Goal: Transaction & Acquisition: Purchase product/service

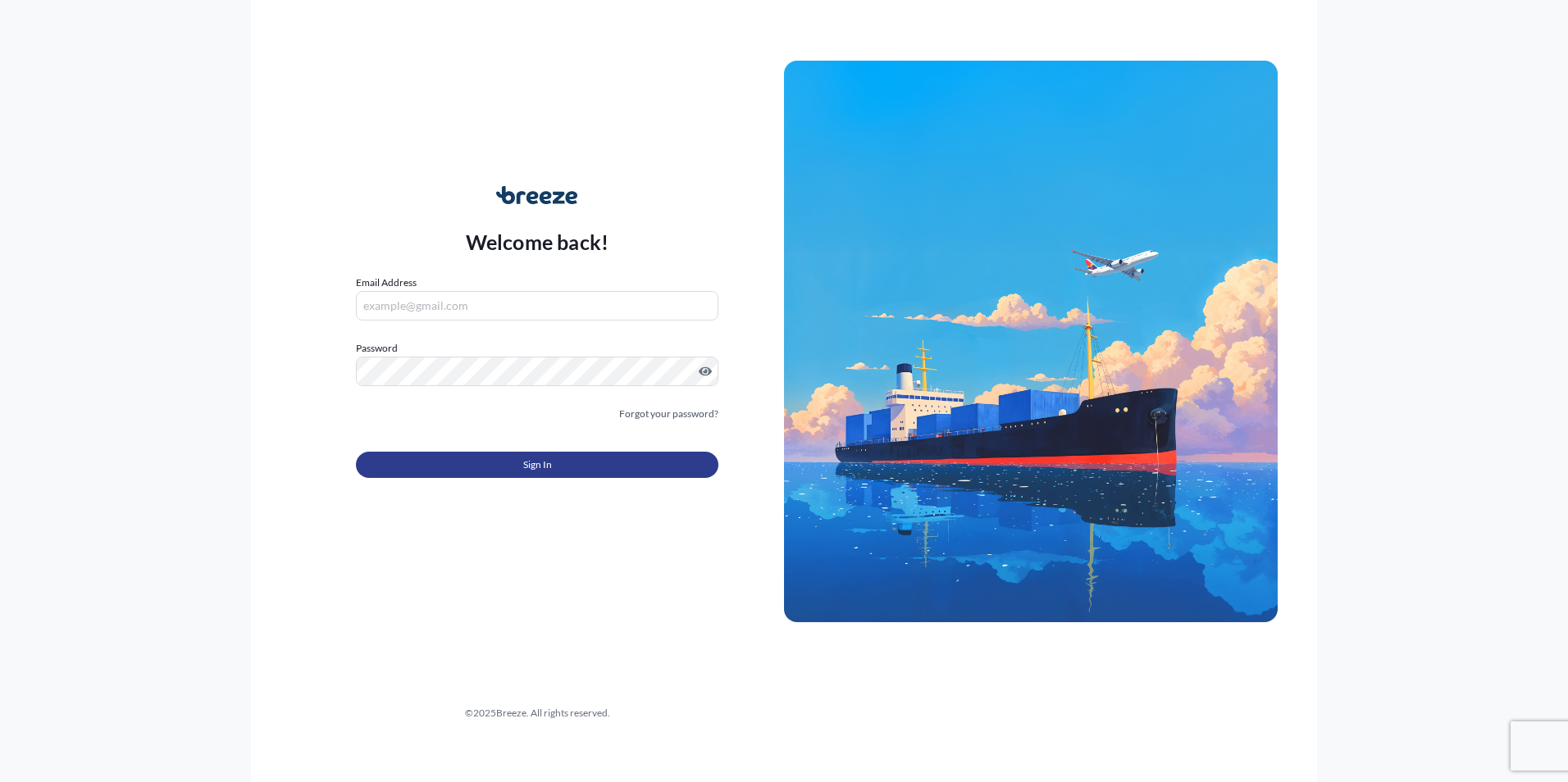
type input "[PERSON_NAME][EMAIL_ADDRESS][DOMAIN_NAME]"
click at [535, 473] on button "Sign In" at bounding box center [537, 464] width 362 height 26
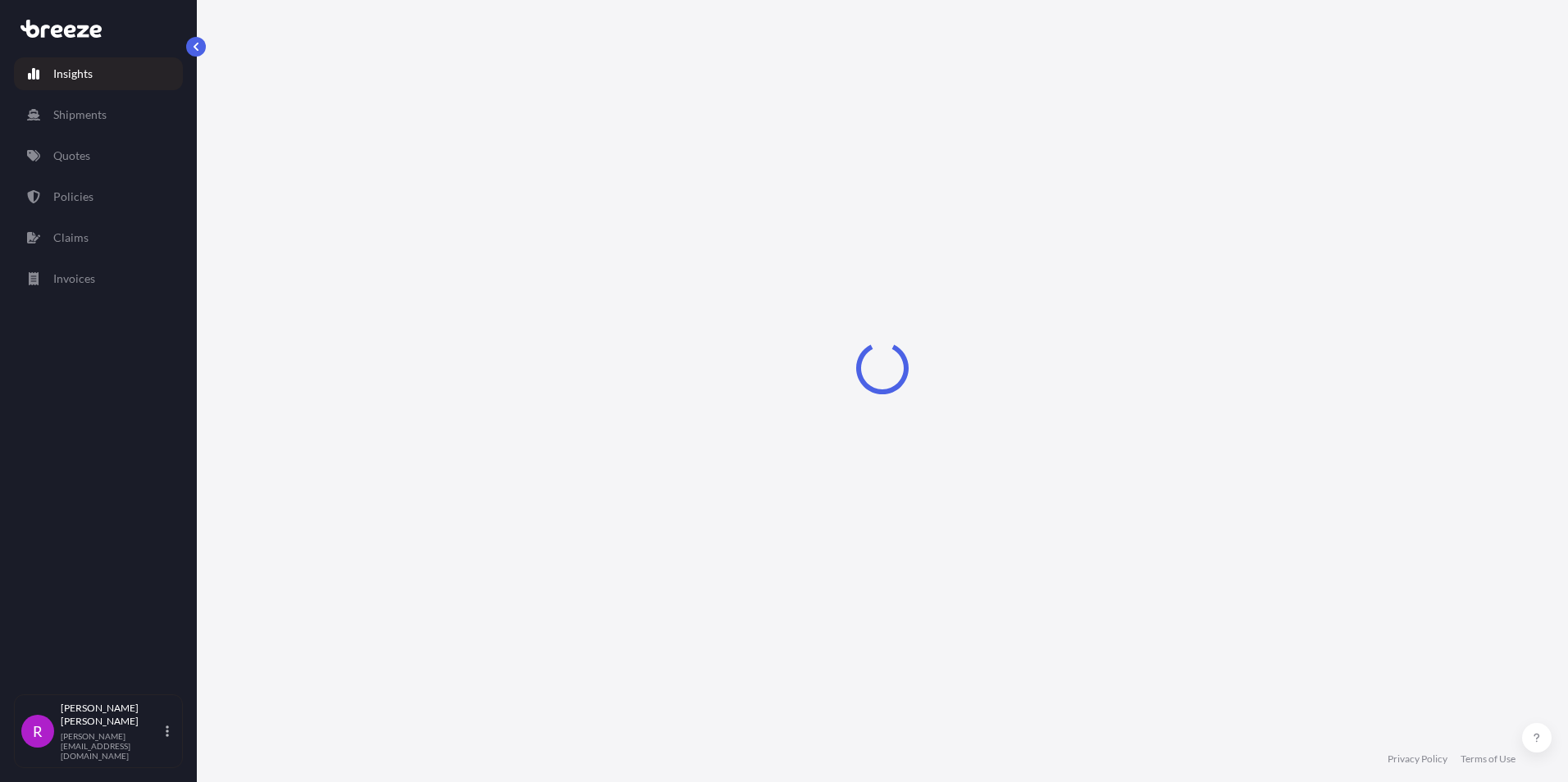
select select "2025"
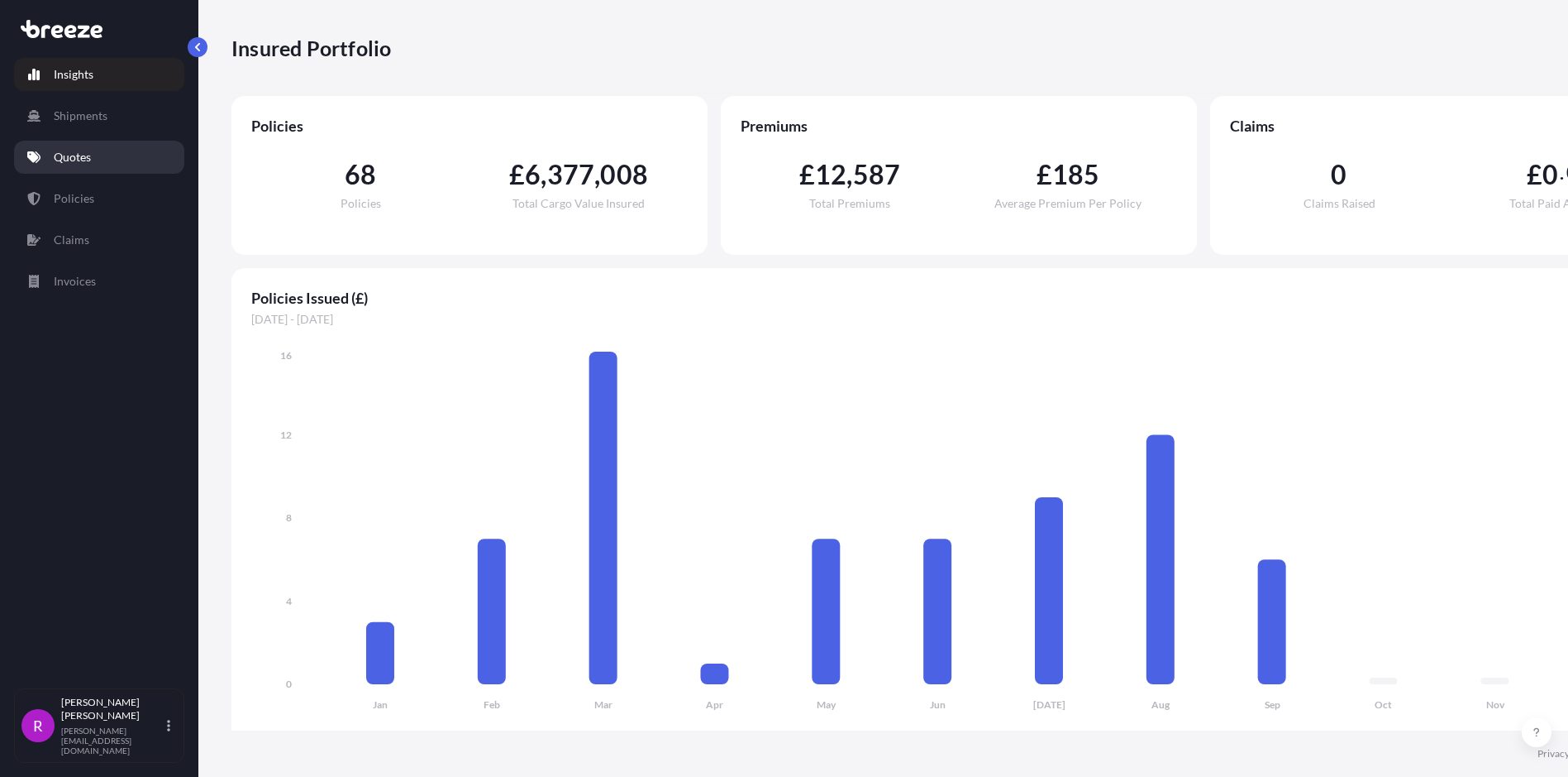
click at [86, 154] on p "Quotes" at bounding box center [71, 157] width 37 height 16
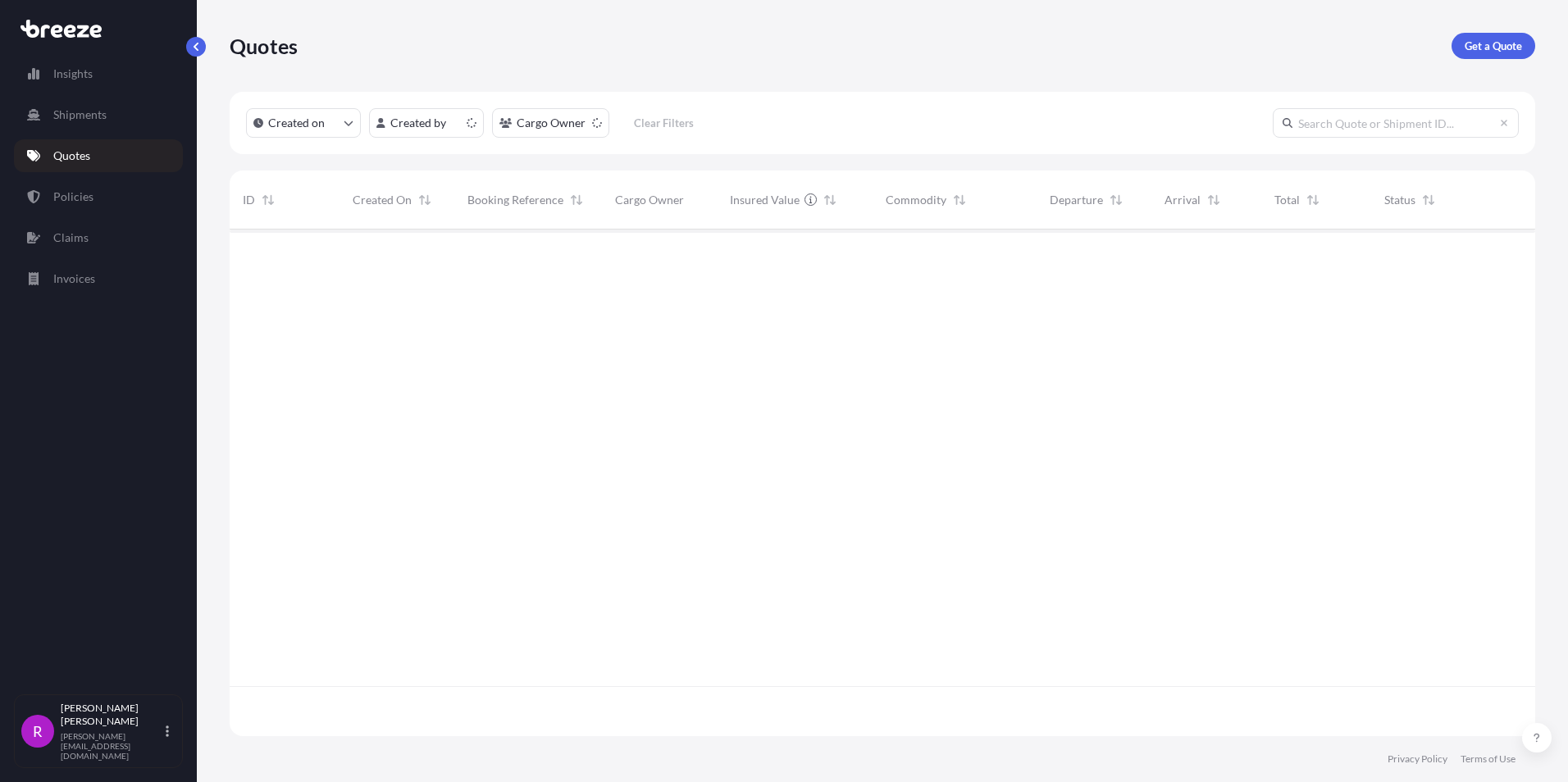
scroll to position [504, 1293]
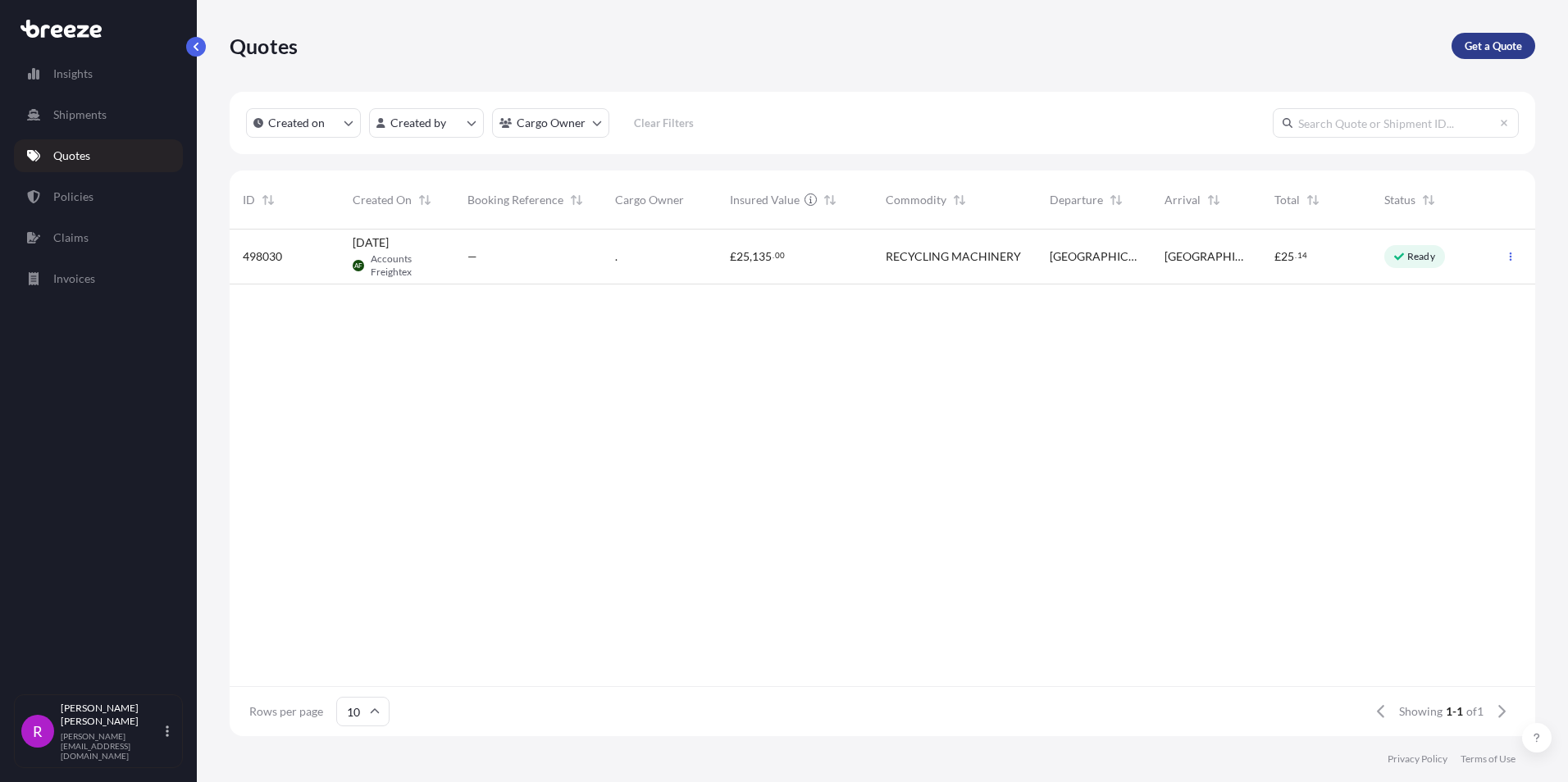
click at [1509, 36] on link "Get a Quote" at bounding box center [1493, 45] width 84 height 26
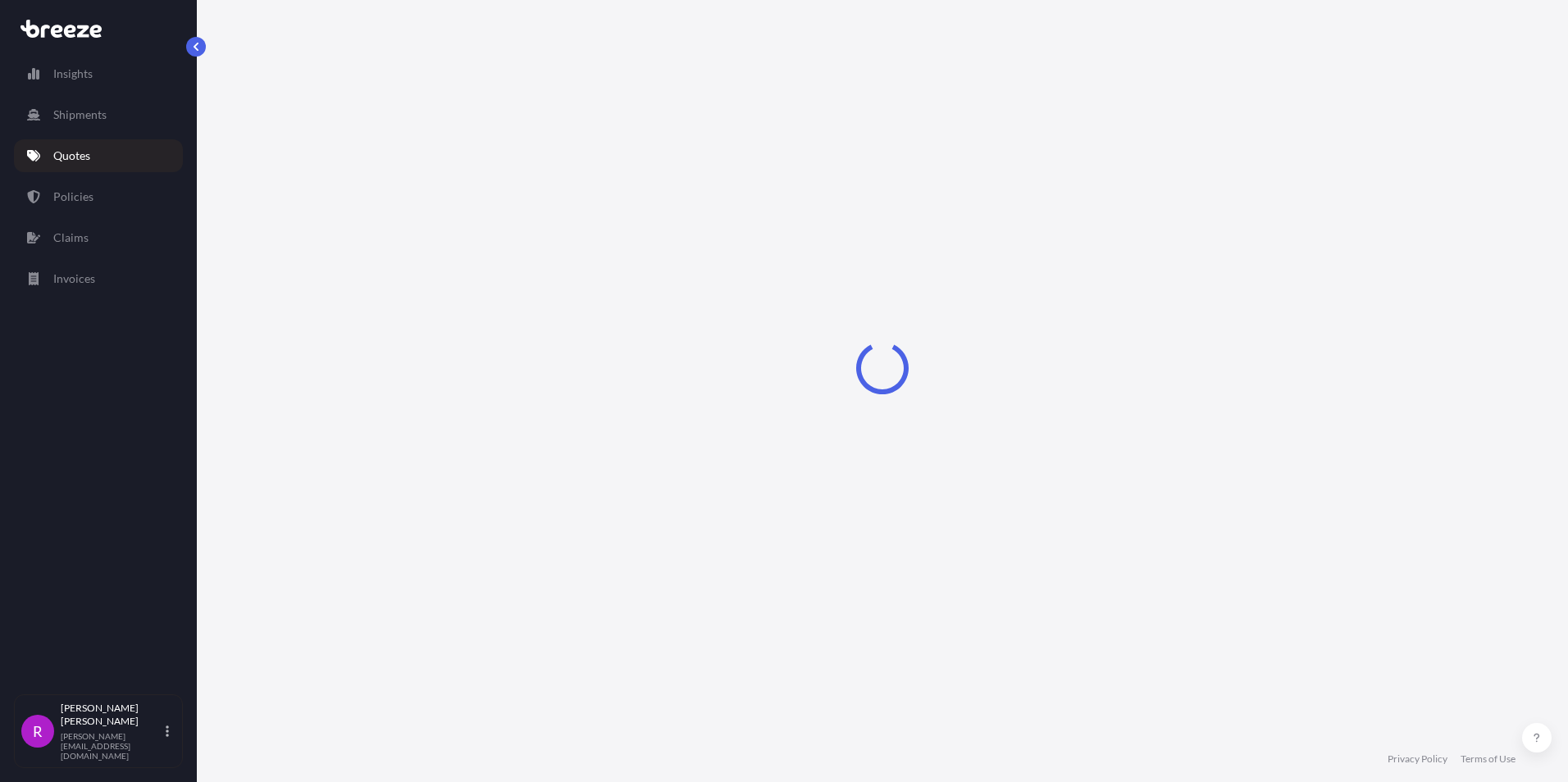
select select "Sea"
select select "1"
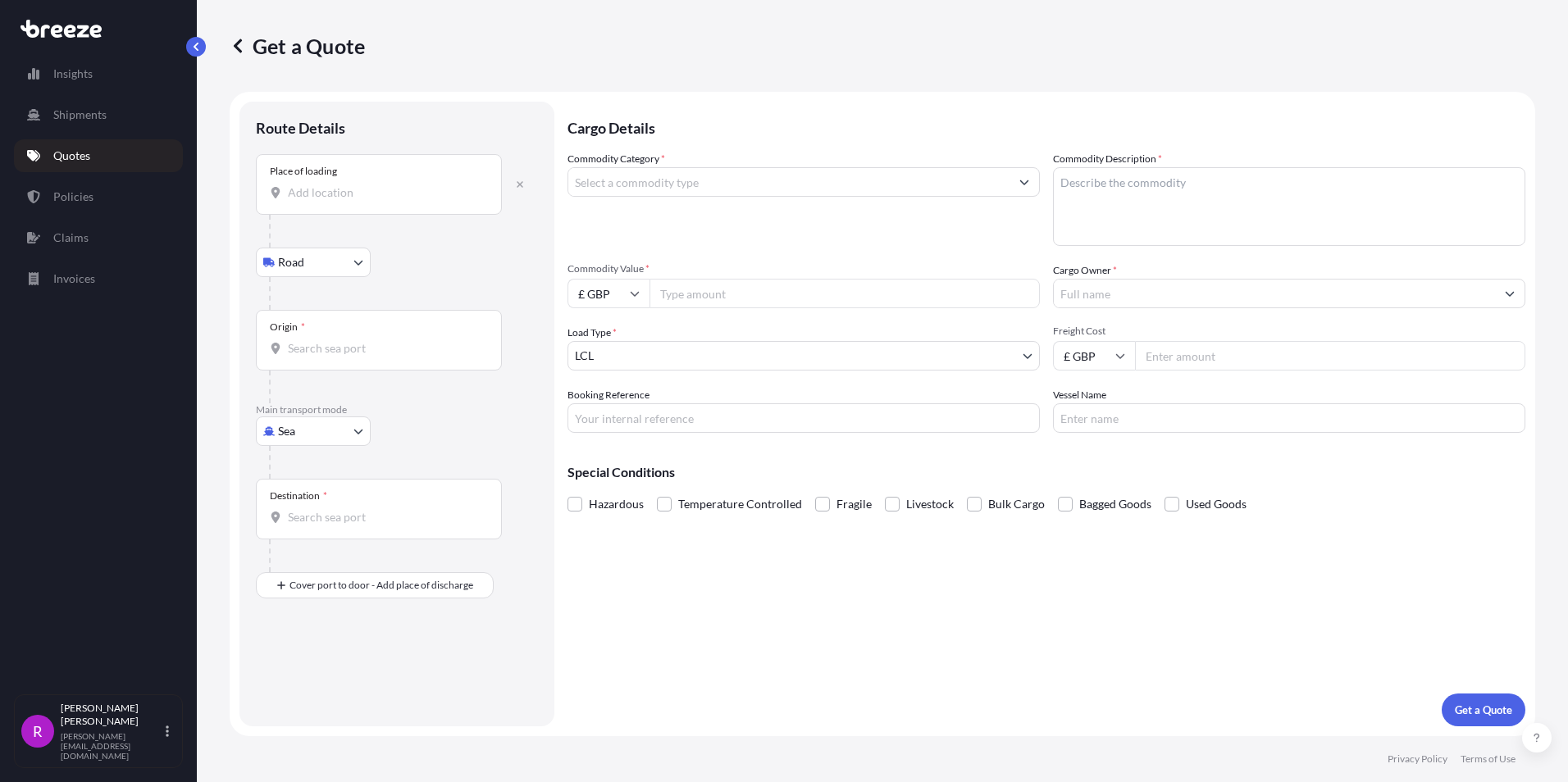
click at [320, 181] on div "Place of loading" at bounding box center [379, 184] width 246 height 61
click at [320, 184] on input "Place of loading" at bounding box center [384, 192] width 194 height 16
click at [309, 205] on div "Place of loading" at bounding box center [379, 184] width 246 height 61
click at [309, 201] on input "Place of loading" at bounding box center [384, 192] width 194 height 16
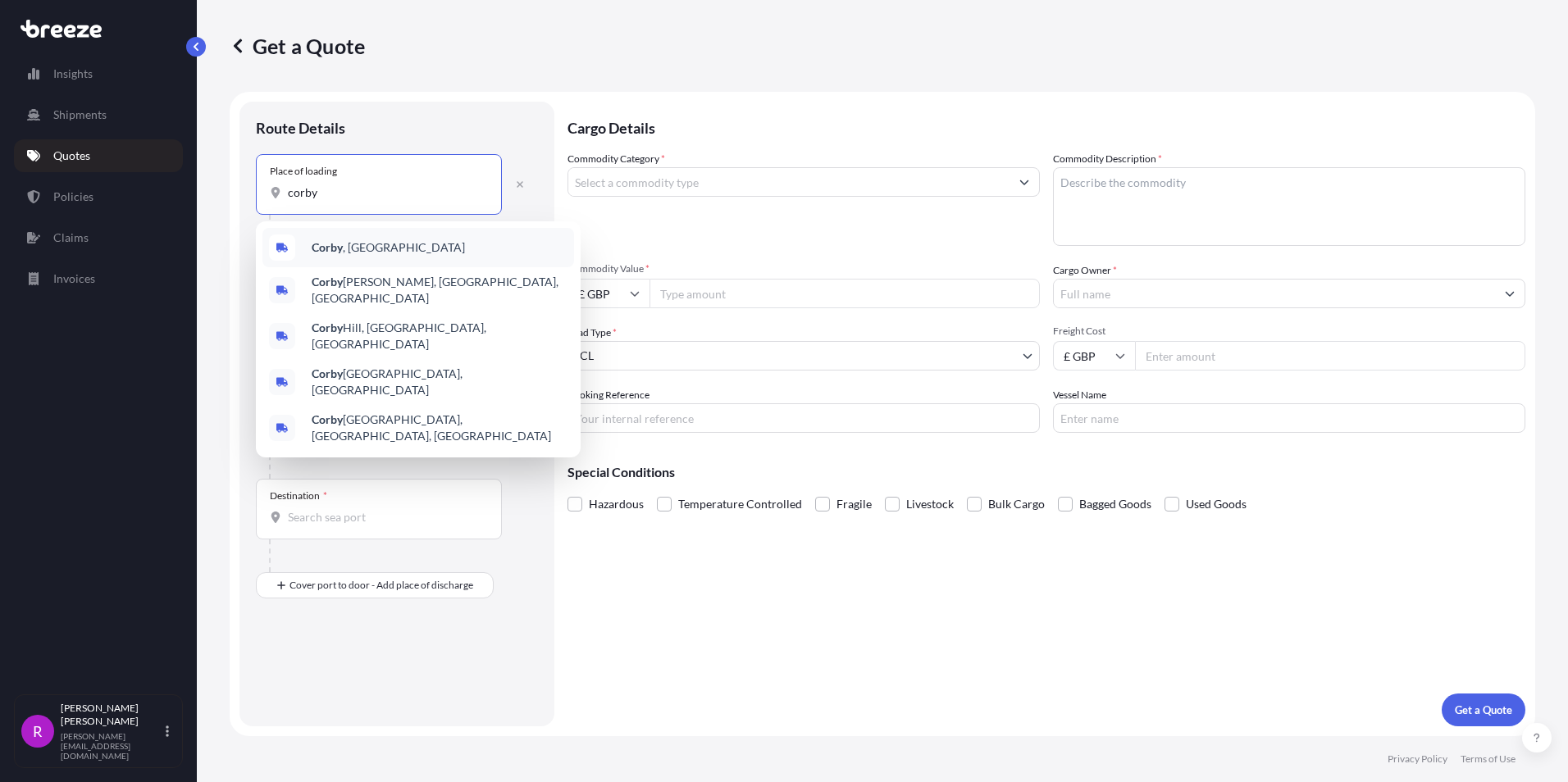
click at [408, 250] on div "Corby , [GEOGRAPHIC_DATA]" at bounding box center [418, 248] width 312 height 39
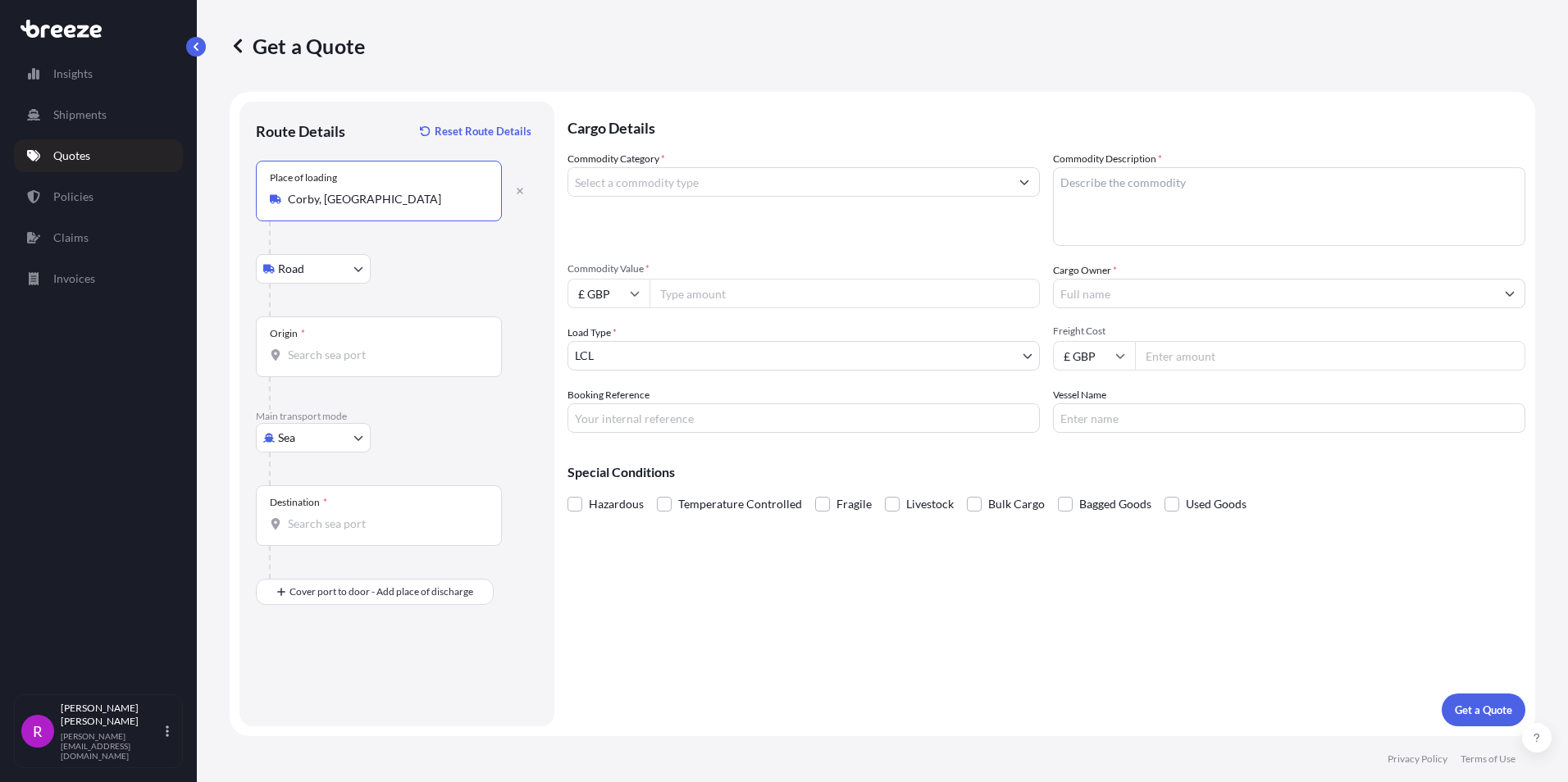
type input "Corby, [GEOGRAPHIC_DATA]"
click at [300, 441] on body "5 options available. Insights Shipments Quotes Policies Claims Invoices R [PERS…" at bounding box center [784, 391] width 1568 height 782
click at [289, 512] on span "Air" at bounding box center [295, 510] width 16 height 16
select select "Air"
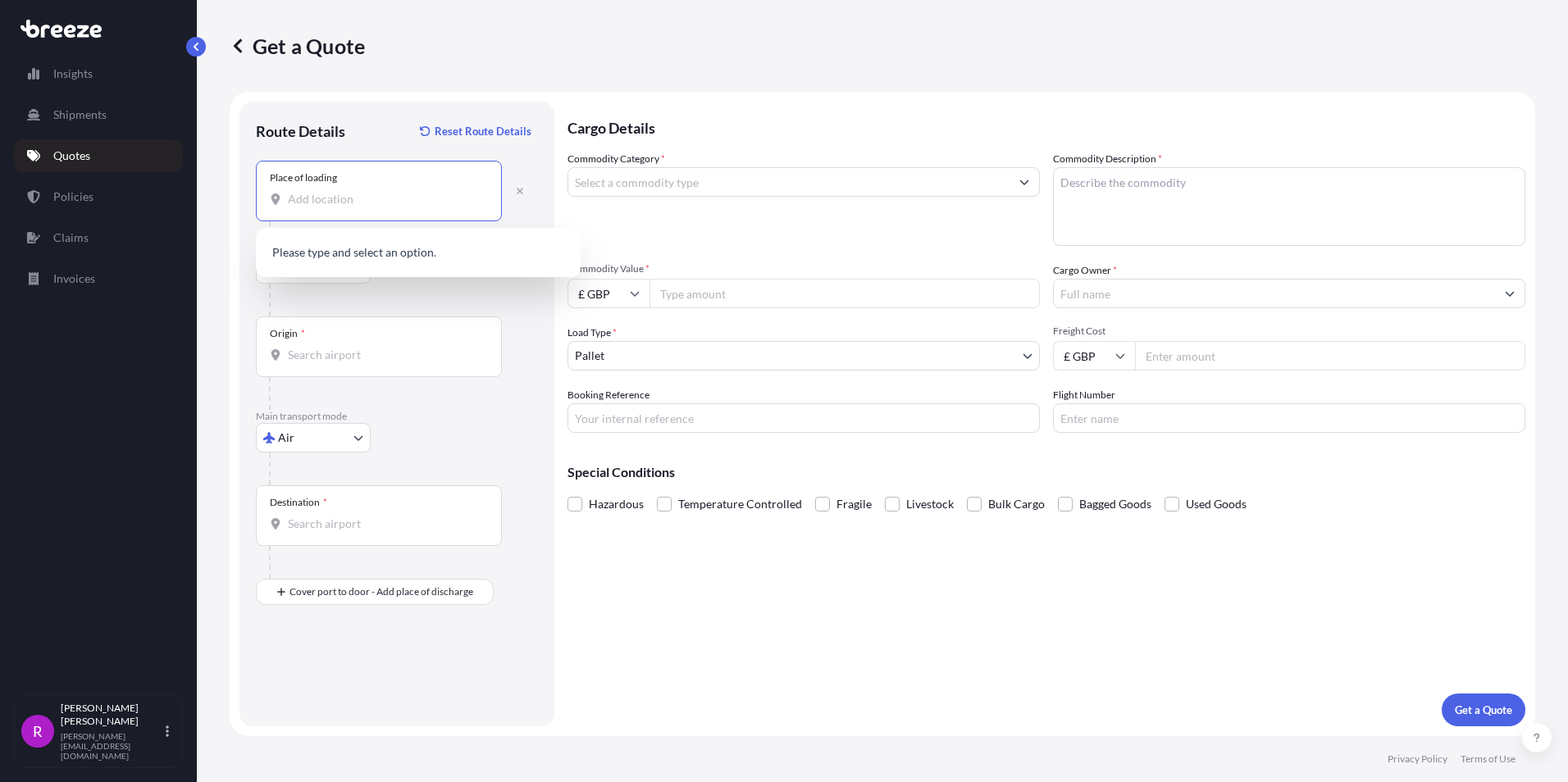
click at [307, 196] on input "Place of loading" at bounding box center [384, 199] width 194 height 16
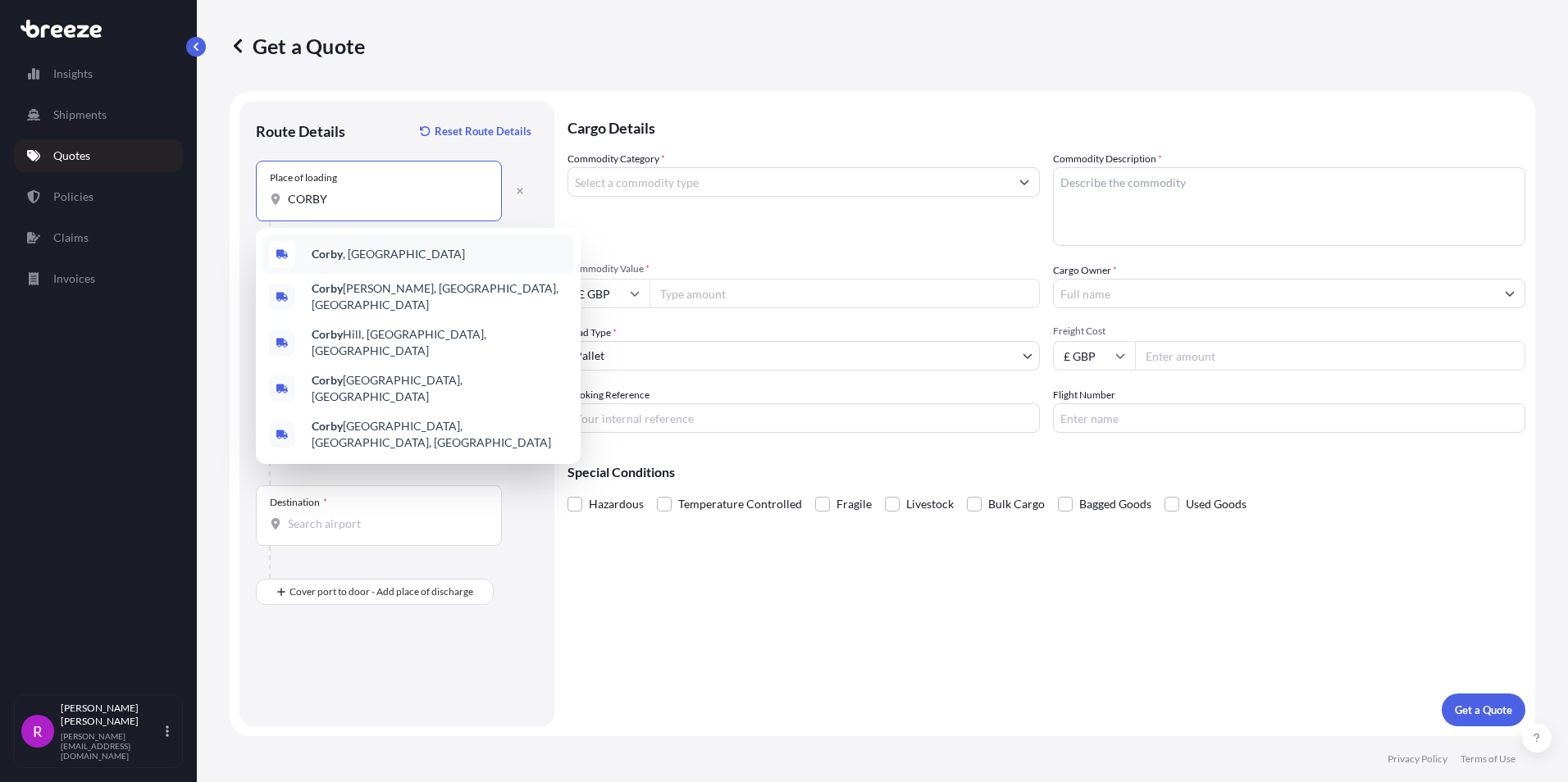
click at [373, 257] on div "Corby , [GEOGRAPHIC_DATA]" at bounding box center [418, 254] width 312 height 39
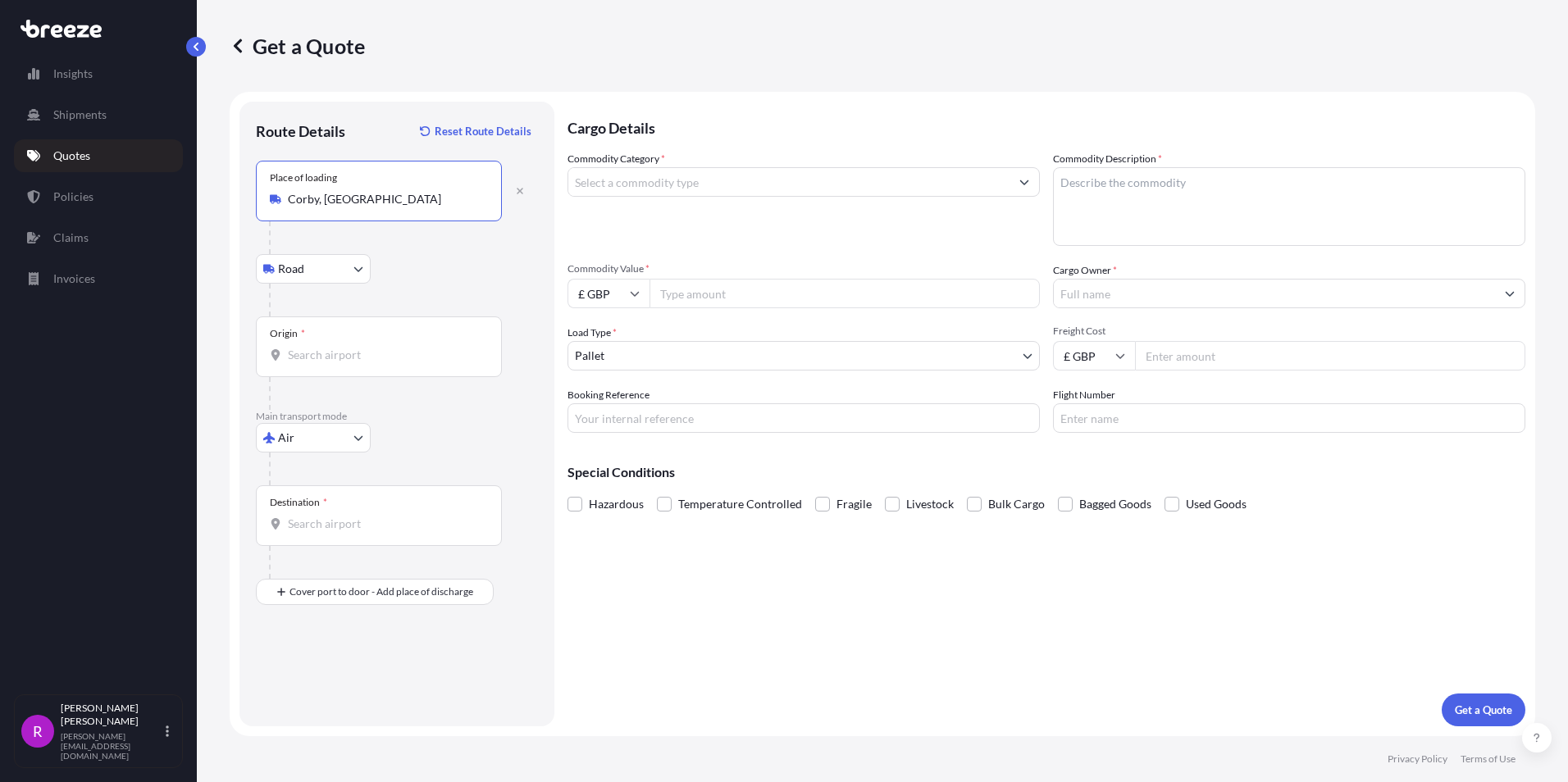
type input "Corby, [GEOGRAPHIC_DATA]"
click at [319, 357] on input "Origin *" at bounding box center [384, 354] width 194 height 16
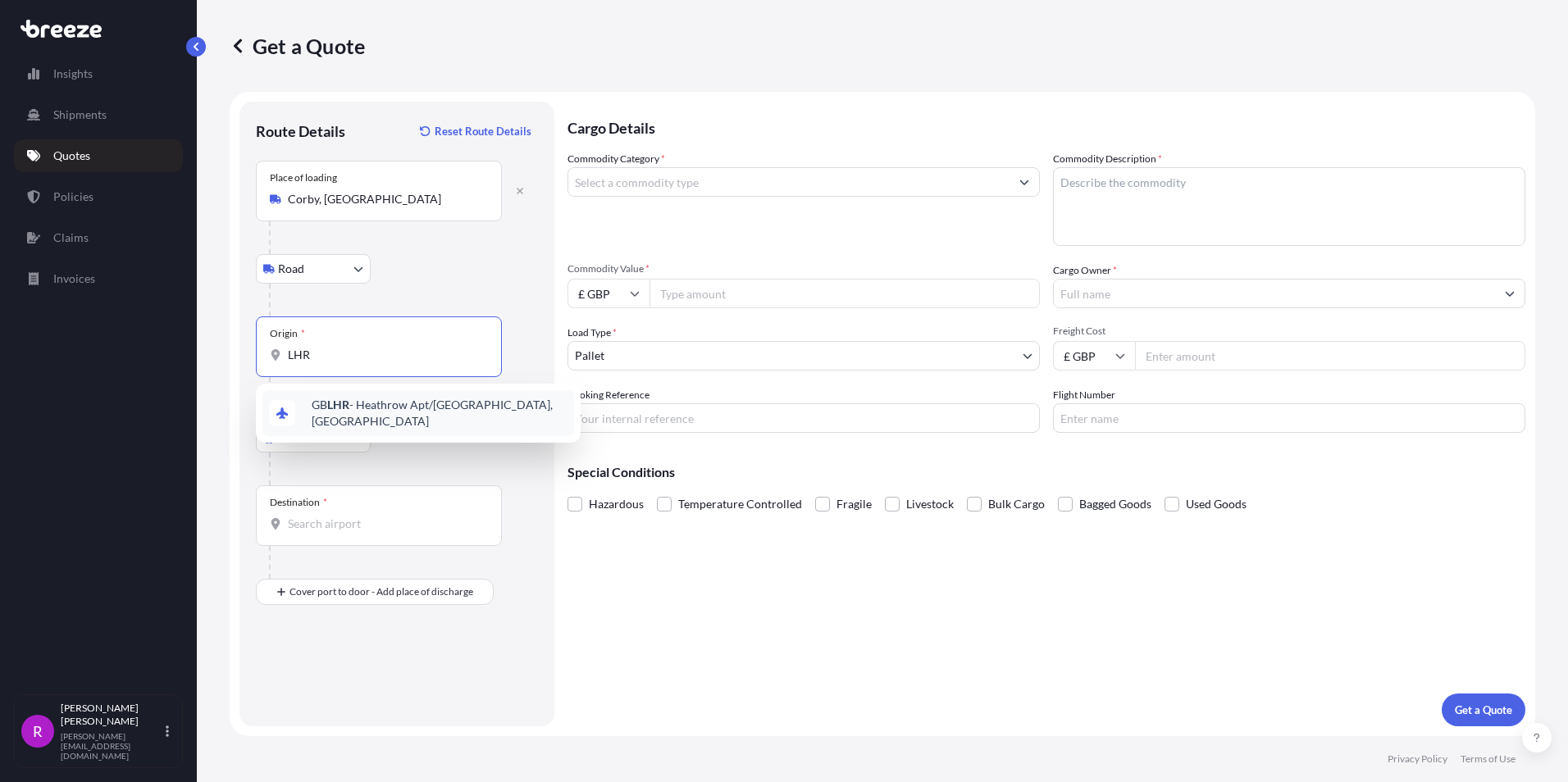
click at [362, 406] on span "GB LHR - Heathrow Apt/[GEOGRAPHIC_DATA], [GEOGRAPHIC_DATA]" at bounding box center [440, 413] width 256 height 32
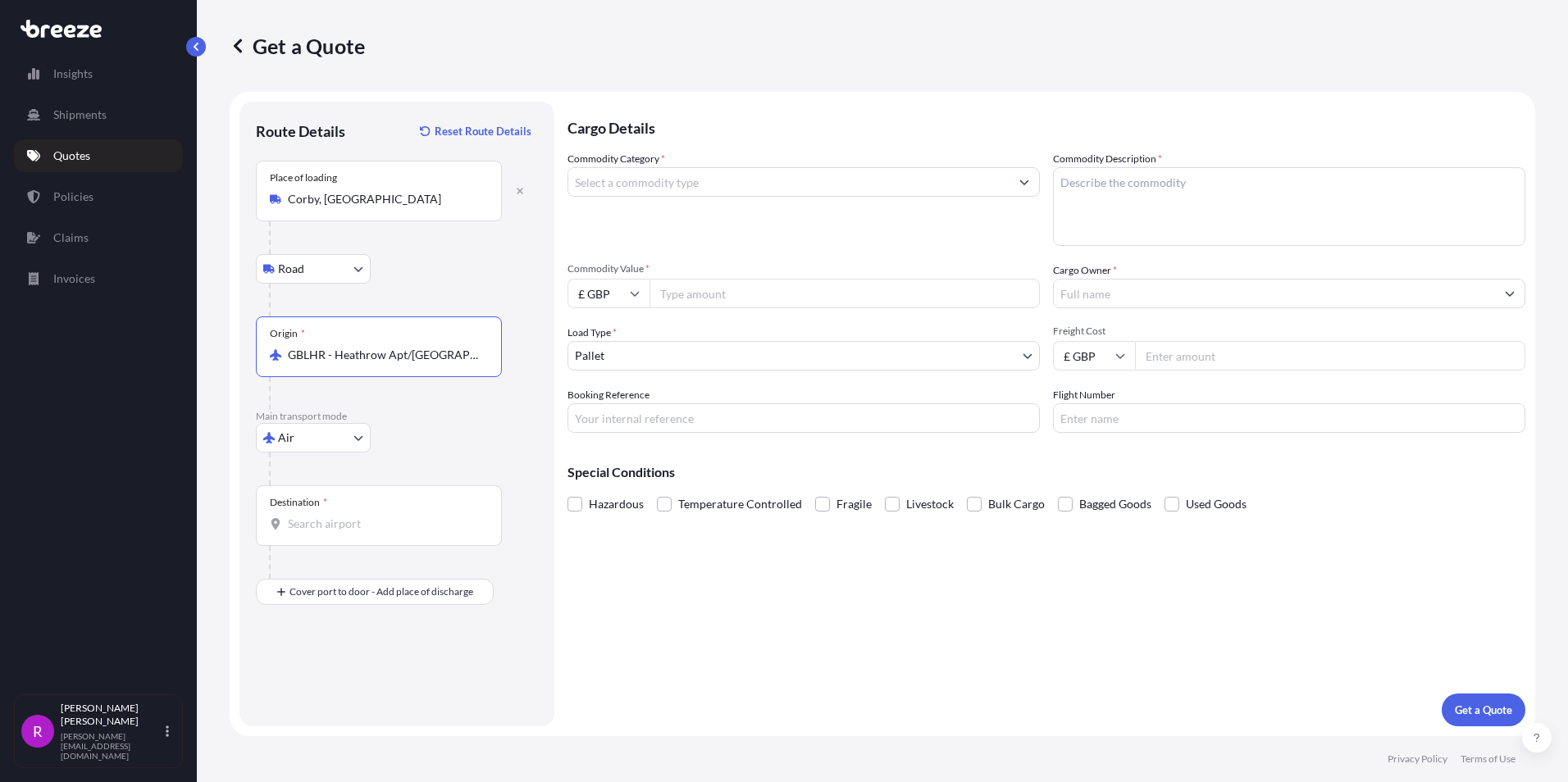
type input "GBLHR - Heathrow Apt/[GEOGRAPHIC_DATA], [GEOGRAPHIC_DATA]"
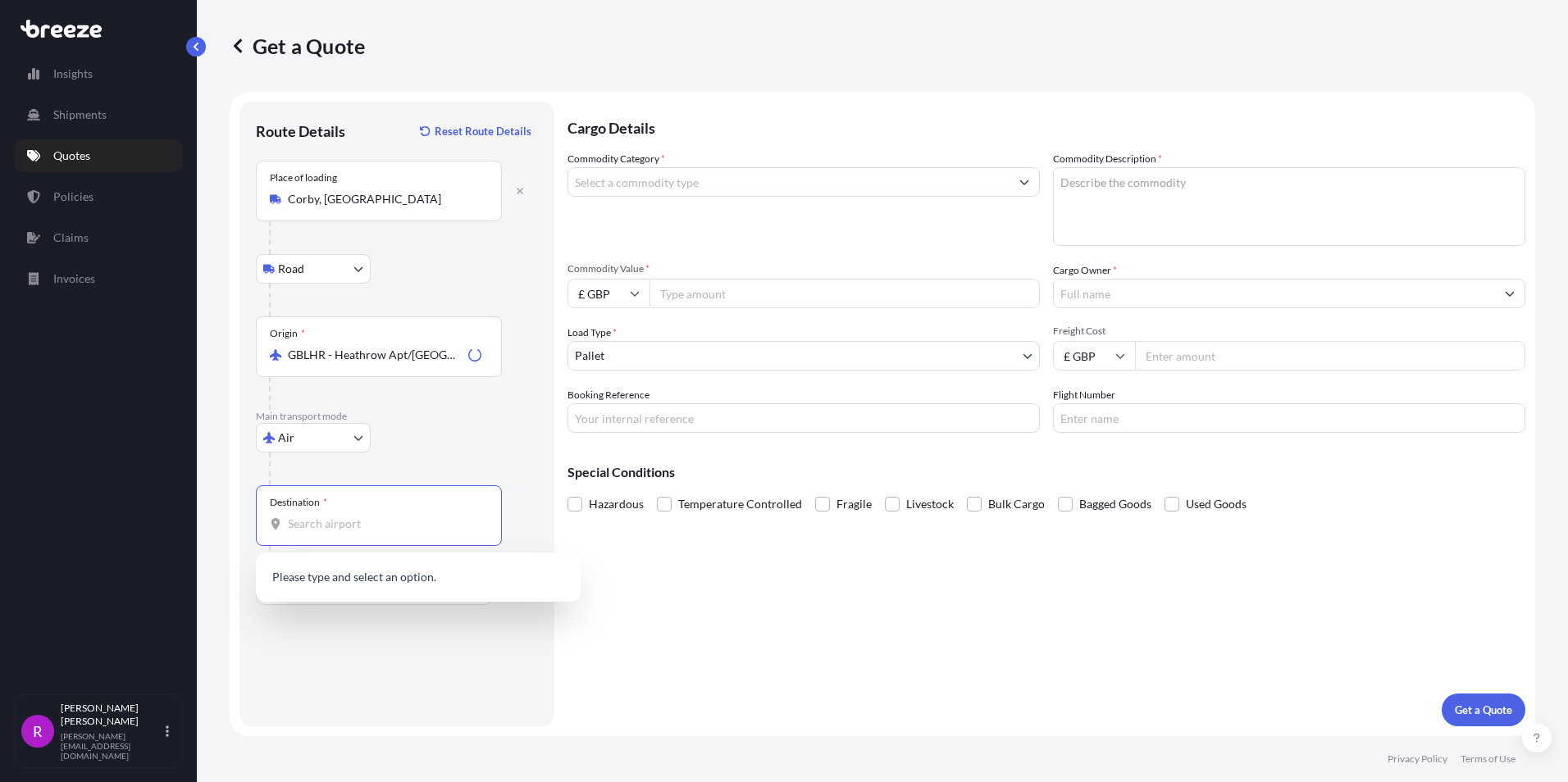
click at [327, 522] on input "Destination *" at bounding box center [384, 523] width 194 height 16
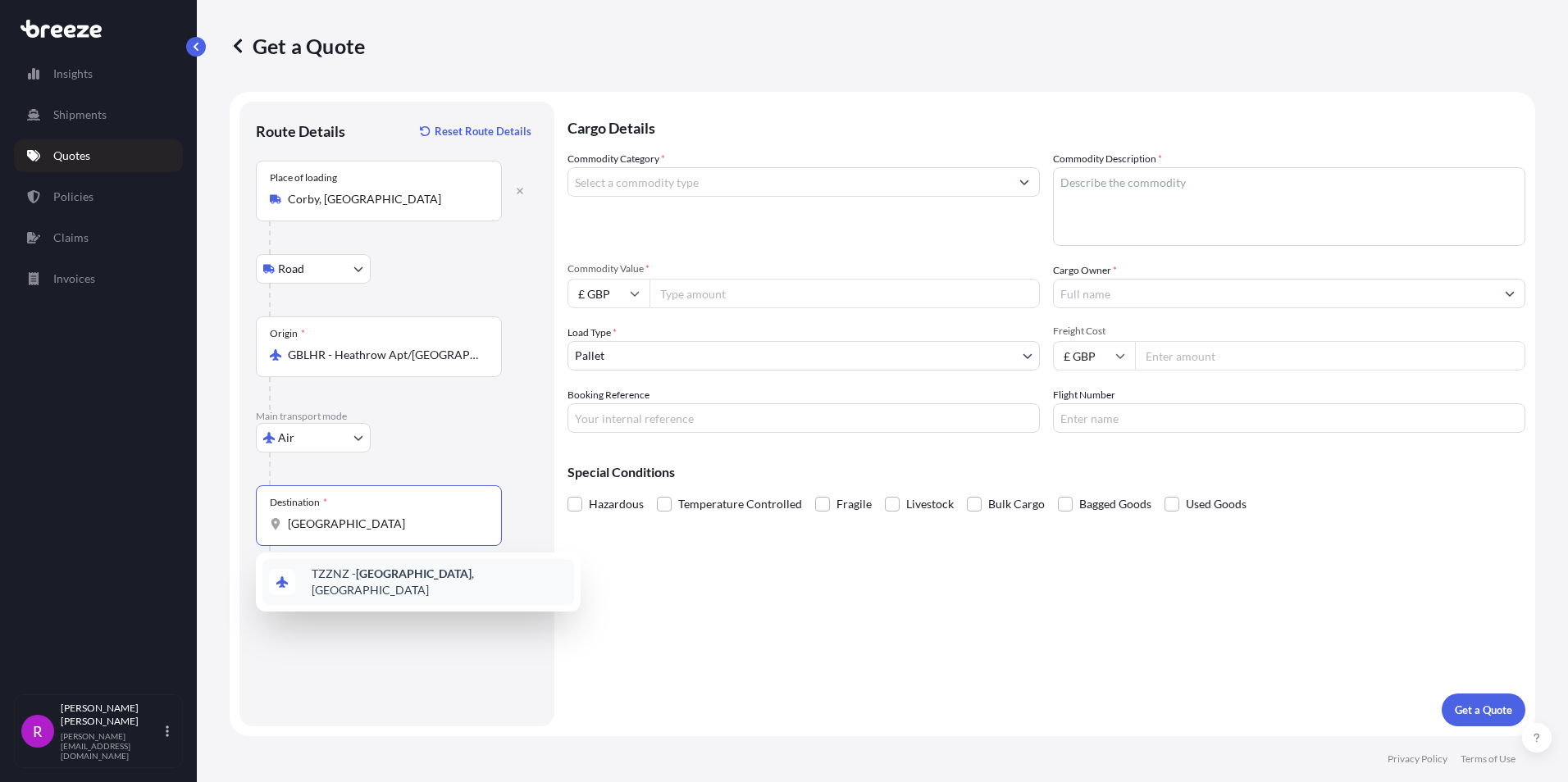
click at [414, 574] on span "TZZNZ - [GEOGRAPHIC_DATA] , [GEOGRAPHIC_DATA]" at bounding box center [440, 581] width 256 height 32
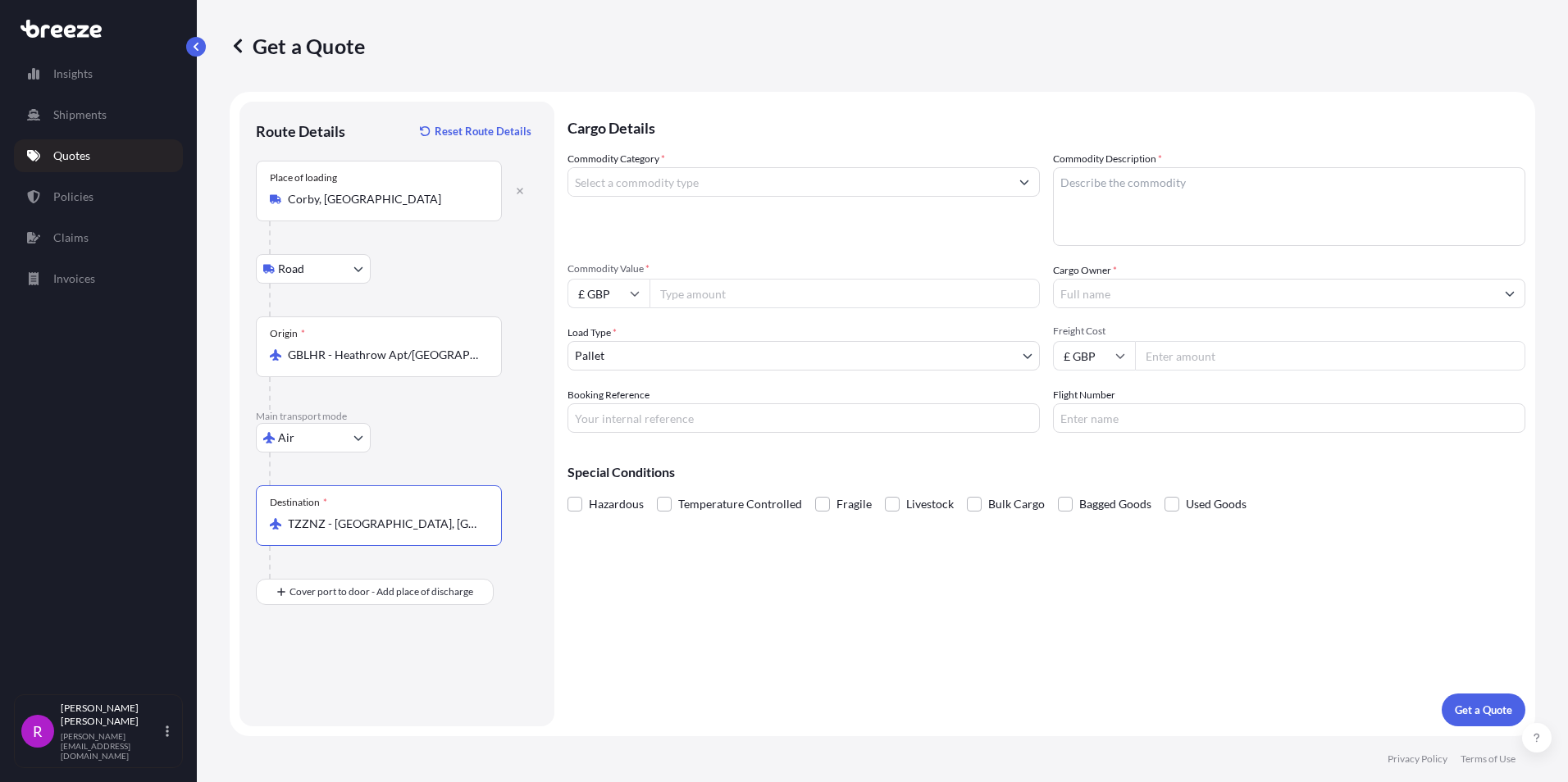
type input "TZZNZ - [GEOGRAPHIC_DATA], [GEOGRAPHIC_DATA]"
click at [641, 178] on input "Commodity Category *" at bounding box center [788, 182] width 442 height 30
click at [657, 181] on input "Commodity Category *" at bounding box center [788, 182] width 442 height 30
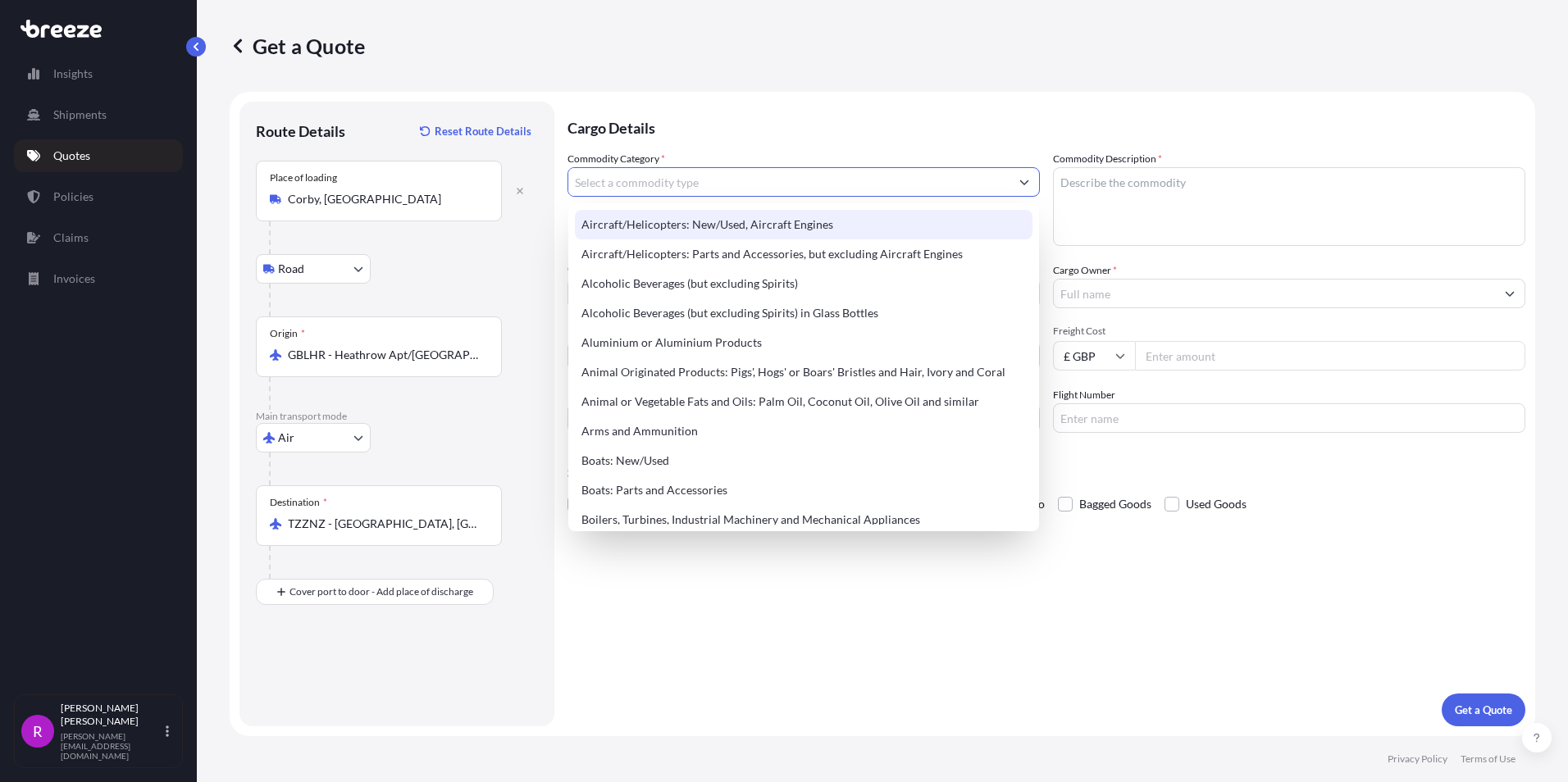
click at [669, 183] on input "Commodity Category *" at bounding box center [788, 182] width 442 height 30
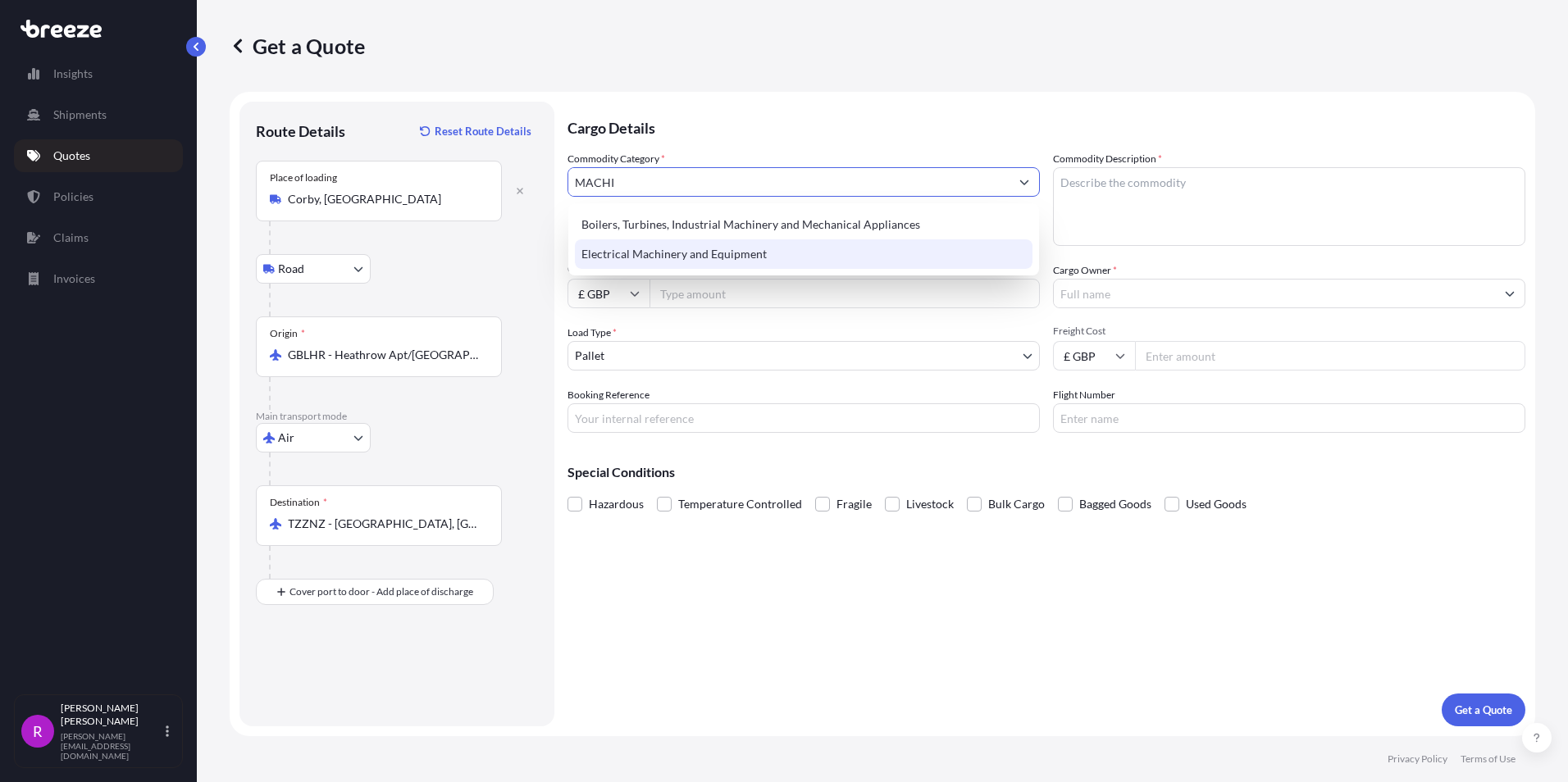
click at [671, 251] on div "Electrical Machinery and Equipment" at bounding box center [804, 254] width 458 height 30
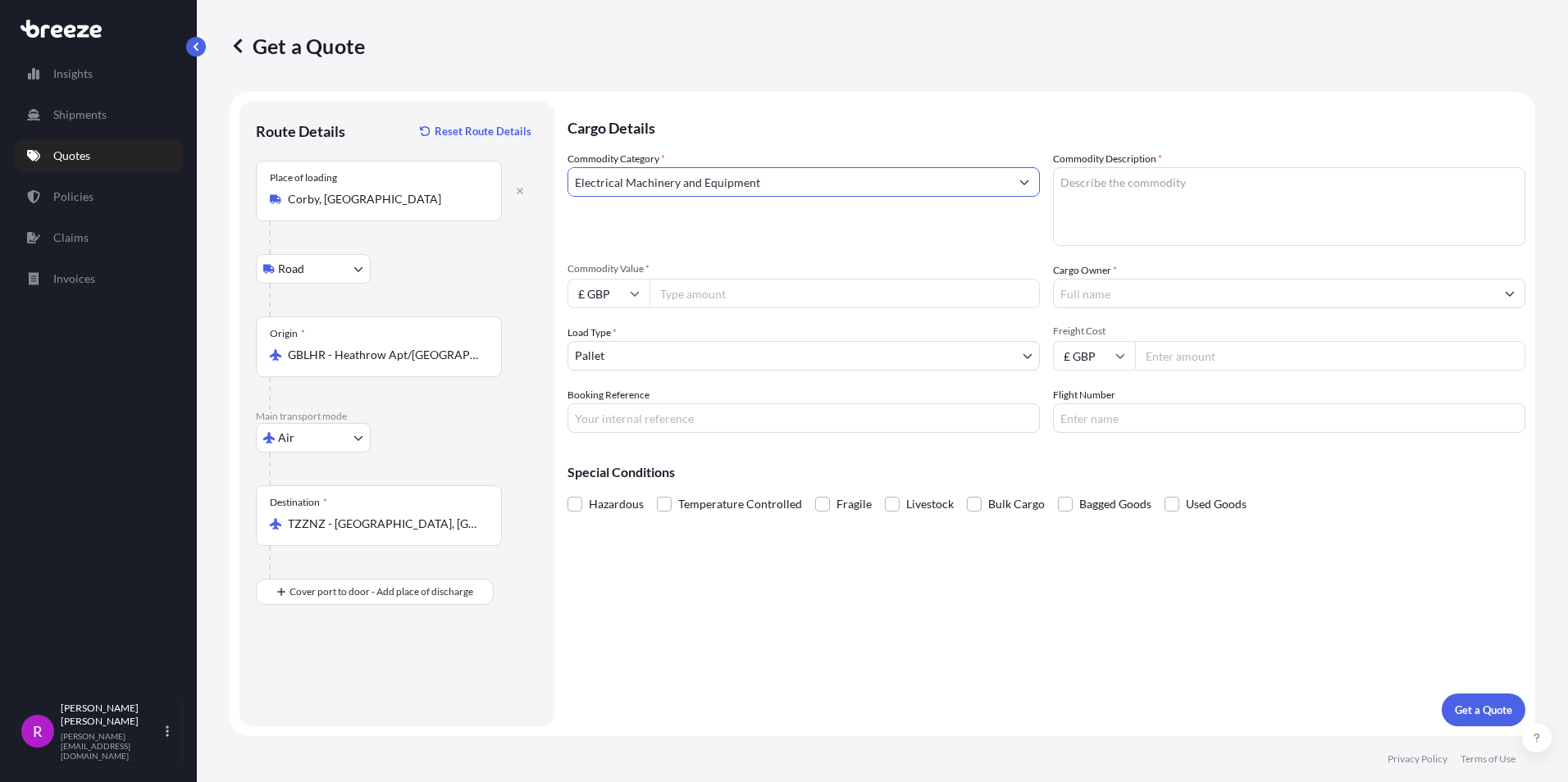
type input "Electrical Machinery and Equipment"
click at [1108, 201] on textarea "Commodity Description *" at bounding box center [1289, 207] width 472 height 79
click at [1188, 205] on textarea "Commodity Description *" at bounding box center [1289, 207] width 472 height 79
drag, startPoint x: 1159, startPoint y: 184, endPoint x: 802, endPoint y: 178, distance: 357.1
click at [802, 178] on div "Commodity Category * Electrical Machinery and Equipment Commodity Description *…" at bounding box center [1045, 292] width 957 height 282
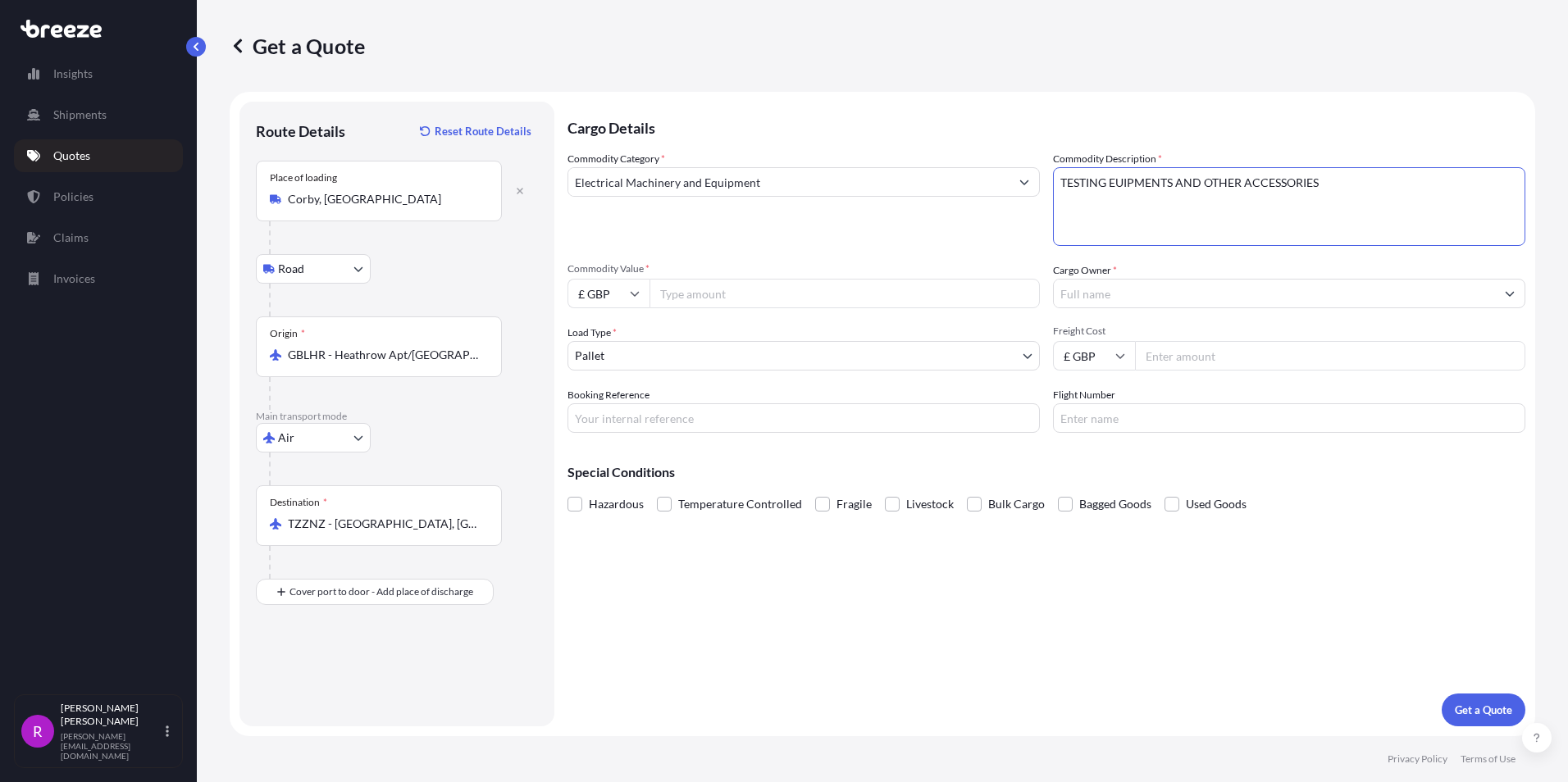
type textarea "TESTING EUIPMENTS AND OTHER ACCESSORIES"
click at [695, 294] on input "Commodity Value *" at bounding box center [844, 293] width 390 height 30
click at [629, 296] on input "£ GBP" at bounding box center [608, 293] width 82 height 30
click at [597, 338] on div "€ EUR" at bounding box center [608, 338] width 69 height 31
type input "€ EUR"
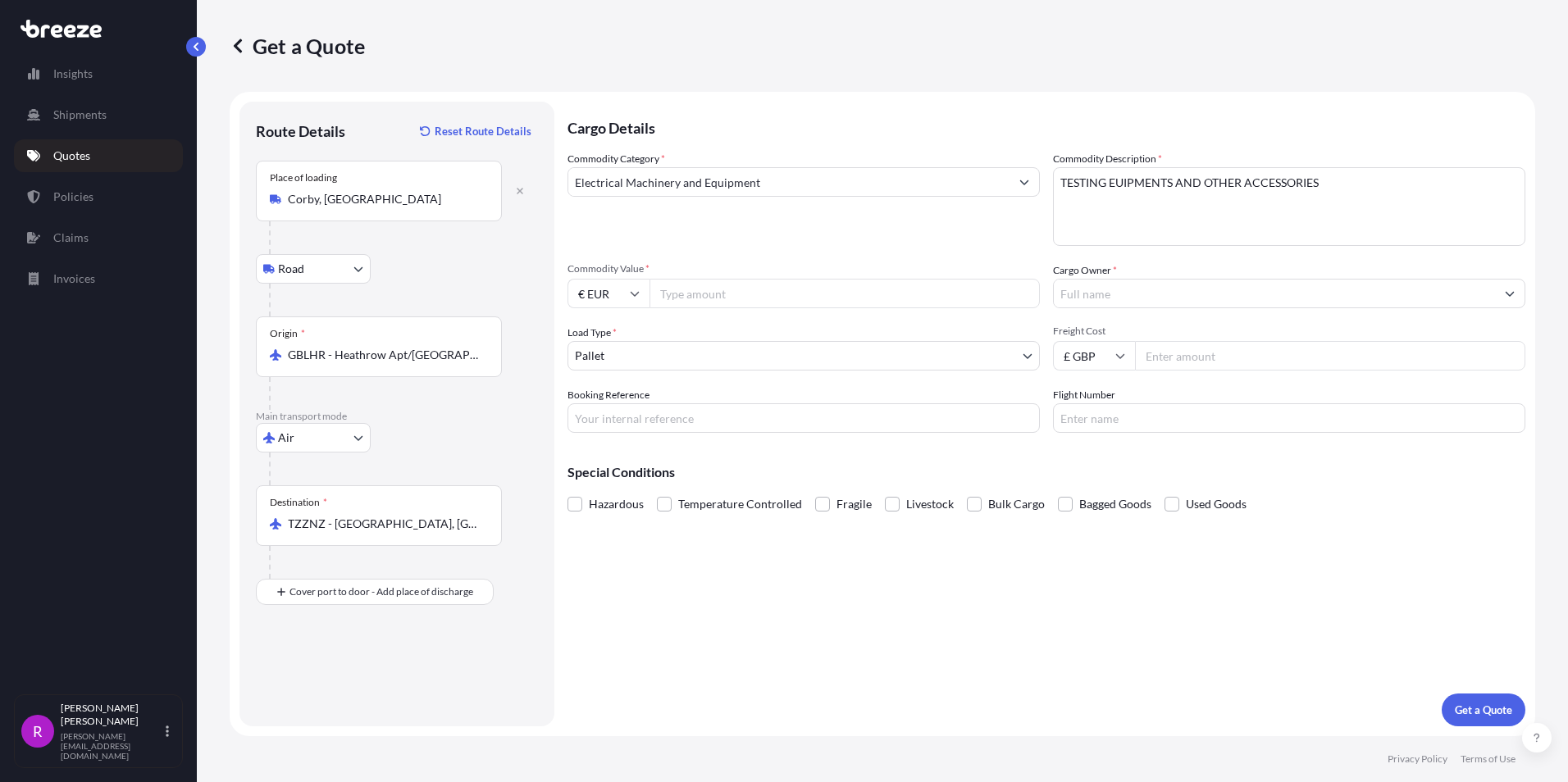
click at [696, 298] on input "Commodity Value *" at bounding box center [844, 293] width 390 height 30
click at [668, 298] on input "Commodity Value *" at bounding box center [844, 293] width 390 height 30
type input "177000.94"
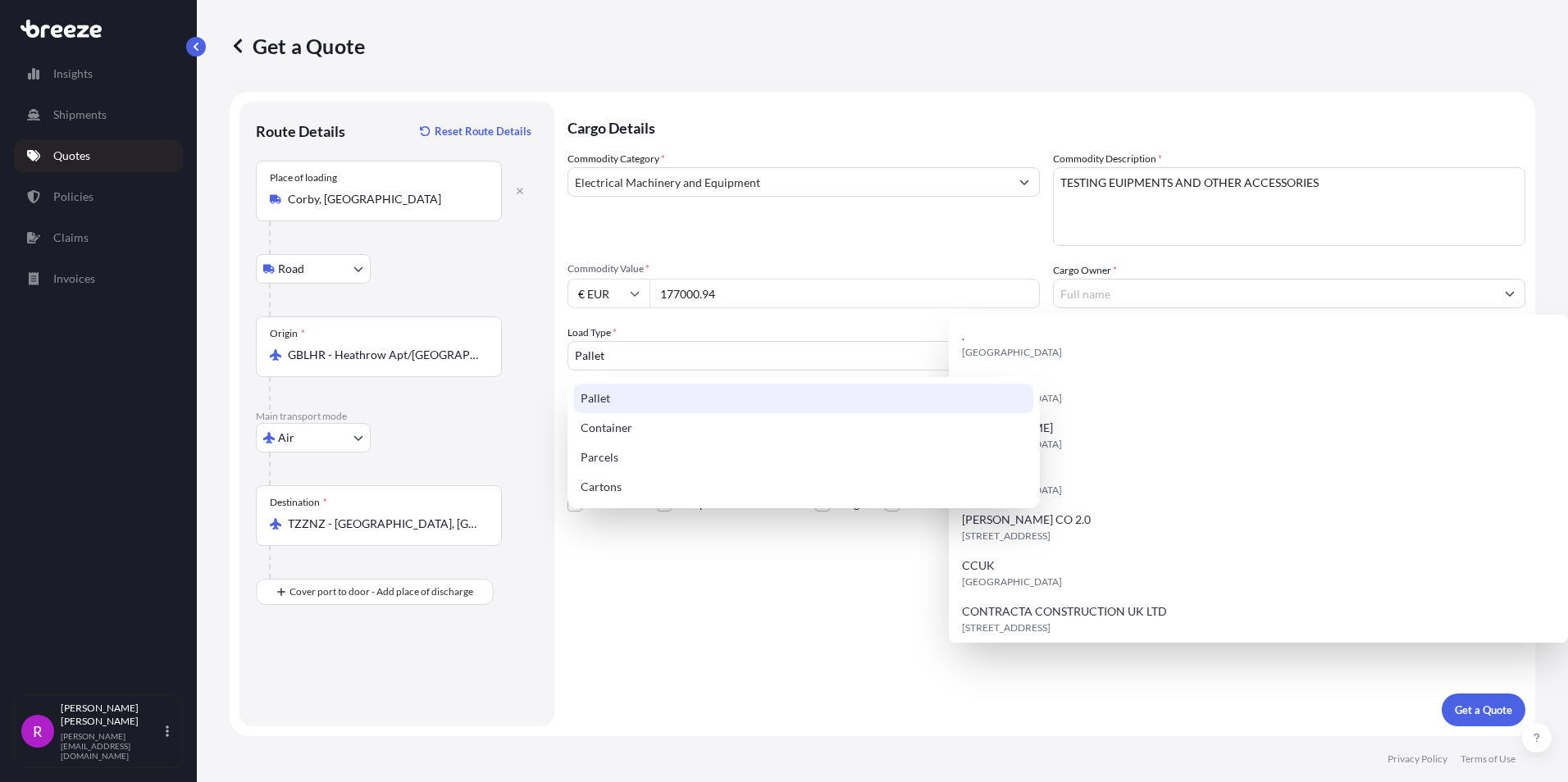
click at [662, 347] on body "15 options available. Insights Shipments Quotes Policies Claims Invoices R [PER…" at bounding box center [784, 391] width 1568 height 782
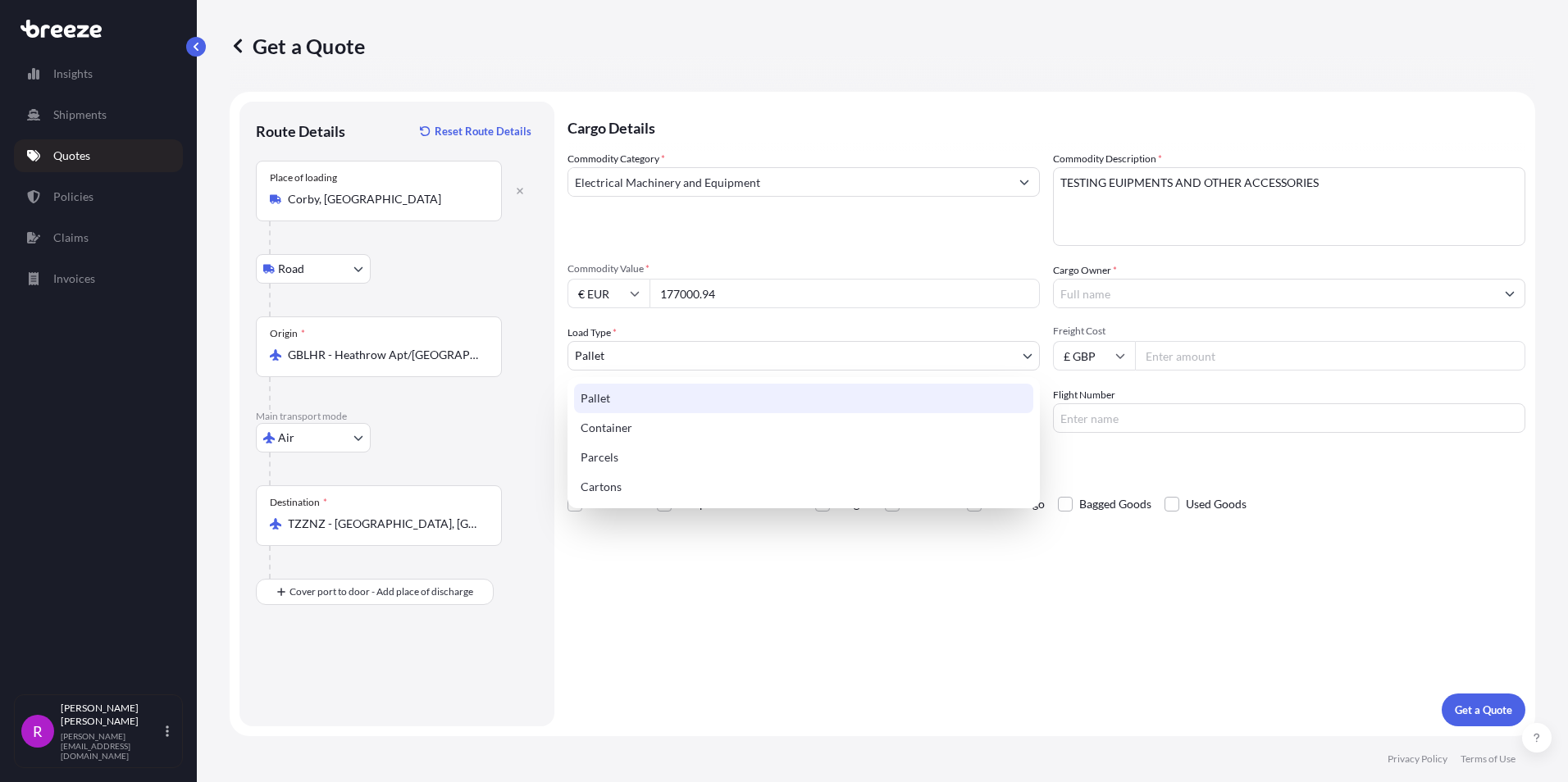
click at [604, 400] on div "Pallet" at bounding box center [804, 398] width 459 height 30
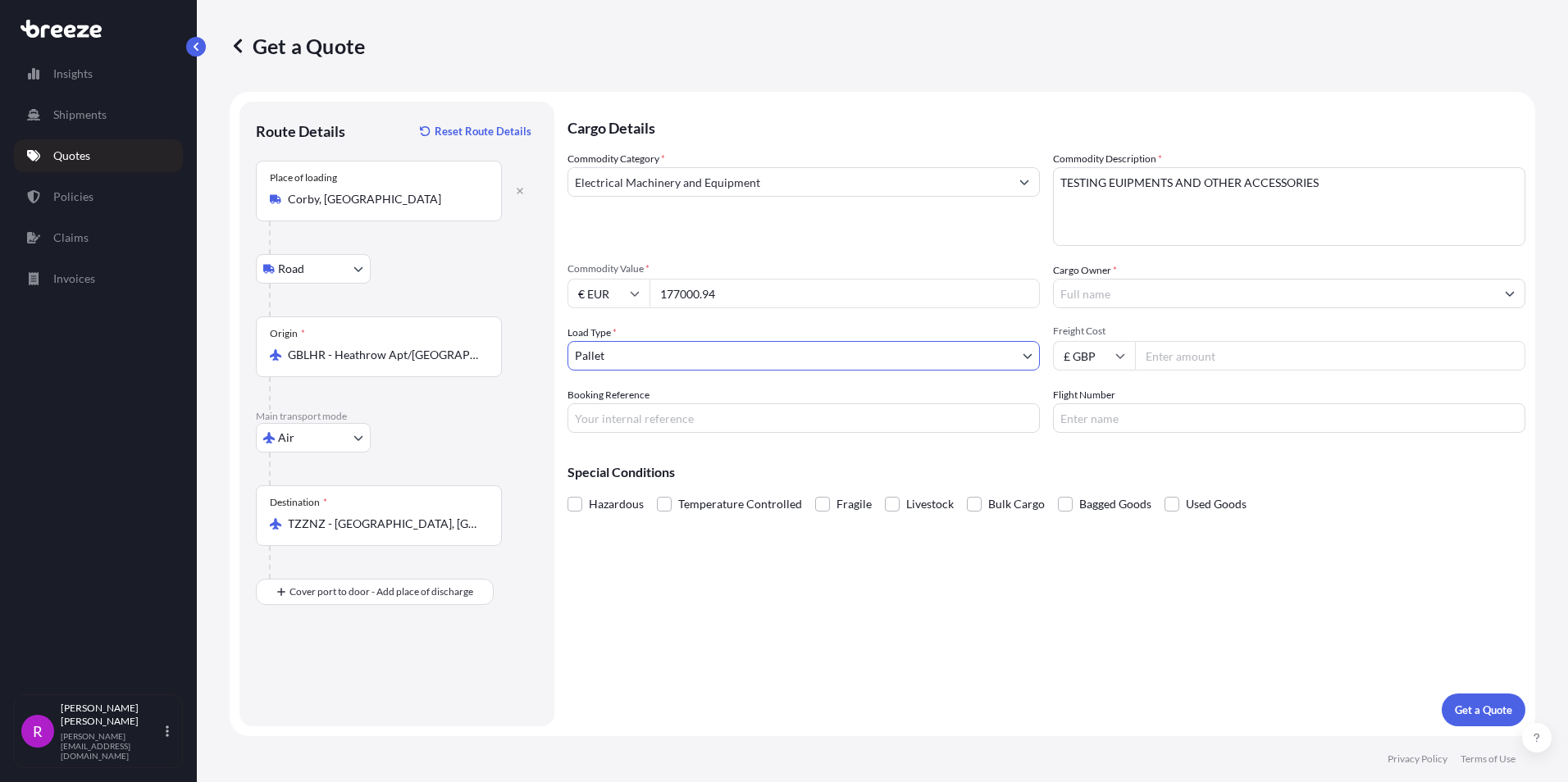
click at [1134, 299] on input "Cargo Owner *" at bounding box center [1274, 293] width 442 height 30
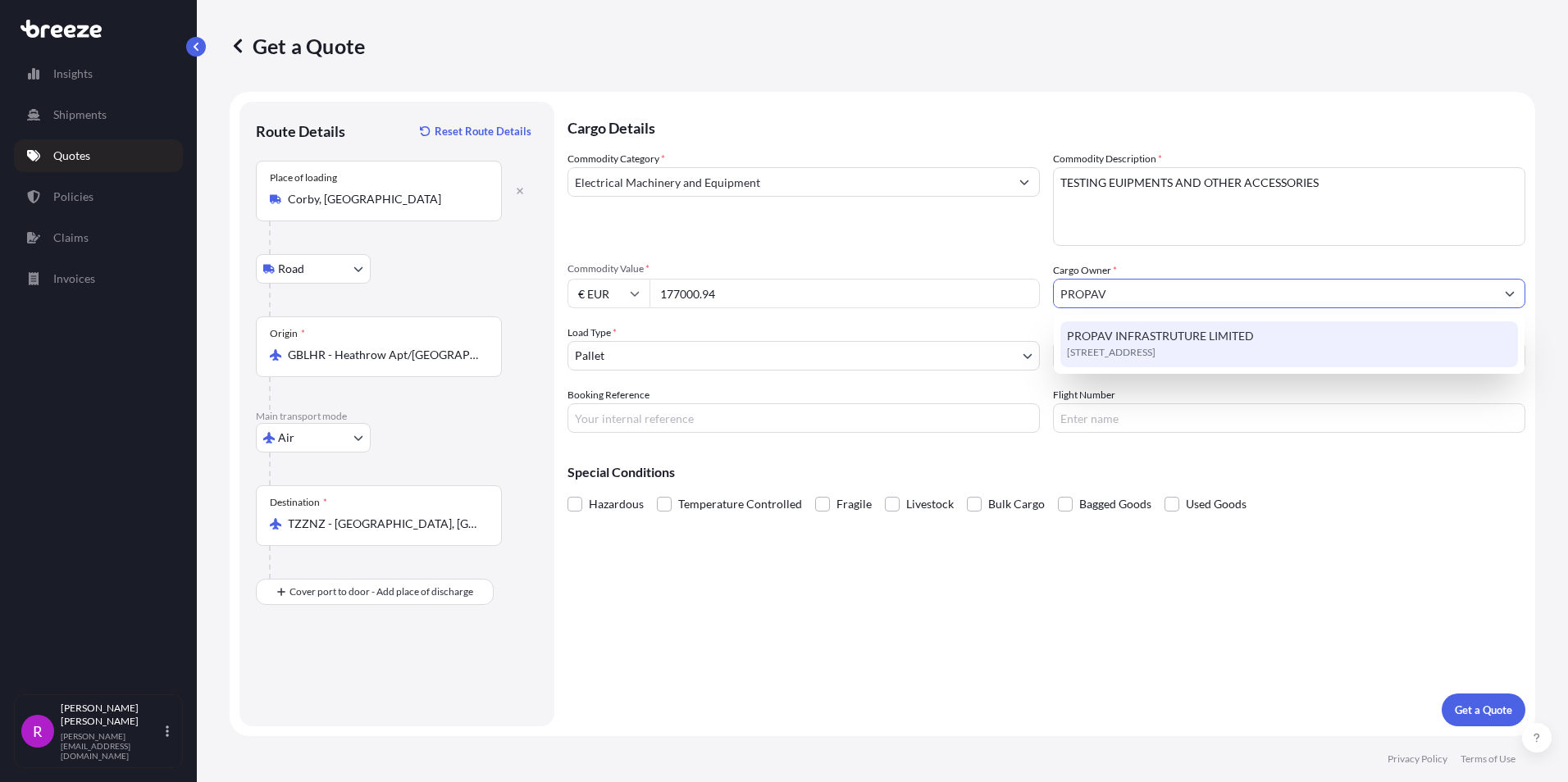
click at [1122, 345] on span "[STREET_ADDRESS]" at bounding box center [1111, 352] width 89 height 16
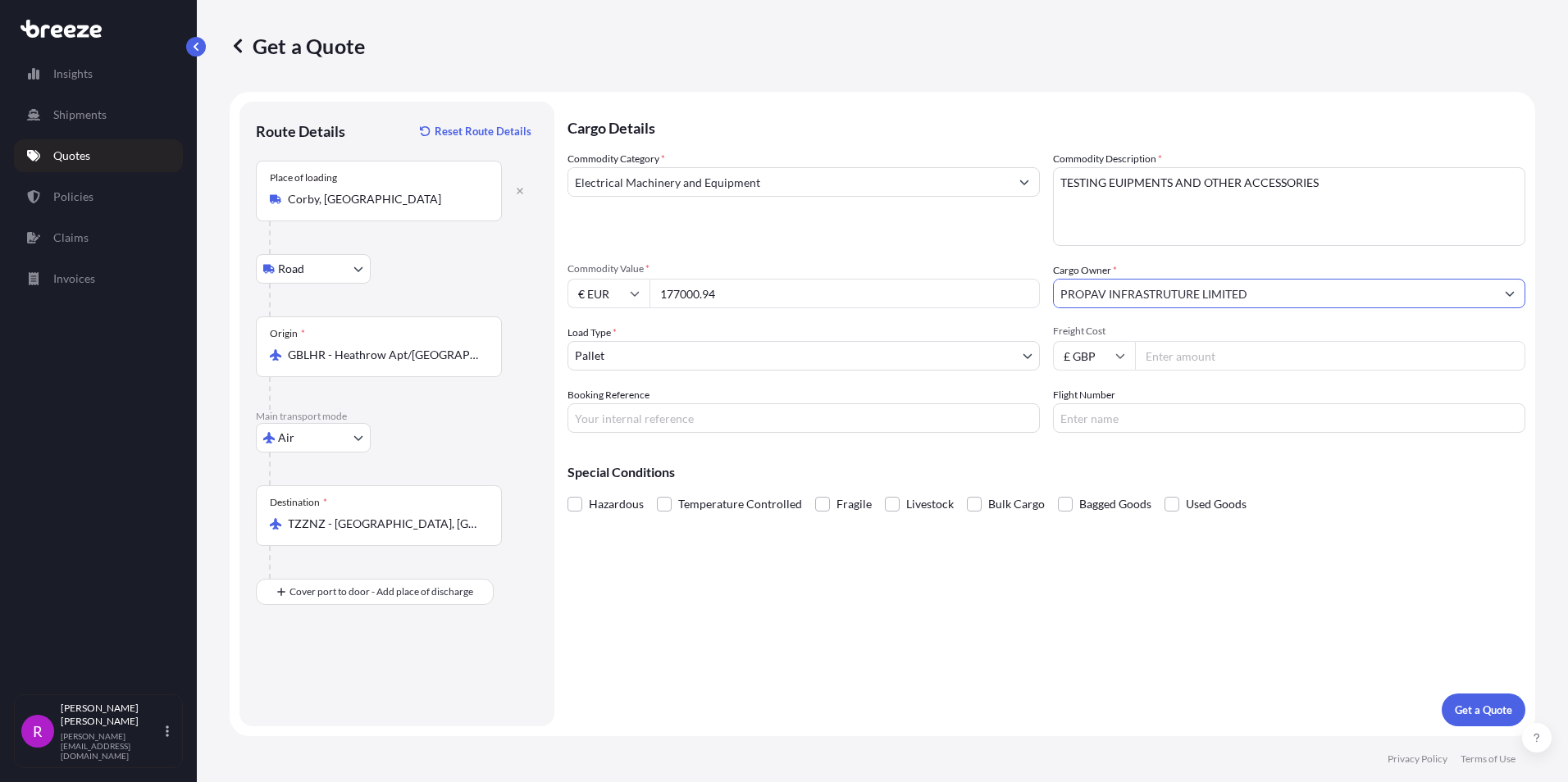
type input "PROPAV INFRASTRUTURE LIMITED"
click at [1082, 352] on input "£ GBP" at bounding box center [1094, 355] width 82 height 30
click at [1081, 400] on div "€ EUR" at bounding box center [1094, 400] width 69 height 31
type input "€ EUR"
click at [1190, 348] on input "Freight Cost" at bounding box center [1330, 355] width 390 height 30
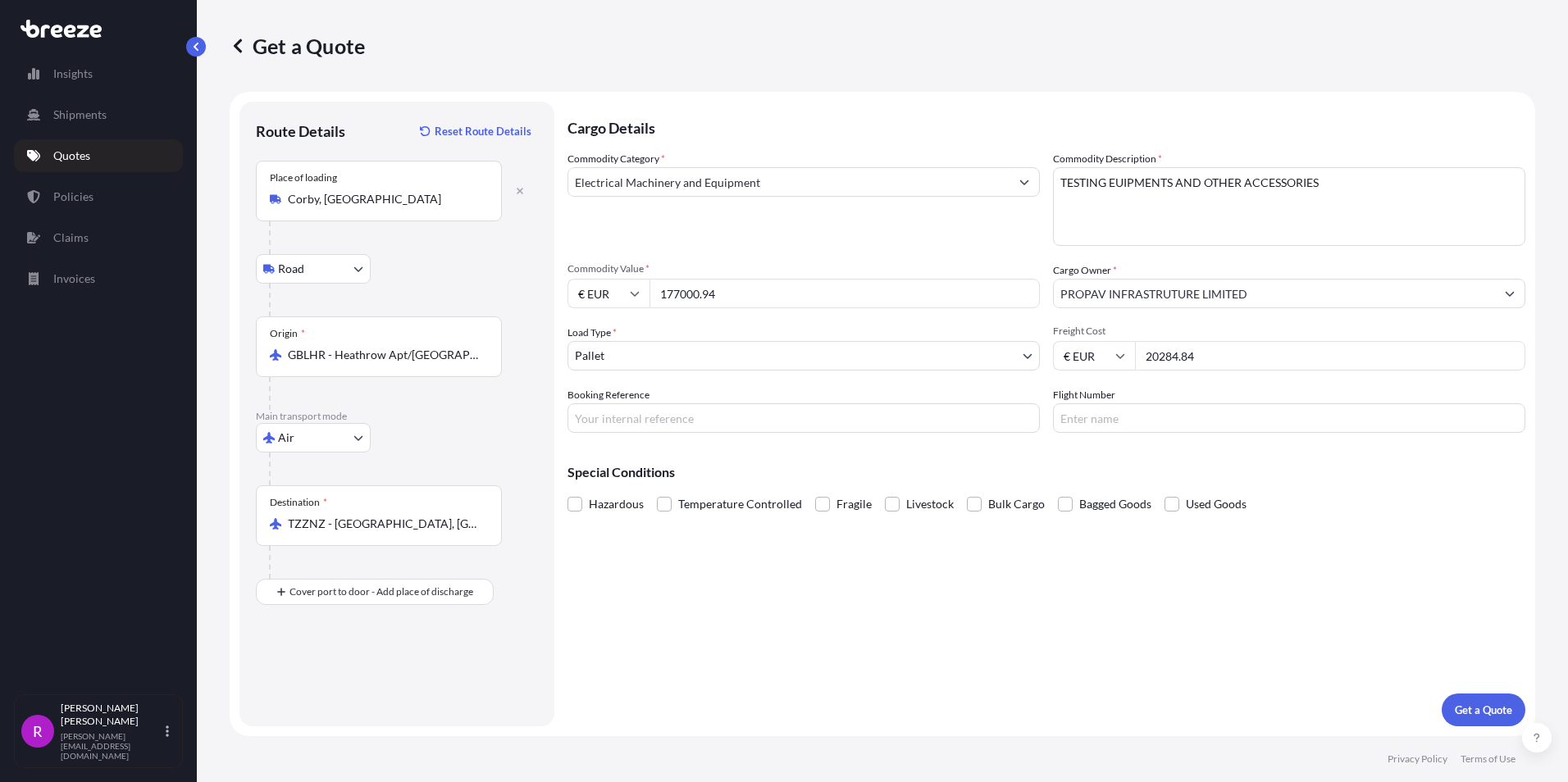
type input "20284.84"
click at [610, 419] on input "Booking Reference" at bounding box center [803, 417] width 472 height 30
click at [644, 425] on input "Booking Reference" at bounding box center [803, 417] width 472 height 30
type input "FAE-688"
click at [1113, 423] on input "Flight Number" at bounding box center [1289, 417] width 472 height 30
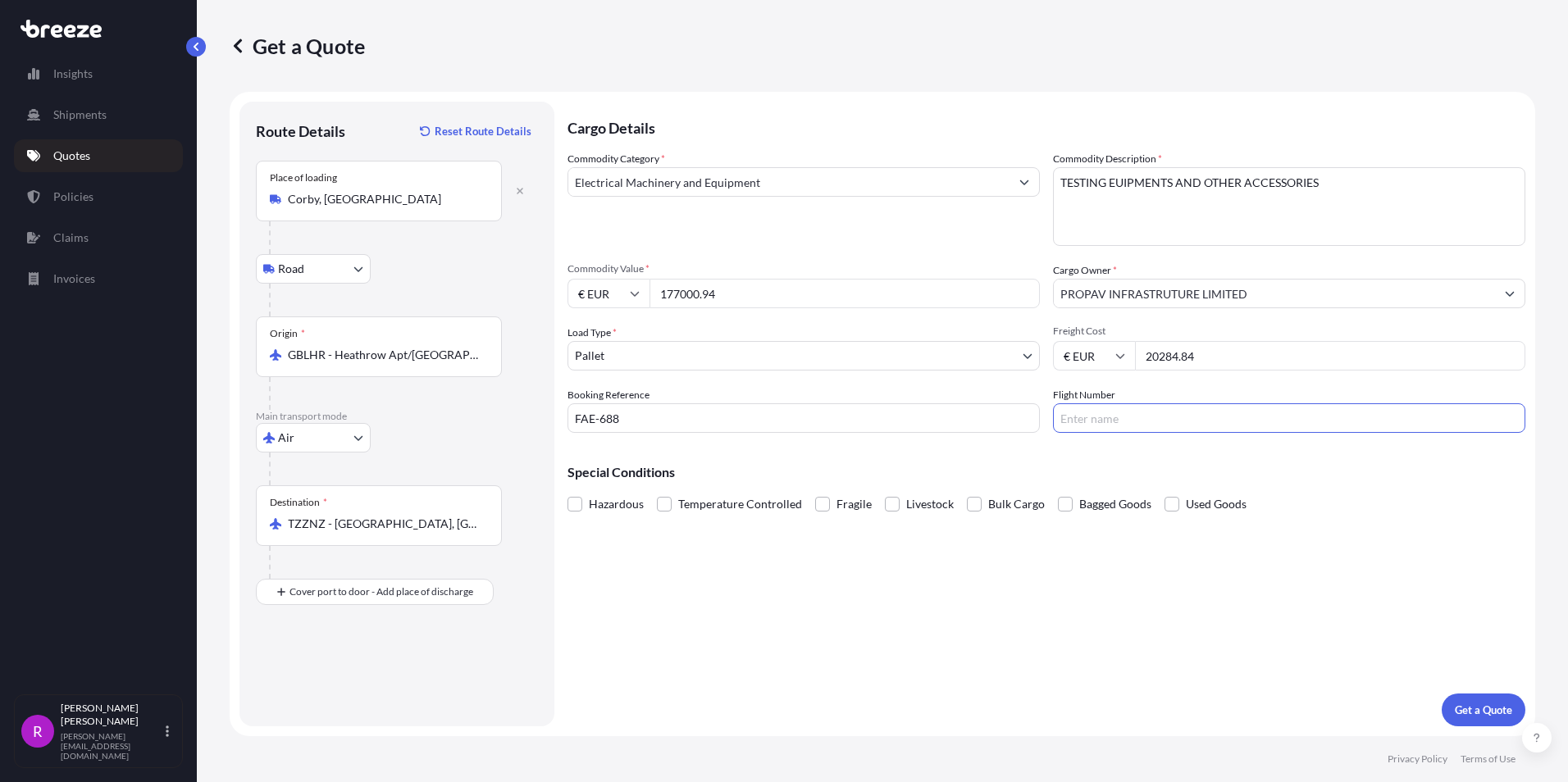
paste input "ET701/25"
type input "ET701/25"
click at [1472, 709] on p "Get a Quote" at bounding box center [1483, 709] width 57 height 16
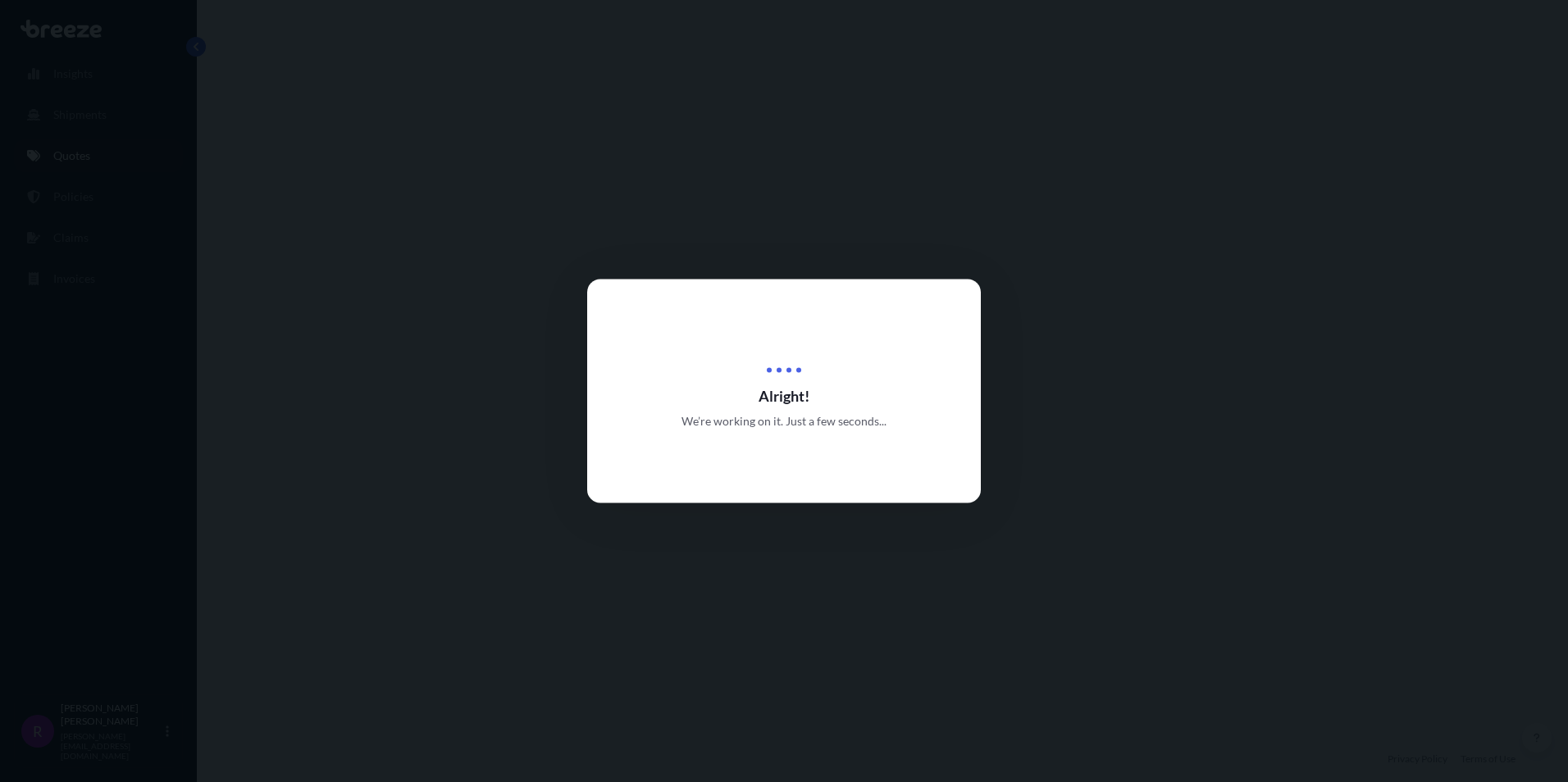
select select "Road"
select select "Air"
select select "1"
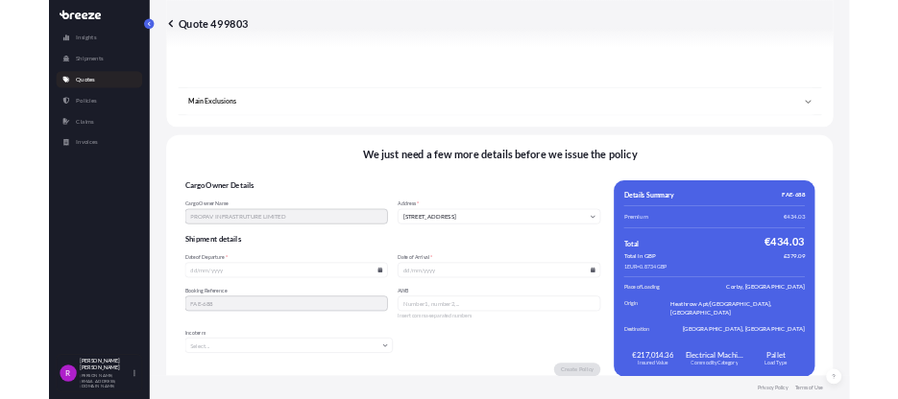
scroll to position [2285, 0]
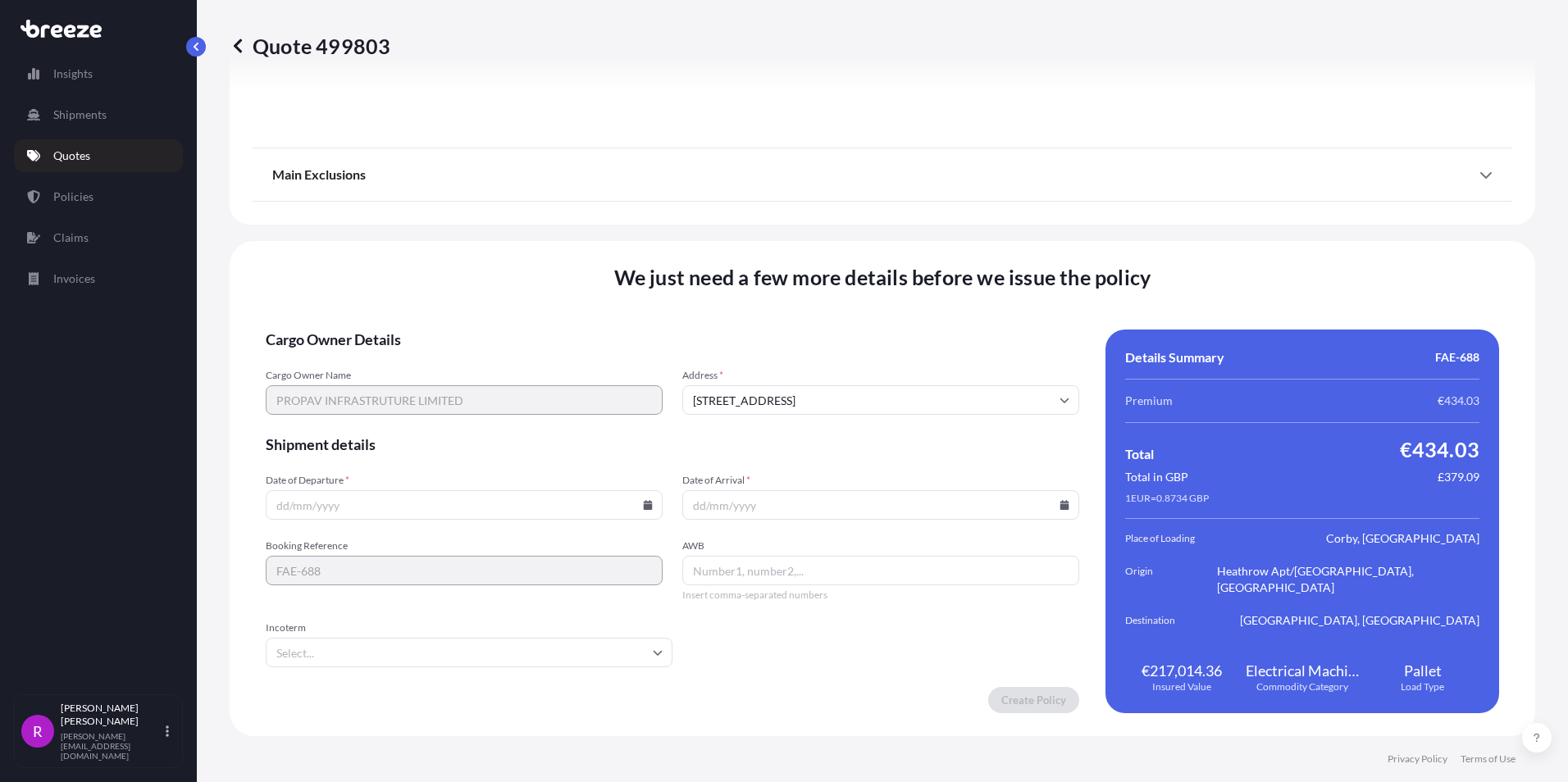
click at [288, 505] on input "Date of Departure *" at bounding box center [464, 505] width 397 height 30
type input "[DATE]"
click at [683, 507] on input "Date of Arrival *" at bounding box center [881, 505] width 397 height 30
type input "[DATE]"
click at [749, 569] on input "AWB" at bounding box center [881, 570] width 397 height 30
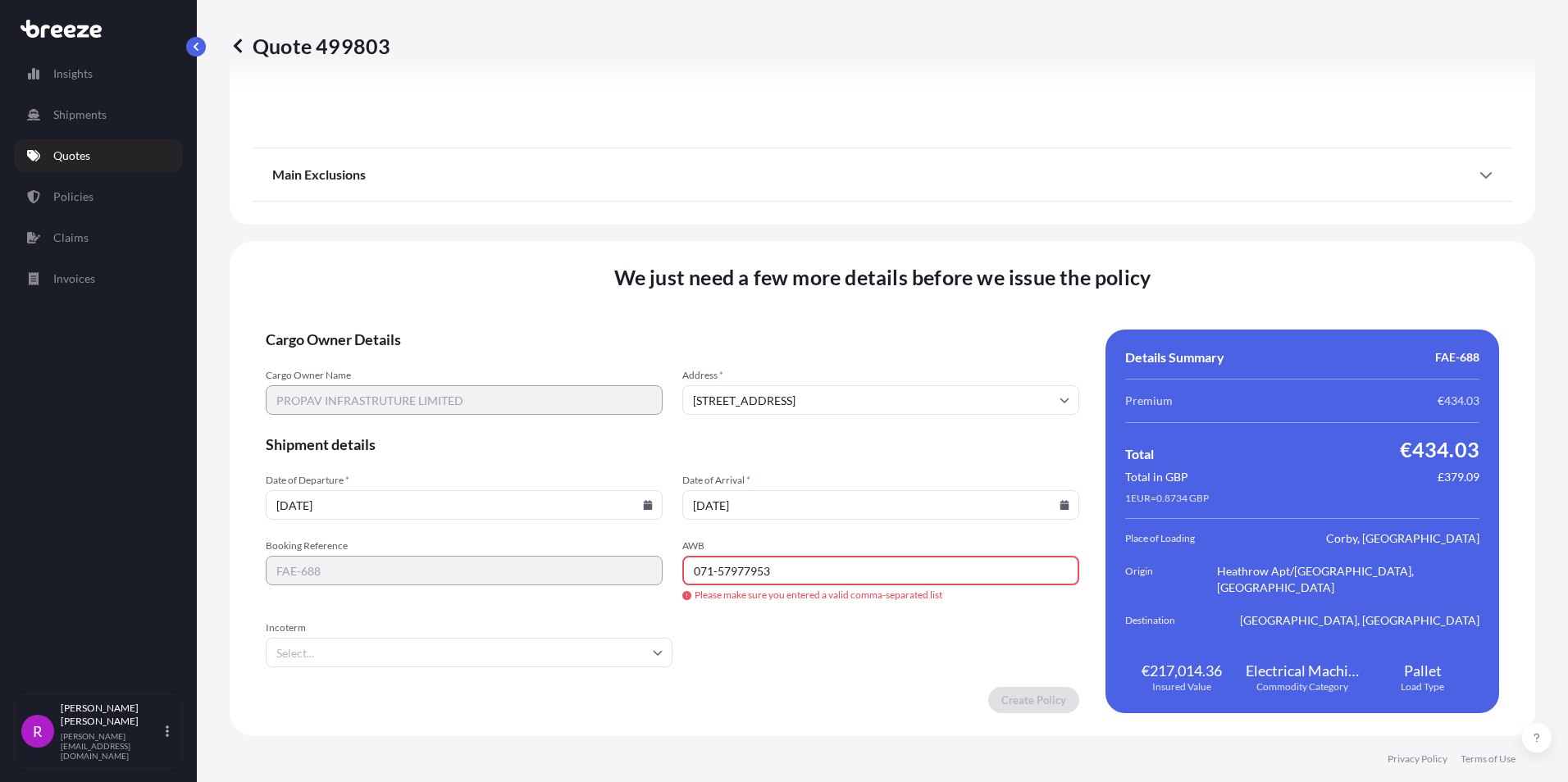
click at [797, 644] on form "Cargo Owner Details Cargo Owner Name PROPAV INFRASTRUTURE LIMITED Address * [ST…" at bounding box center [672, 521] width 813 height 383
click at [711, 570] on input "071-57977953" at bounding box center [881, 570] width 397 height 30
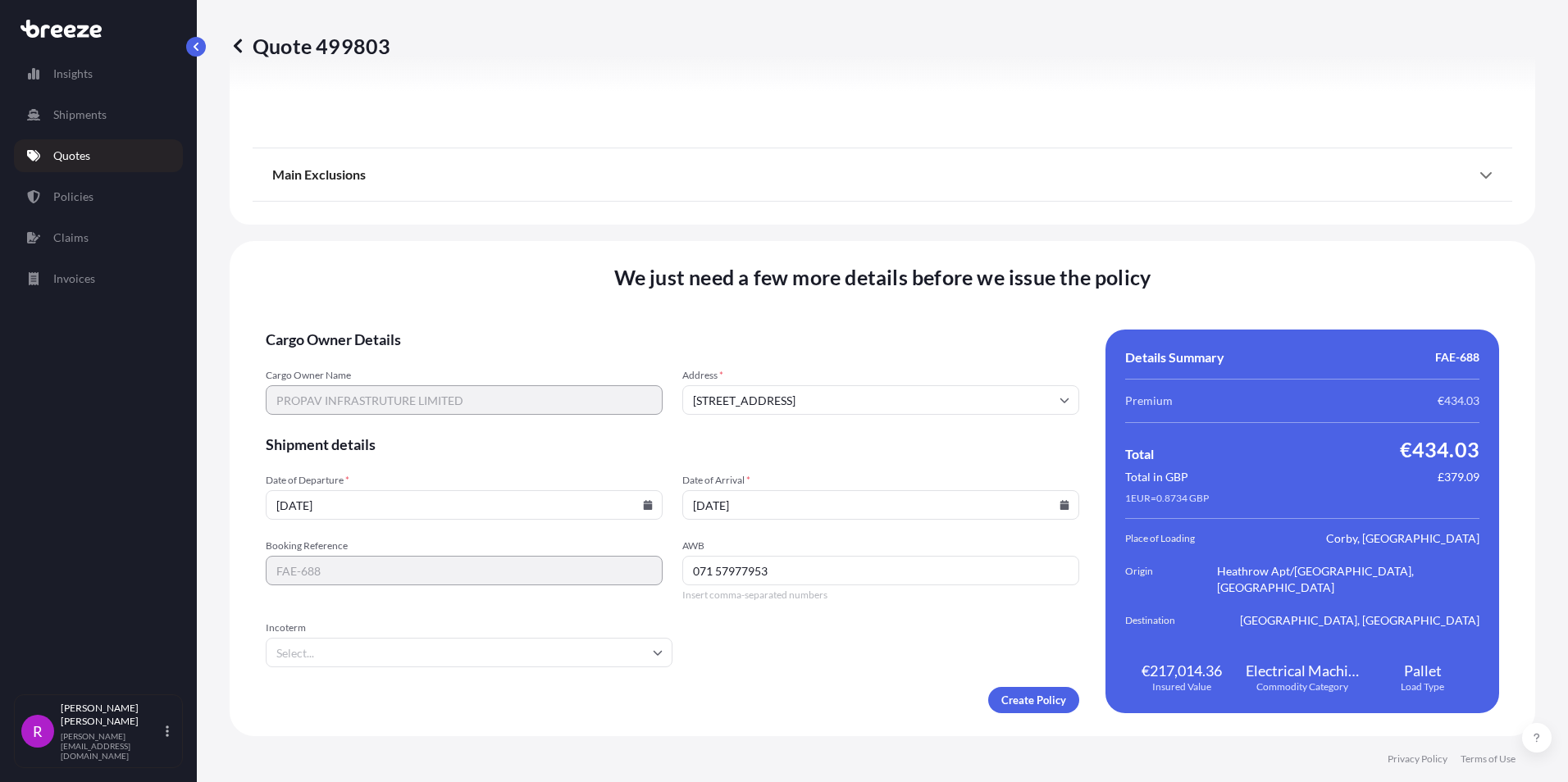
type input "071 57977953"
click at [851, 634] on form "Cargo Owner Details Cargo Owner Name PROPAV INFRASTRUTURE LIMITED Address * [ST…" at bounding box center [672, 521] width 813 height 383
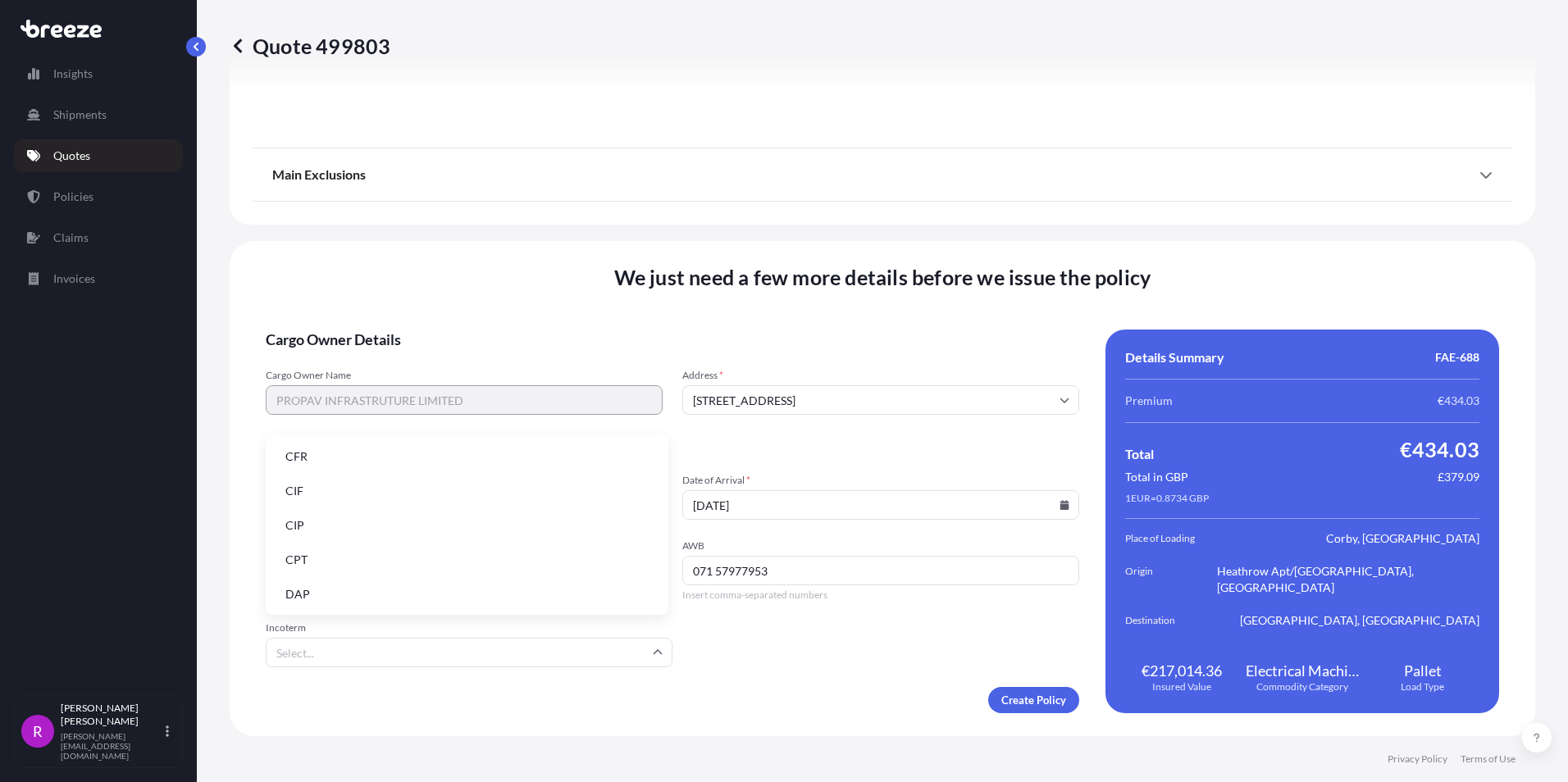
click at [381, 659] on input "Incoterm" at bounding box center [469, 652] width 407 height 30
click at [310, 651] on input "Incoterm" at bounding box center [469, 652] width 407 height 30
click at [315, 488] on li "CIF" at bounding box center [467, 491] width 389 height 31
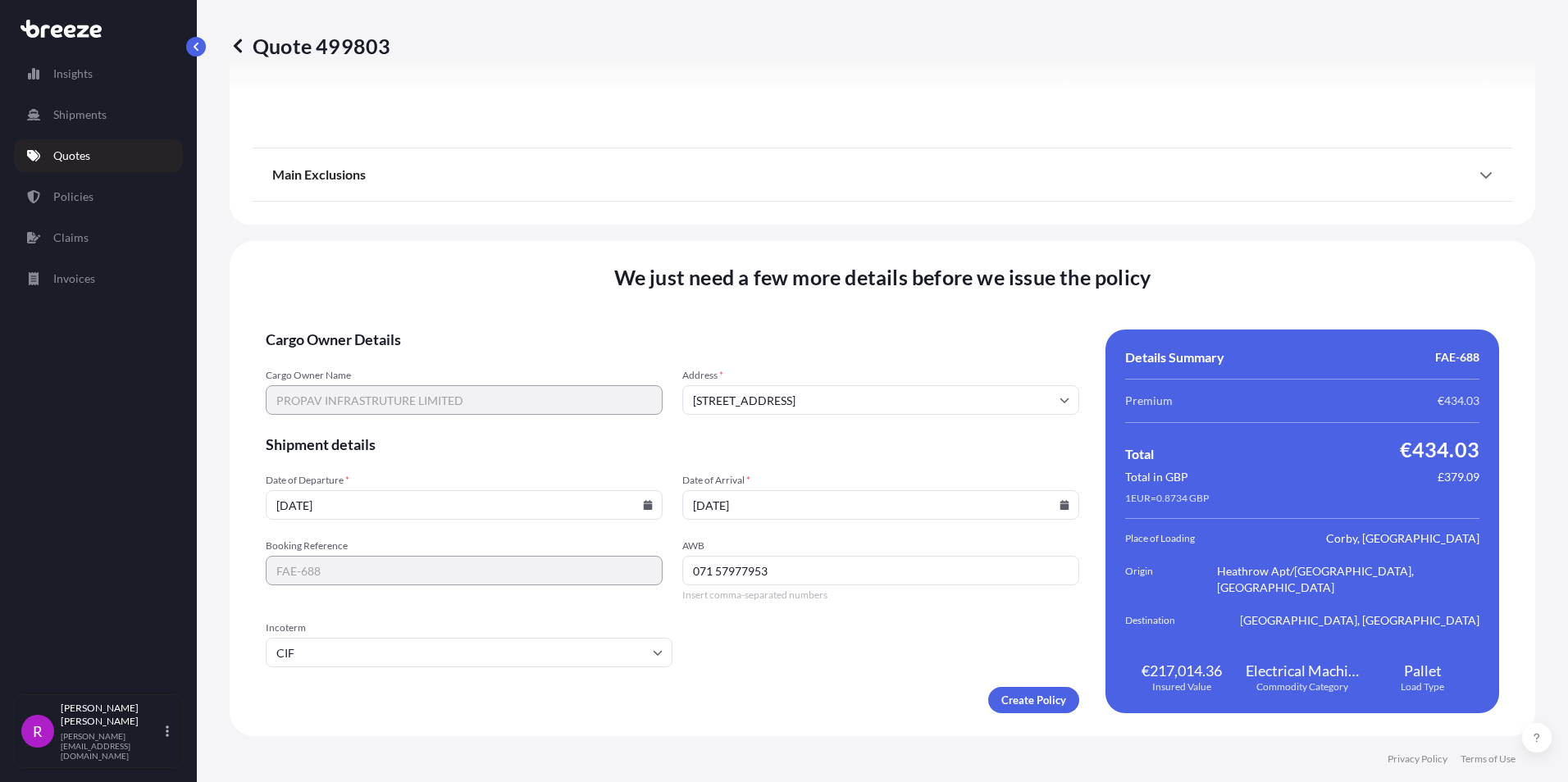
click at [822, 649] on form "Cargo Owner Details Cargo Owner Name PROPAV INFRASTRUTURE LIMITED Address * [ST…" at bounding box center [672, 521] width 813 height 383
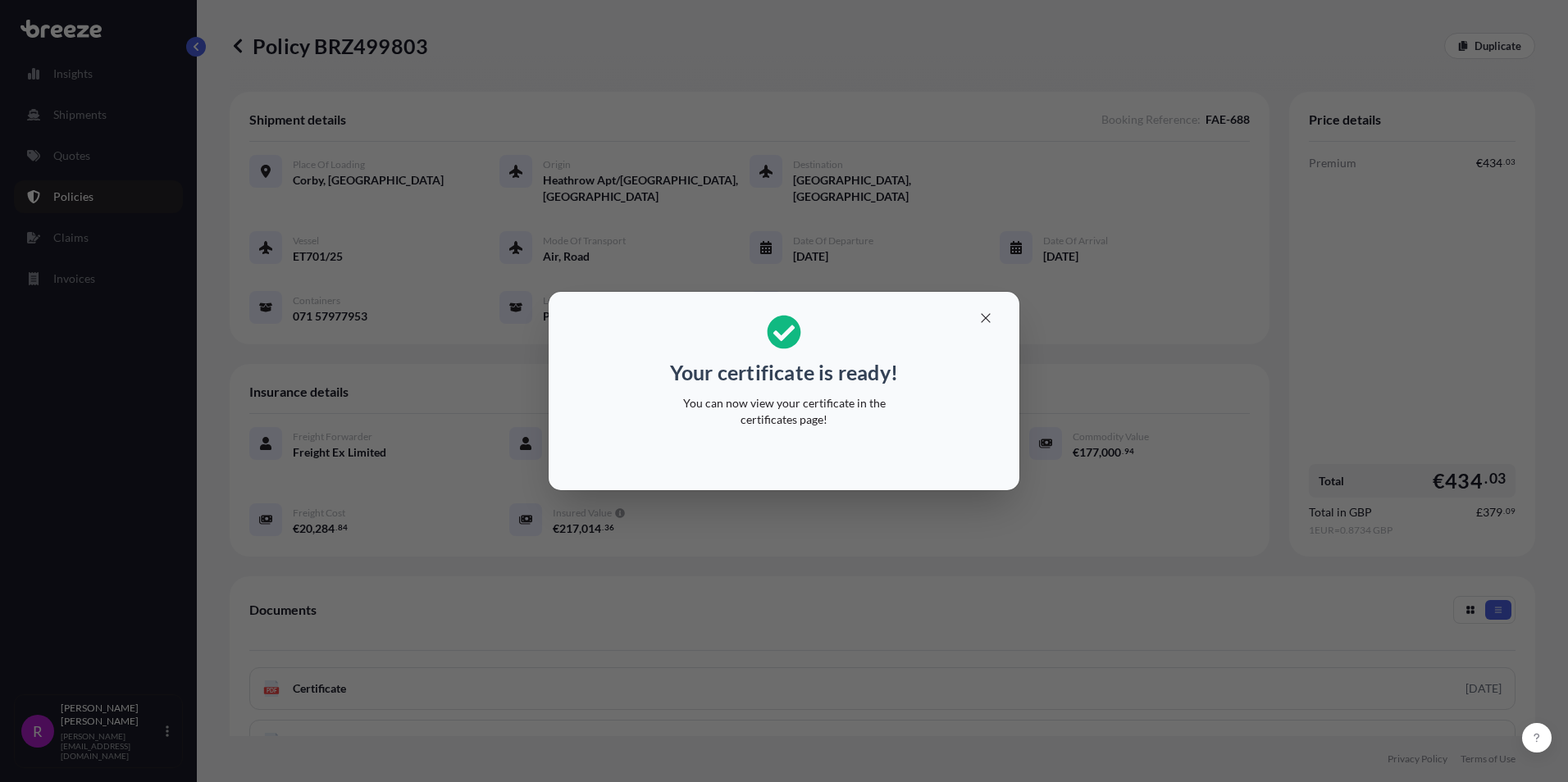
click at [1023, 537] on div "Your certificate is ready! You can now view your certificate in the certificate…" at bounding box center [784, 391] width 1568 height 782
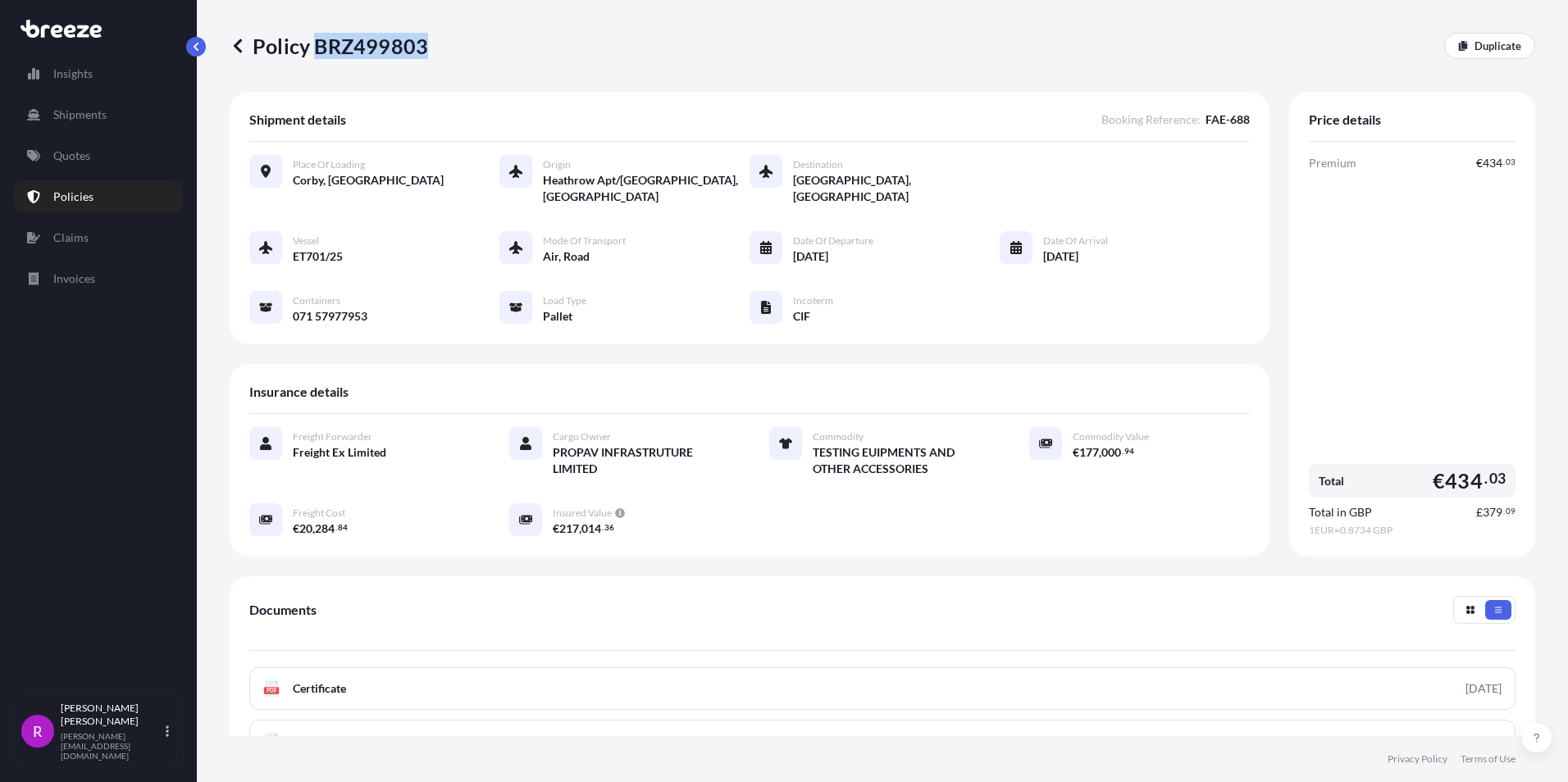
drag, startPoint x: 314, startPoint y: 45, endPoint x: 422, endPoint y: 49, distance: 108.1
click at [422, 49] on p "Policy BRZ499803" at bounding box center [329, 45] width 198 height 26
copy p "BRZ499803"
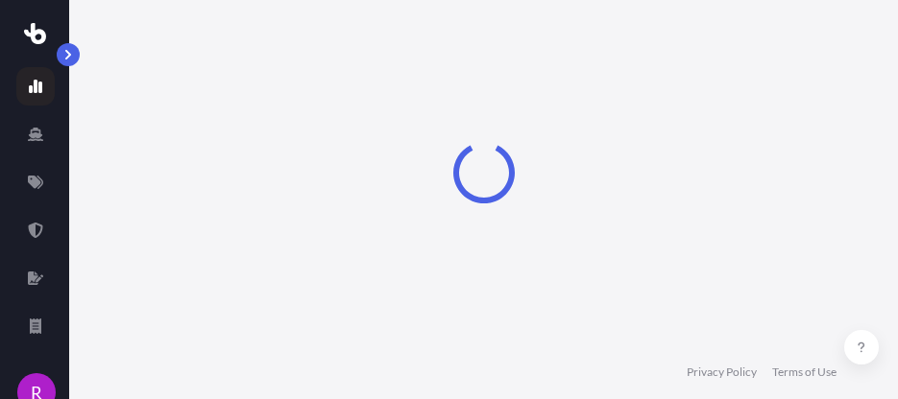
select select "2025"
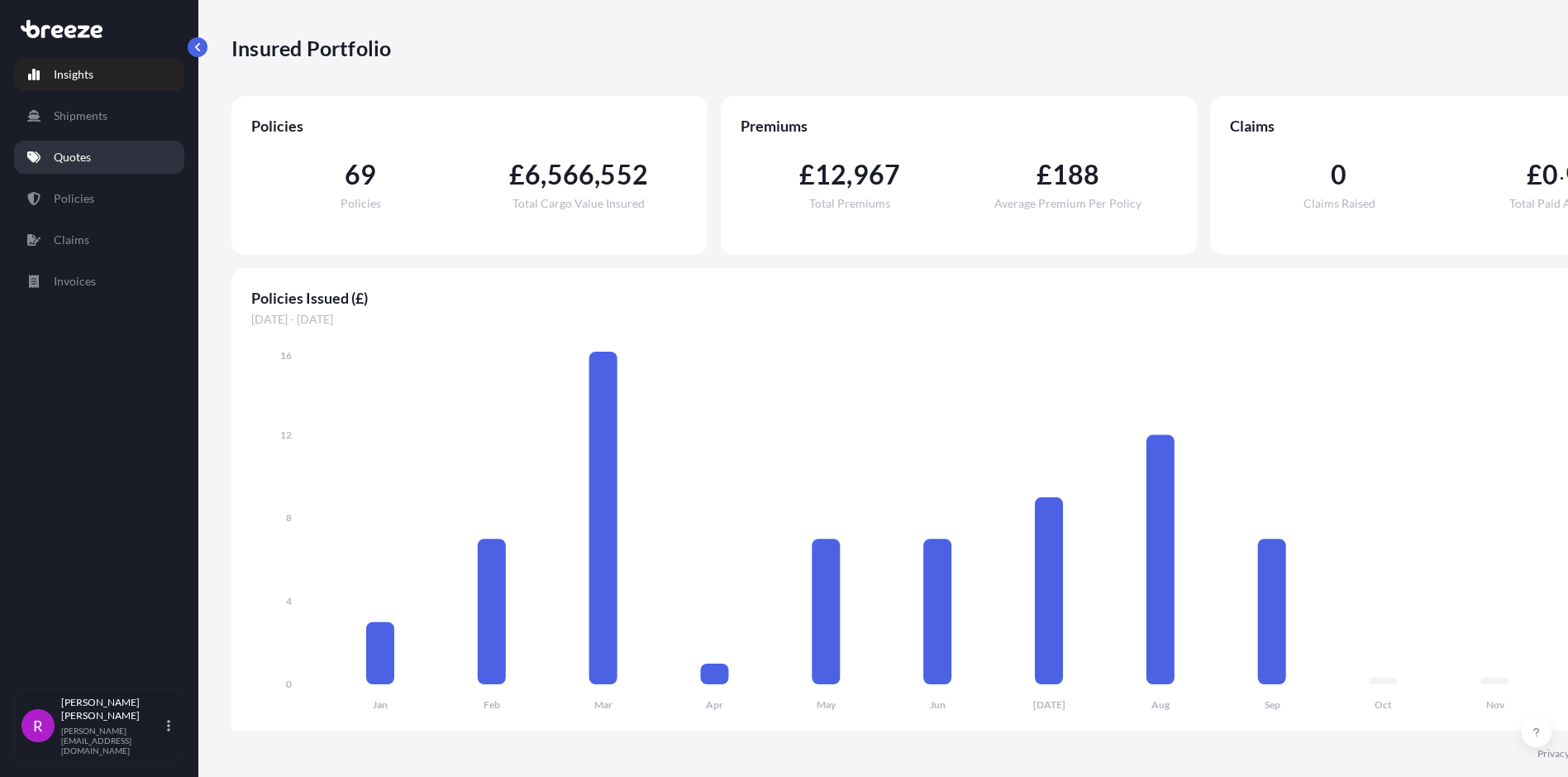
click at [83, 164] on p "Quotes" at bounding box center [71, 157] width 37 height 16
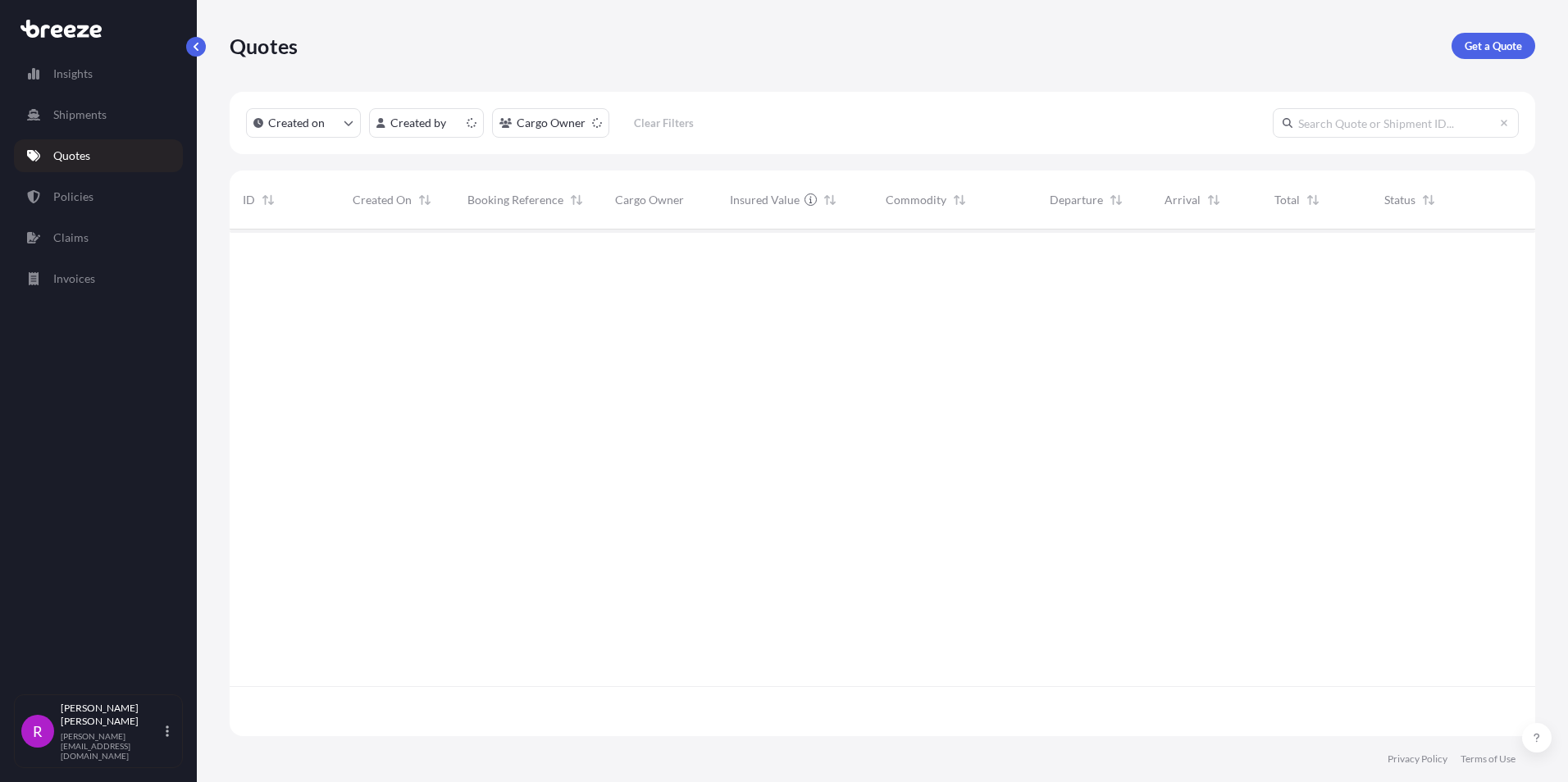
scroll to position [504, 1293]
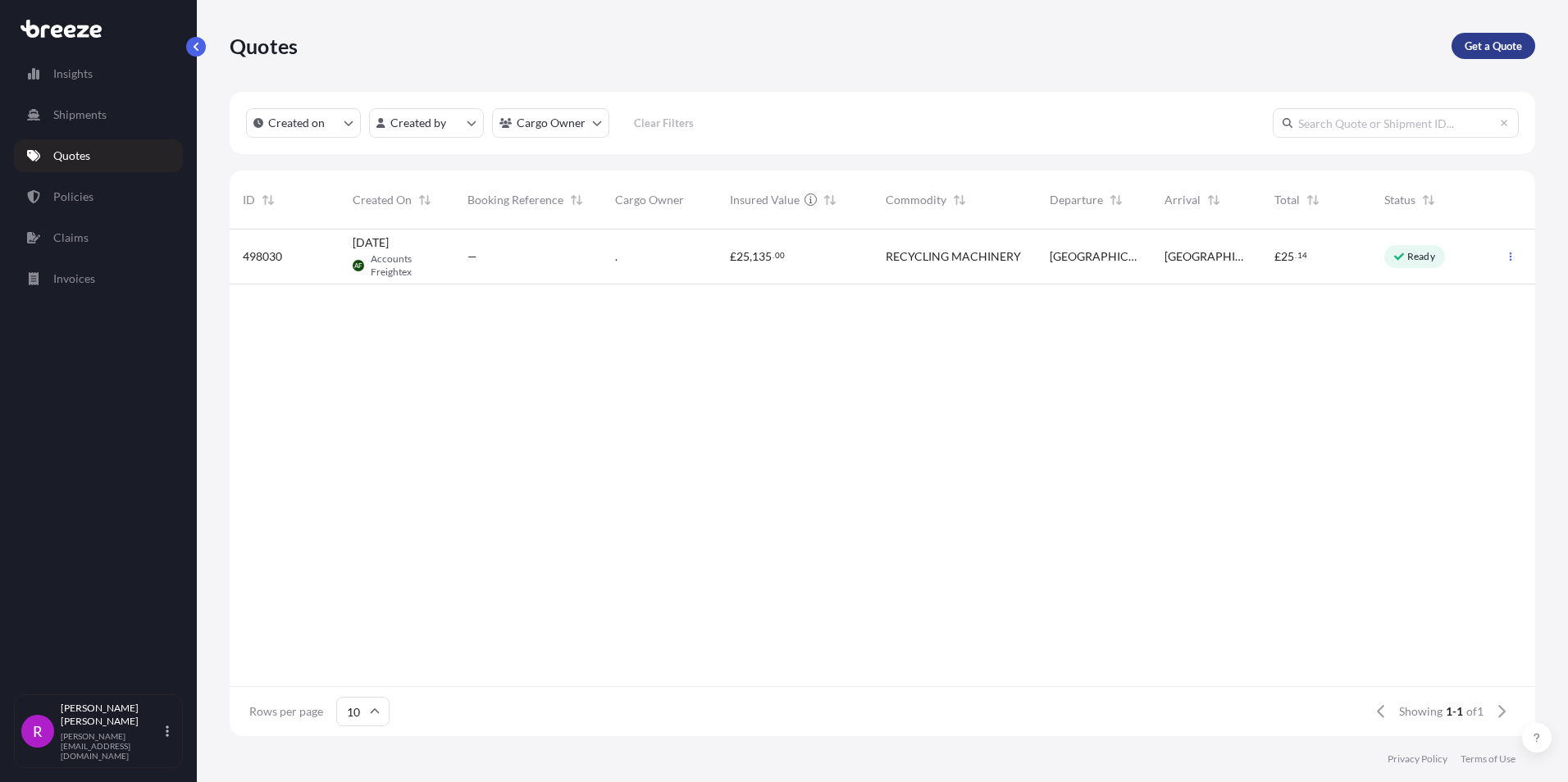
click at [1489, 39] on p "Get a Quote" at bounding box center [1493, 45] width 57 height 16
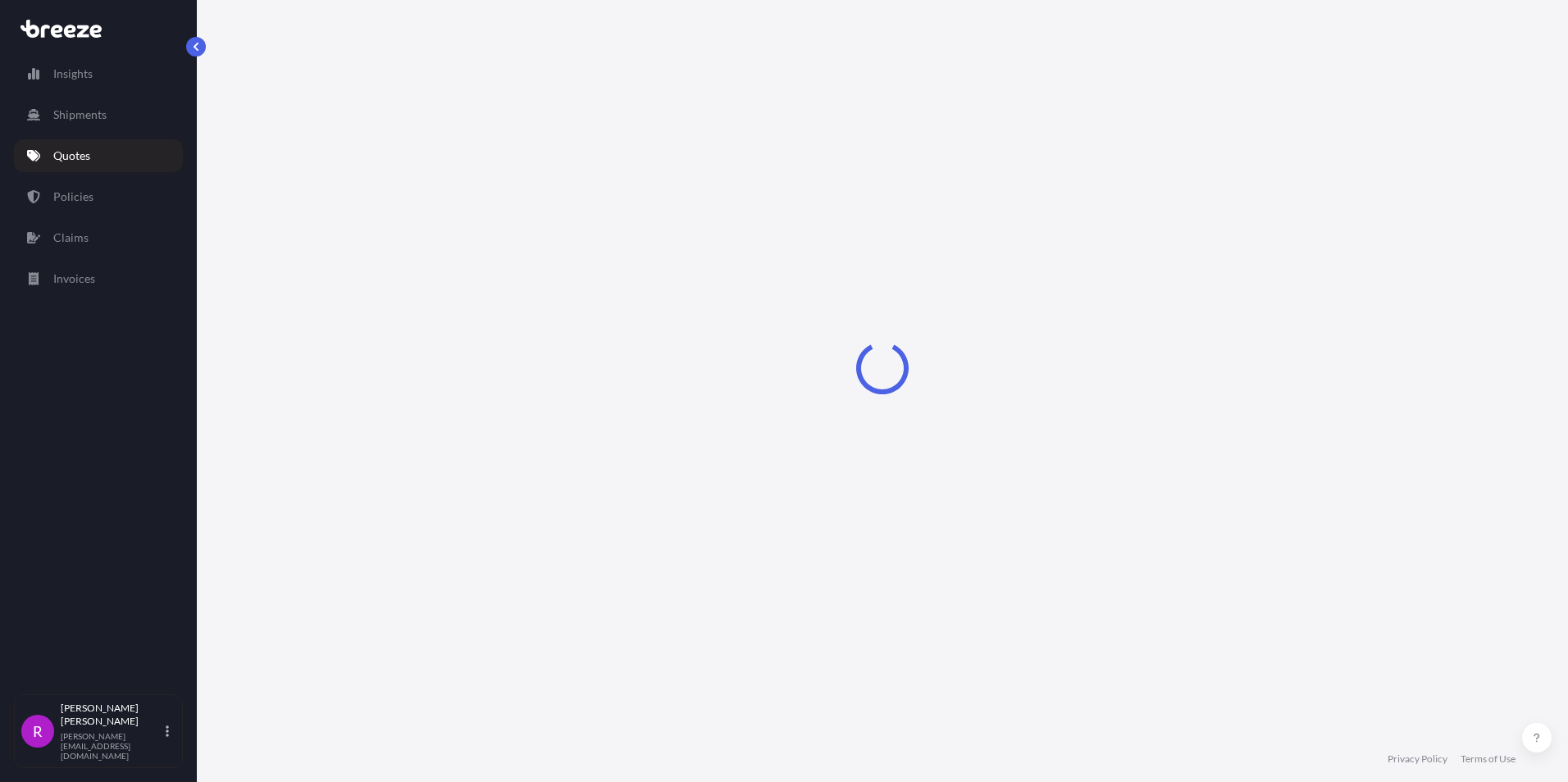
select select "Road"
select select "Sea"
select select "1"
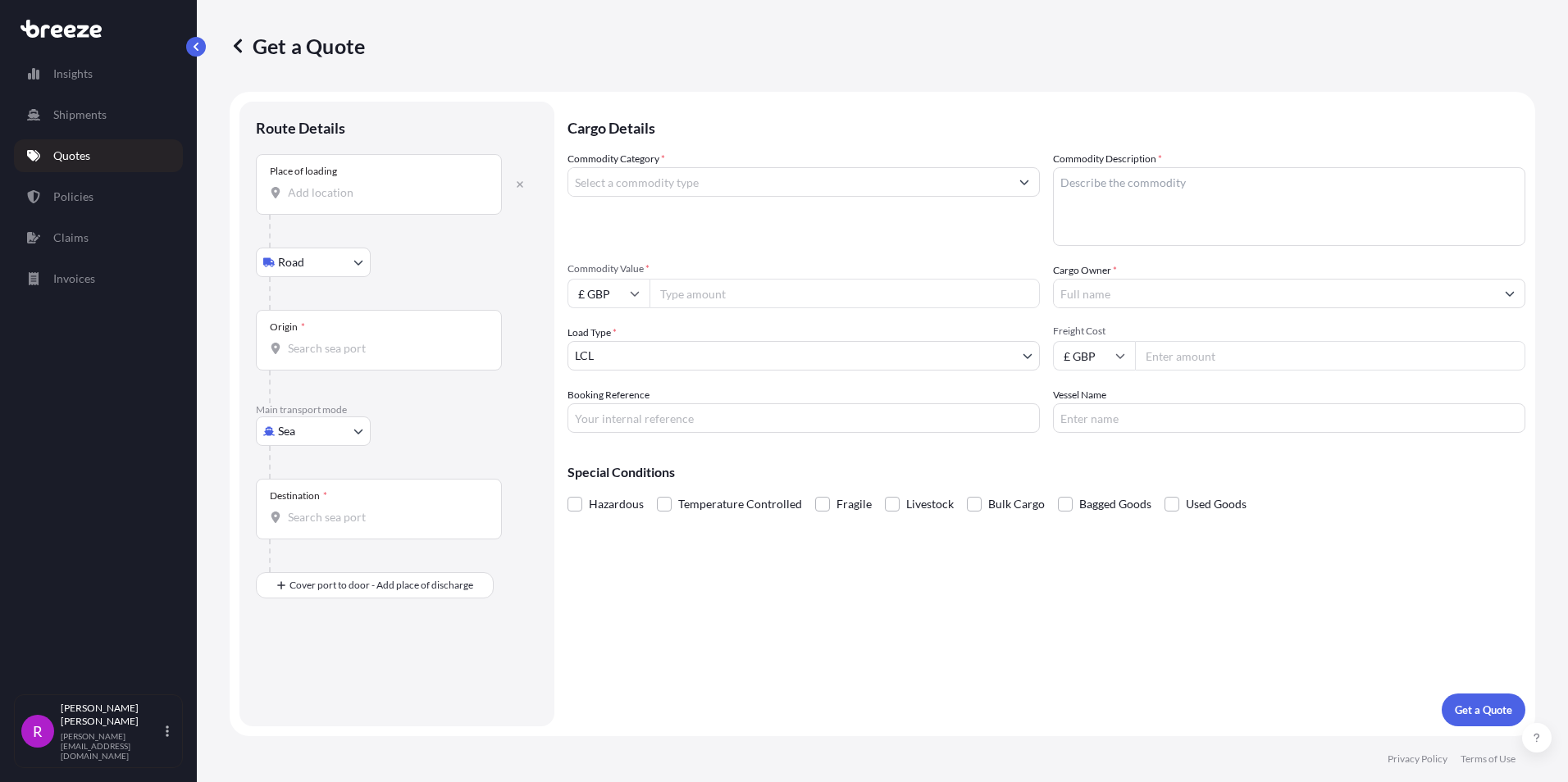
click at [320, 196] on input "Place of loading" at bounding box center [384, 192] width 194 height 16
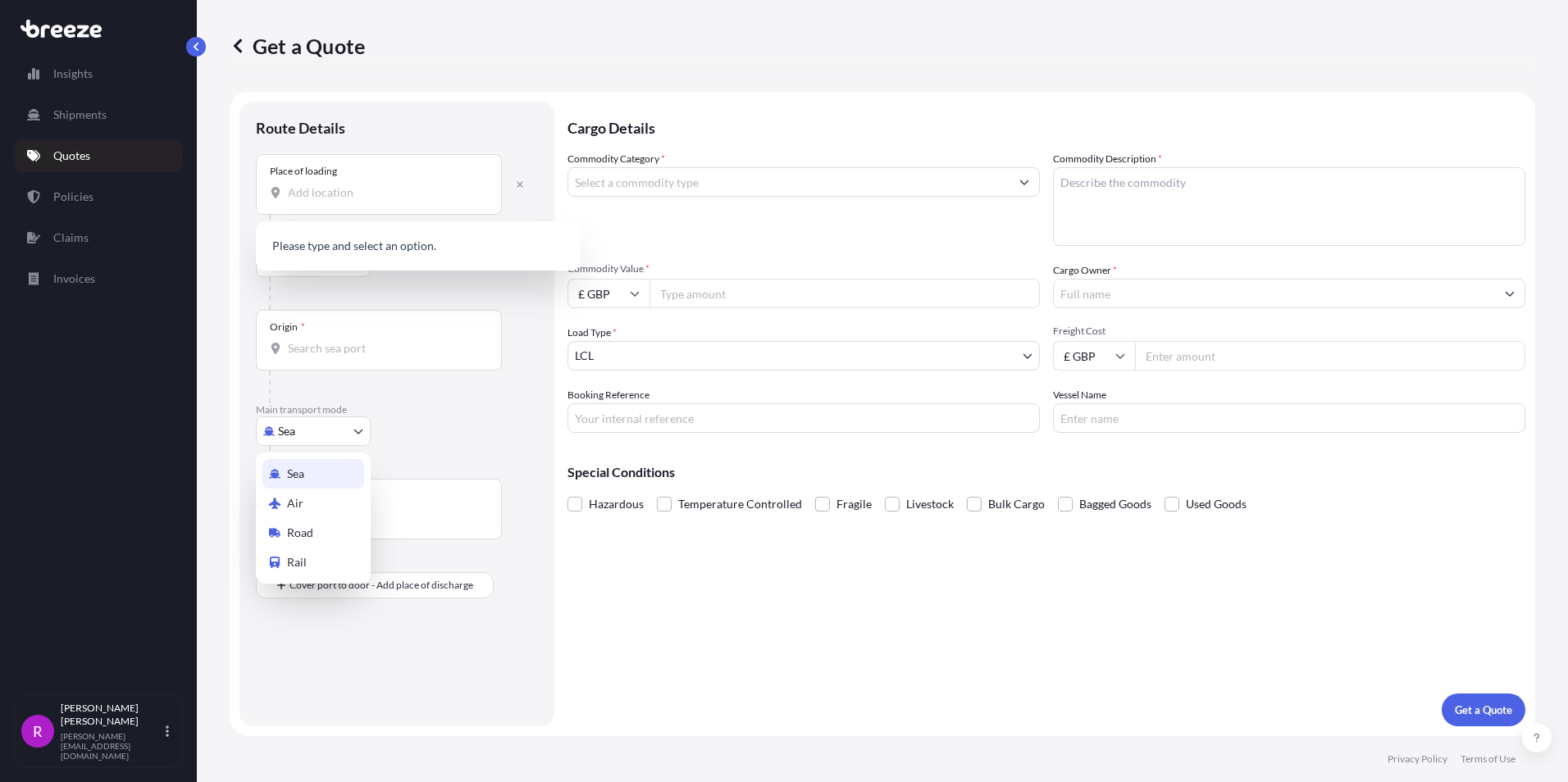
click at [336, 431] on body "0 options available. Insights Shipments Quotes Policies Claims Invoices R Rites…" at bounding box center [784, 391] width 1568 height 782
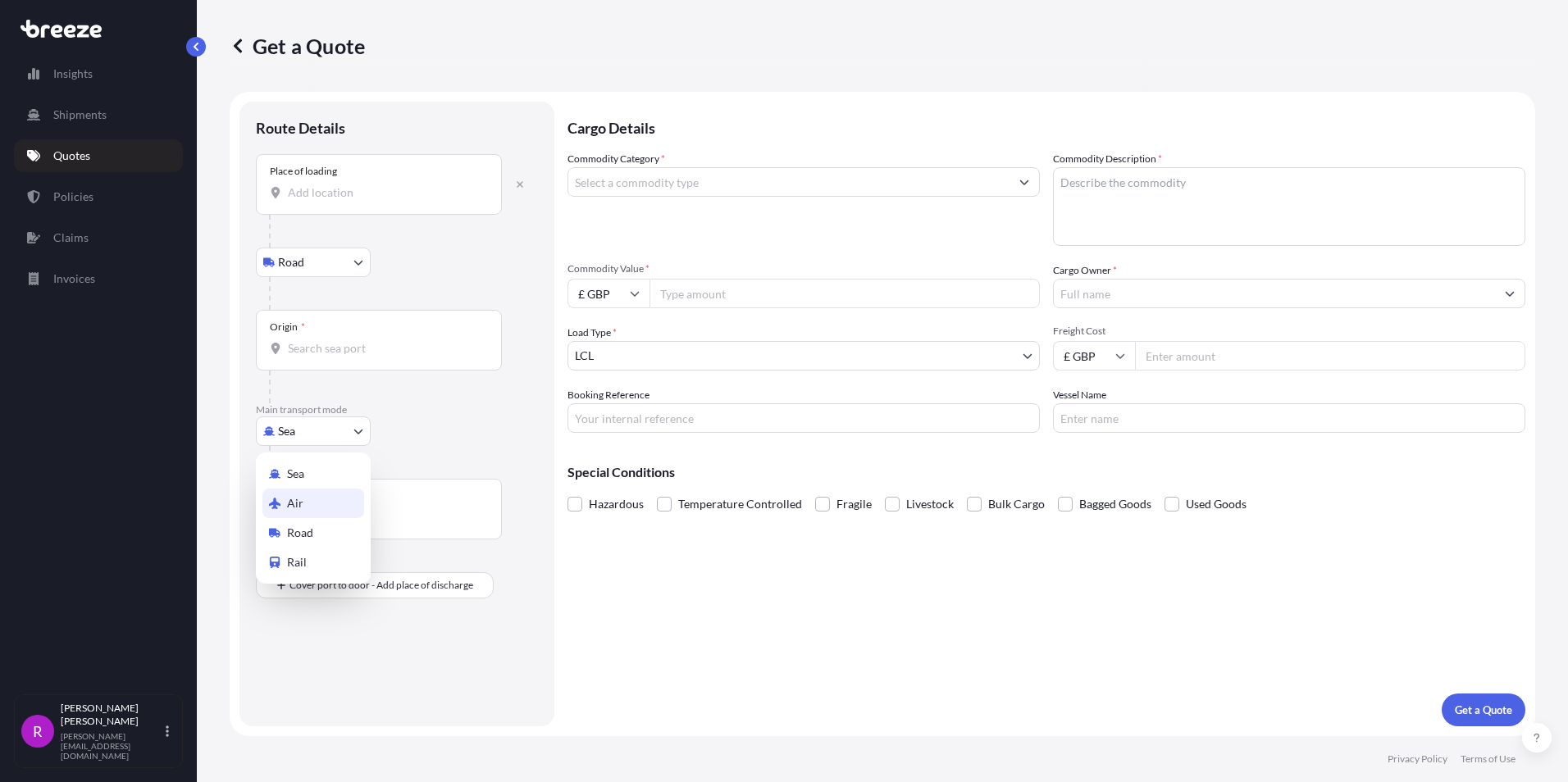
click at [299, 499] on span "Air" at bounding box center [295, 503] width 16 height 16
select select "Air"
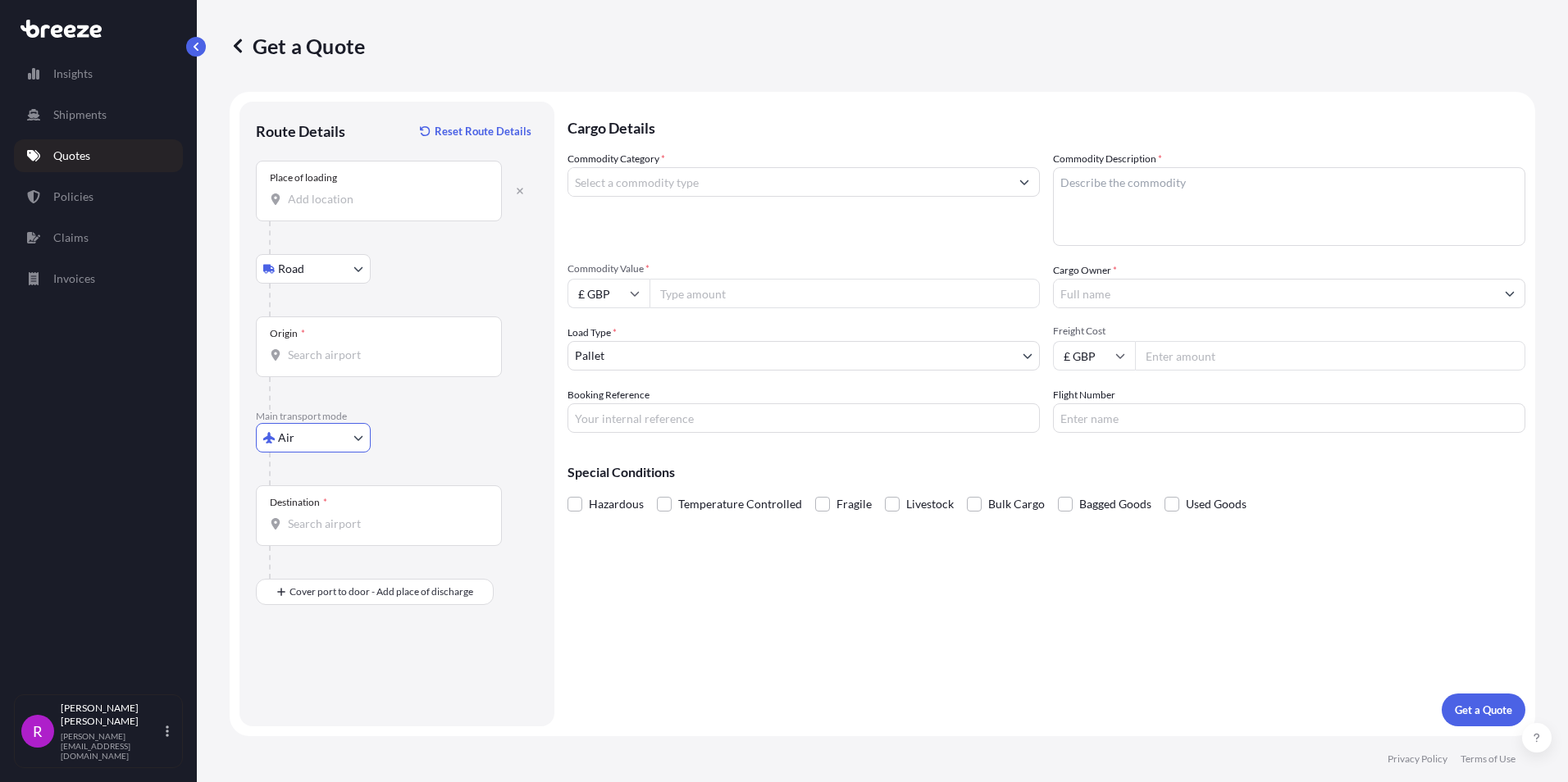
click at [307, 213] on div "Place of loading" at bounding box center [379, 190] width 246 height 61
click at [307, 207] on input "Place of loading" at bounding box center [384, 199] width 194 height 16
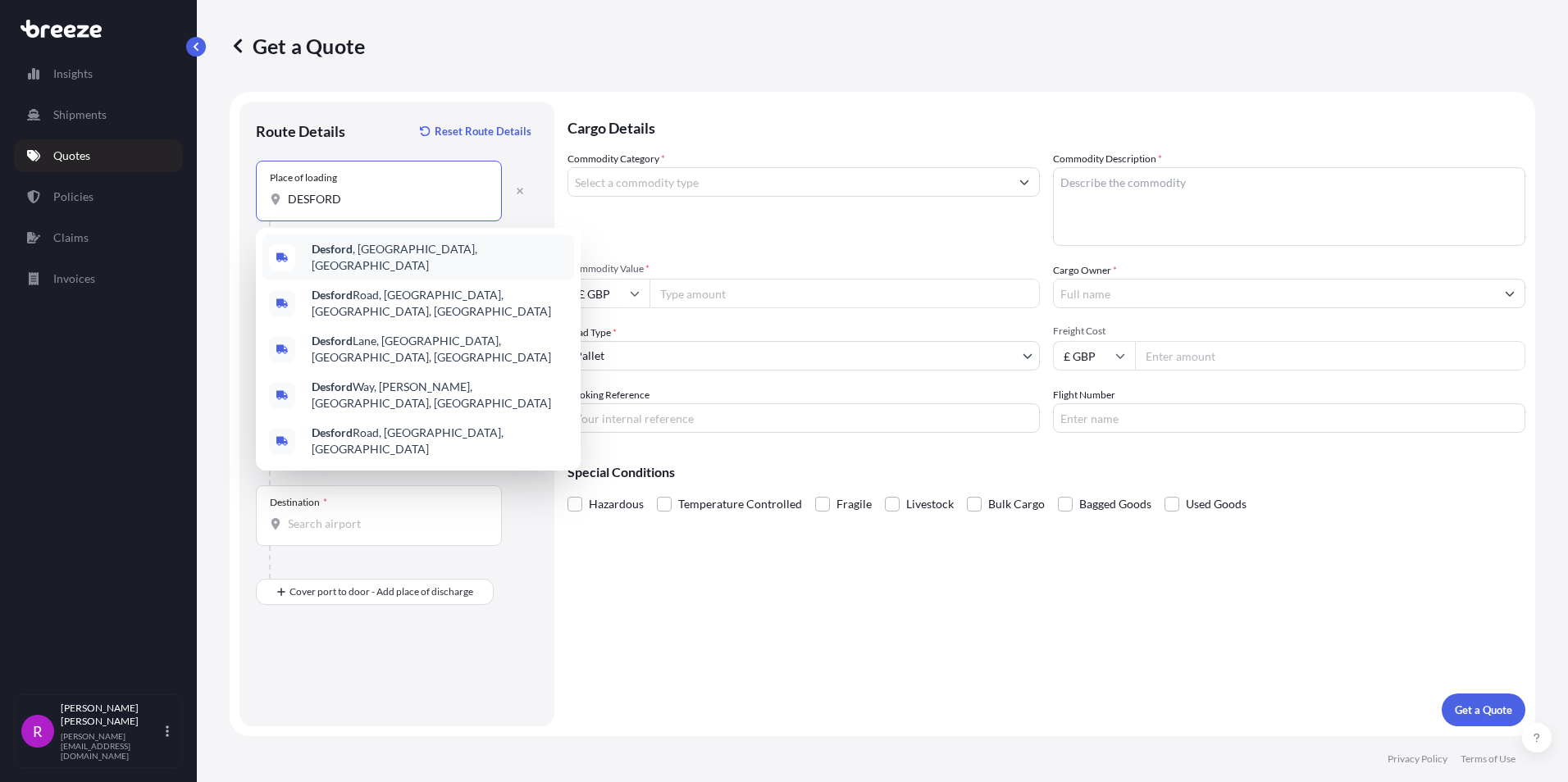
click at [391, 257] on span "Desford , Leicester, UK" at bounding box center [440, 257] width 256 height 32
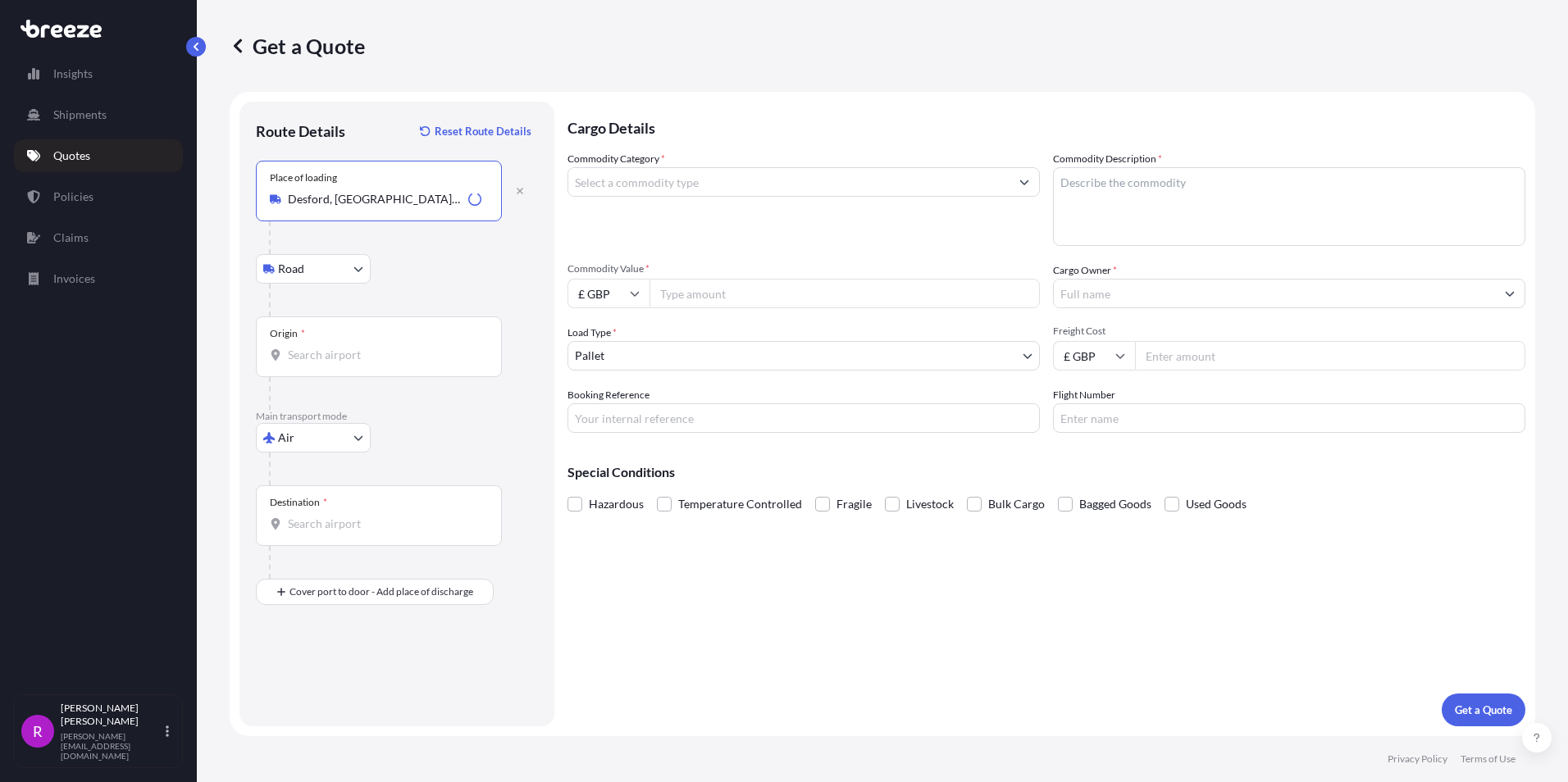
type input "Desford, Leicester, UK"
click at [326, 344] on div "Origin *" at bounding box center [379, 347] width 246 height 61
click at [326, 347] on input "Origin *" at bounding box center [384, 354] width 194 height 16
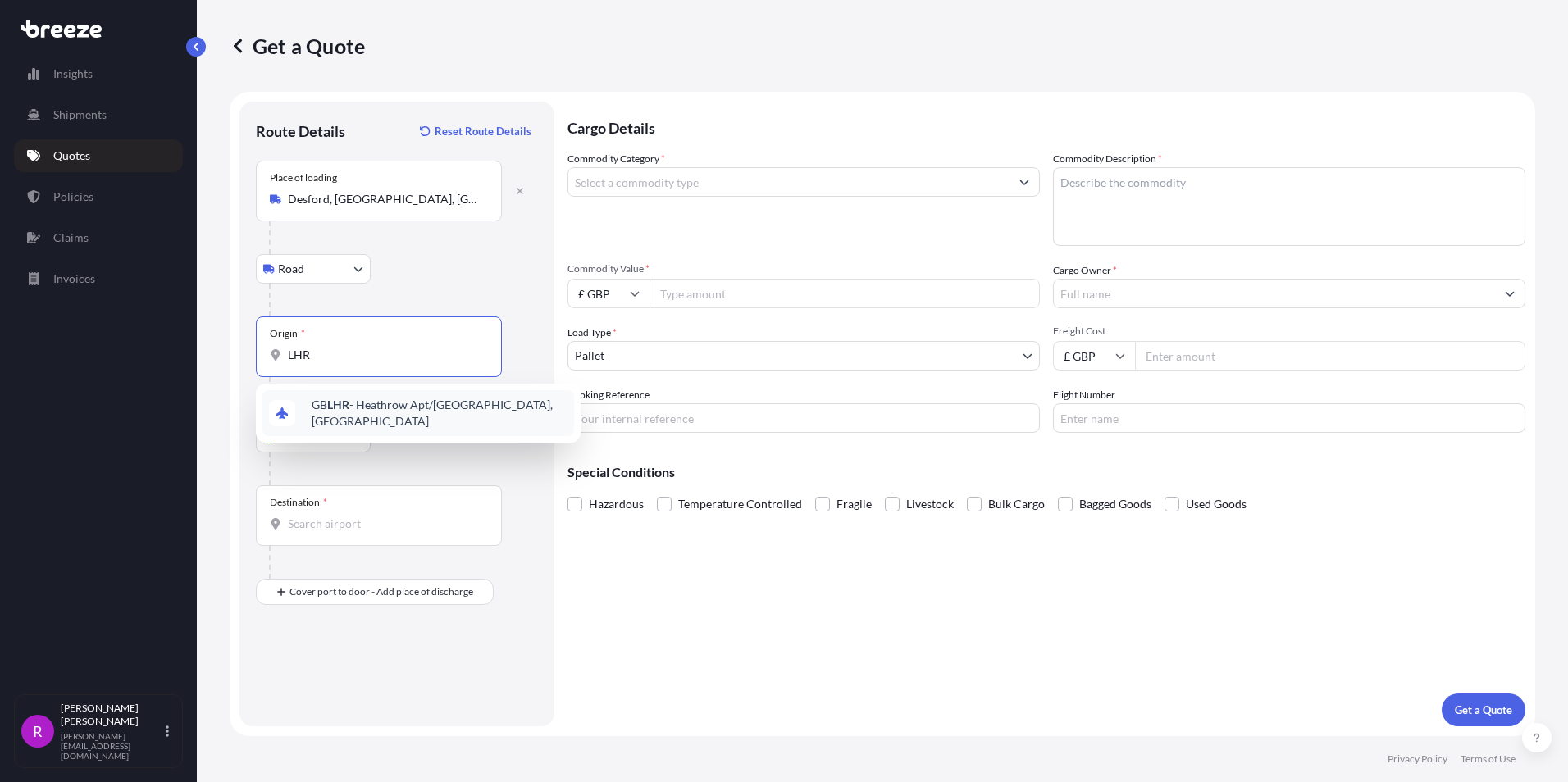
click at [361, 412] on span "GB LHR - Heathrow Apt/[GEOGRAPHIC_DATA], [GEOGRAPHIC_DATA]" at bounding box center [440, 413] width 256 height 32
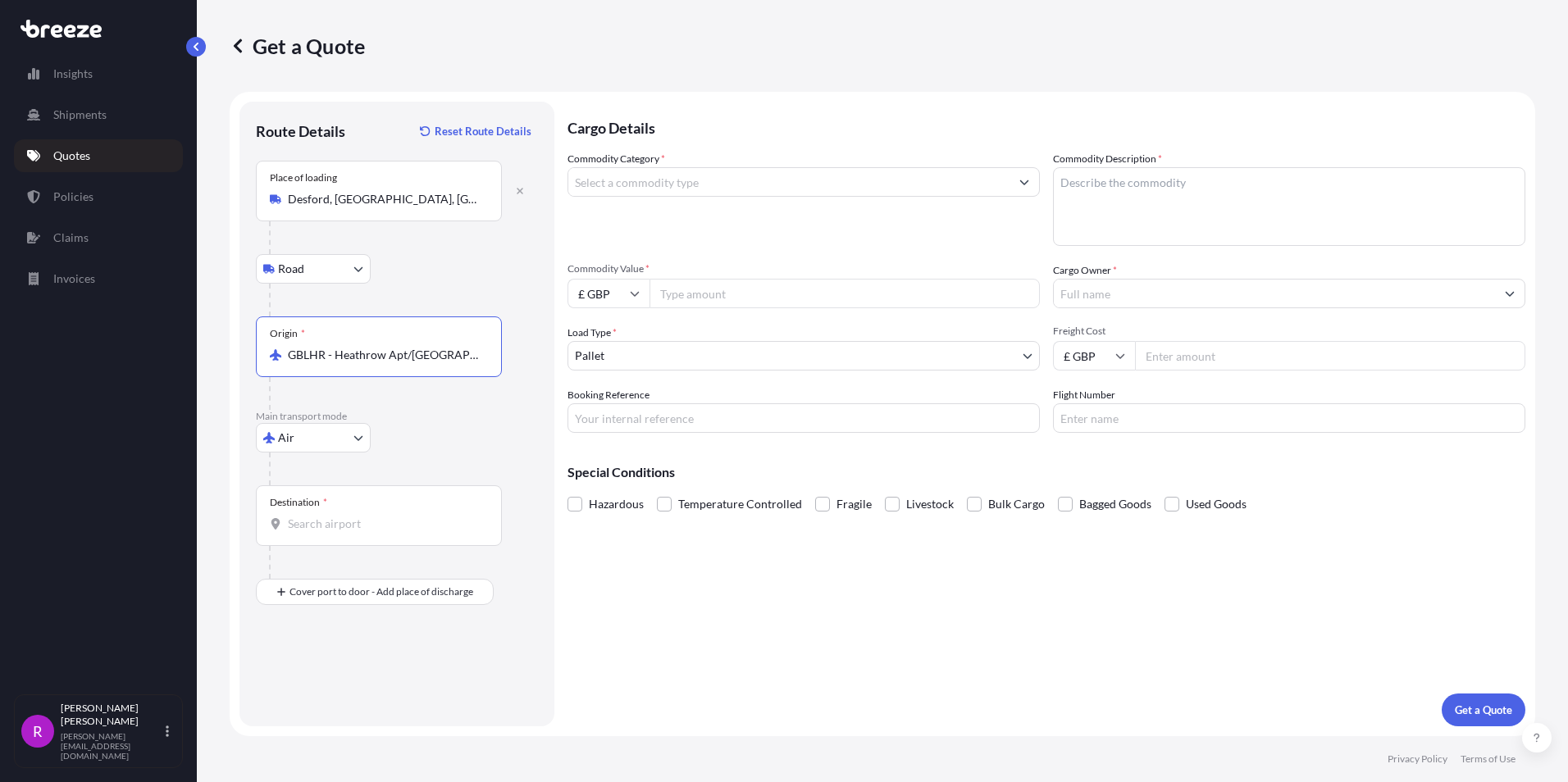
type input "GBLHR - Heathrow Apt/[GEOGRAPHIC_DATA], [GEOGRAPHIC_DATA]"
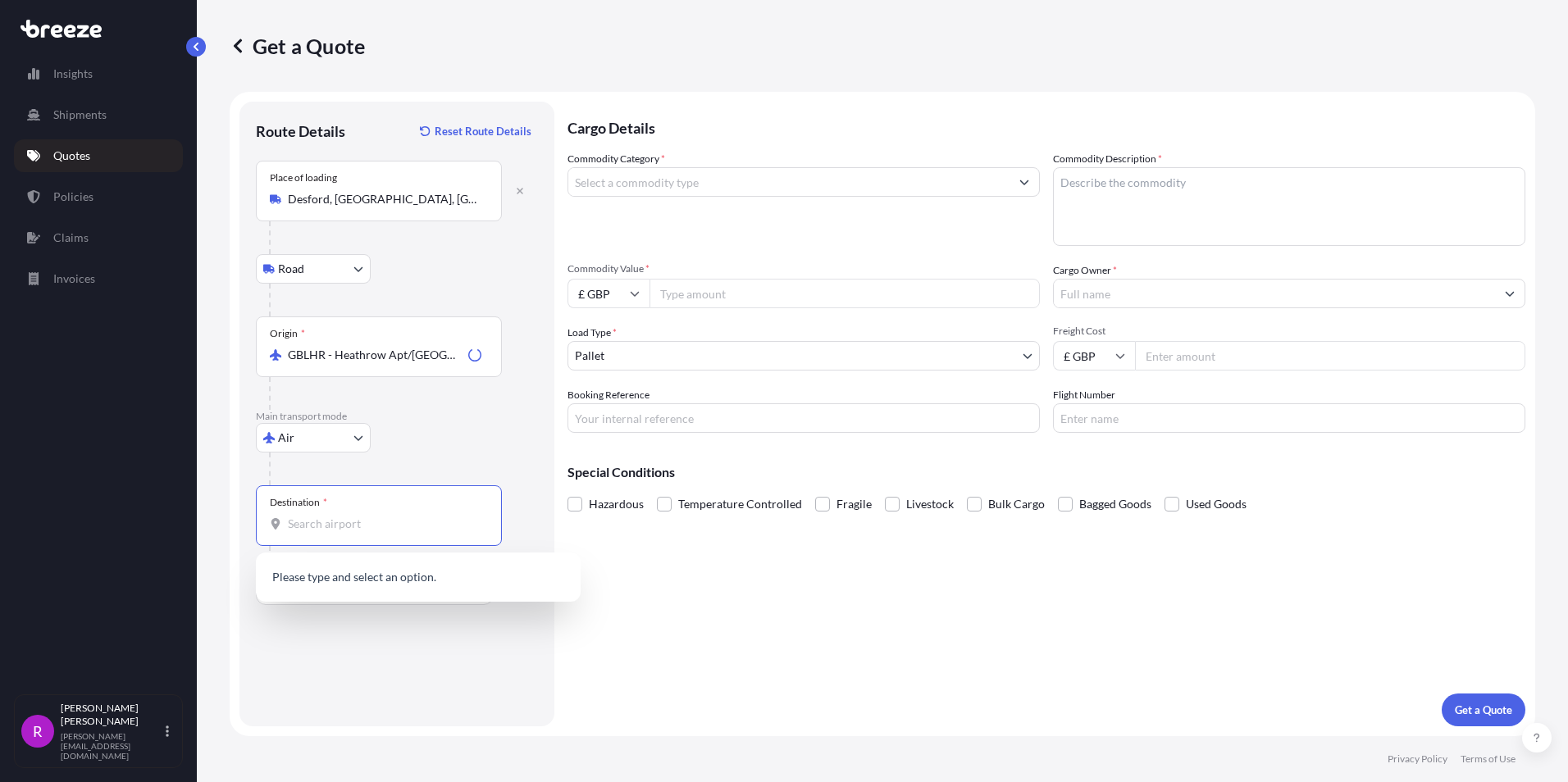
click at [331, 528] on input "Destination *" at bounding box center [384, 523] width 194 height 16
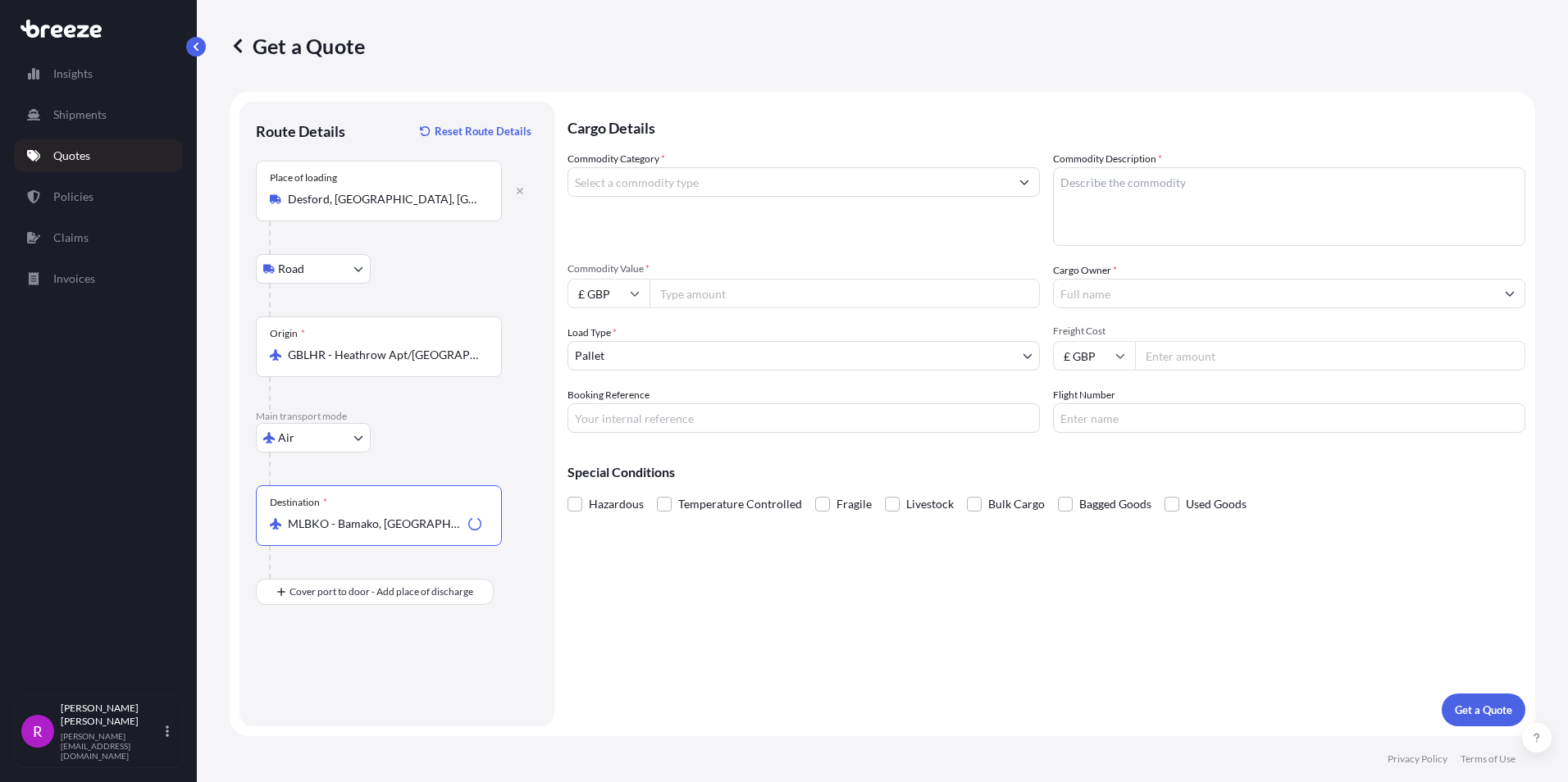
type input "MLBKO - Bamako, Mali"
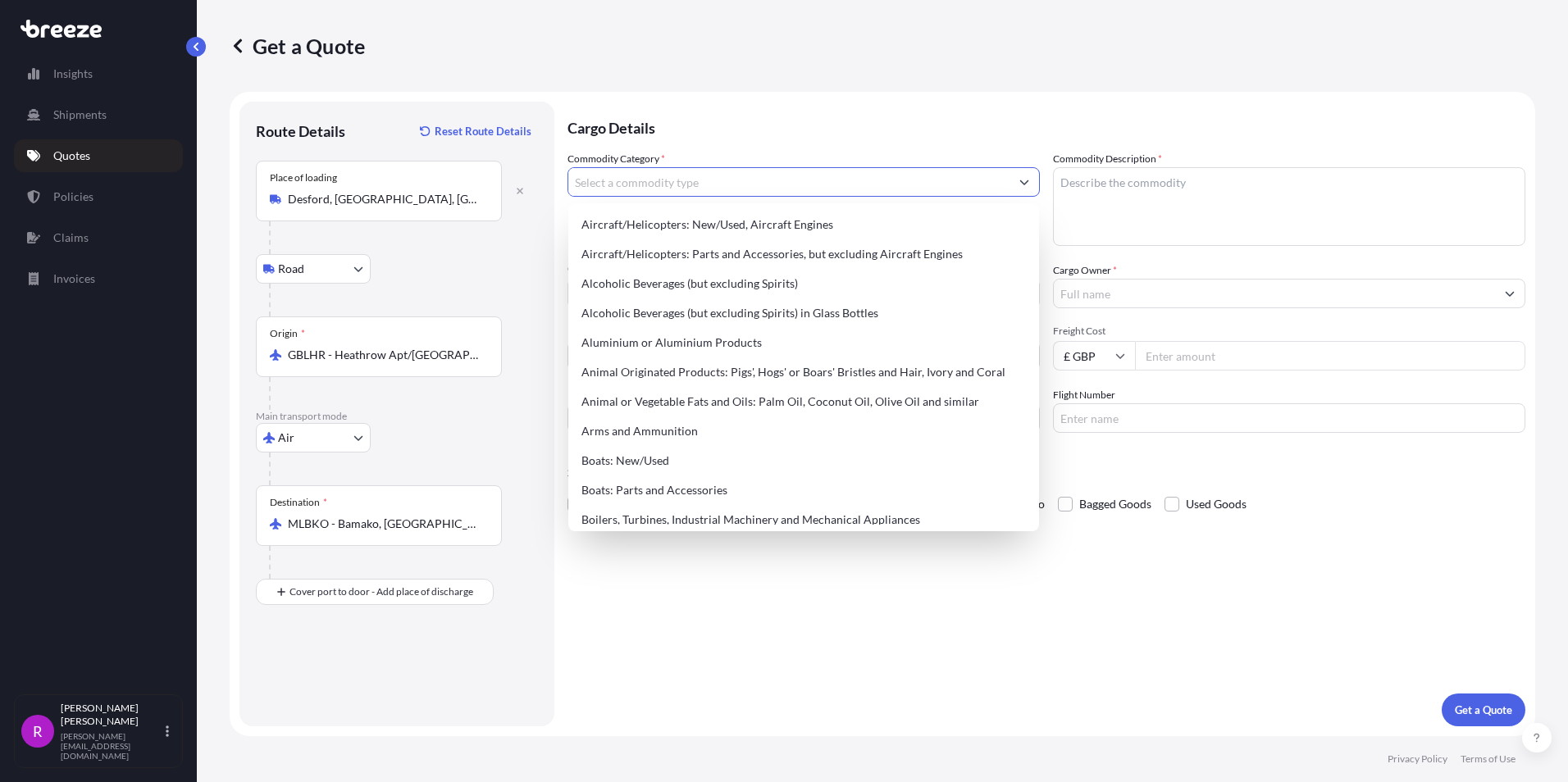
click at [642, 181] on input "Commodity Category *" at bounding box center [788, 182] width 442 height 30
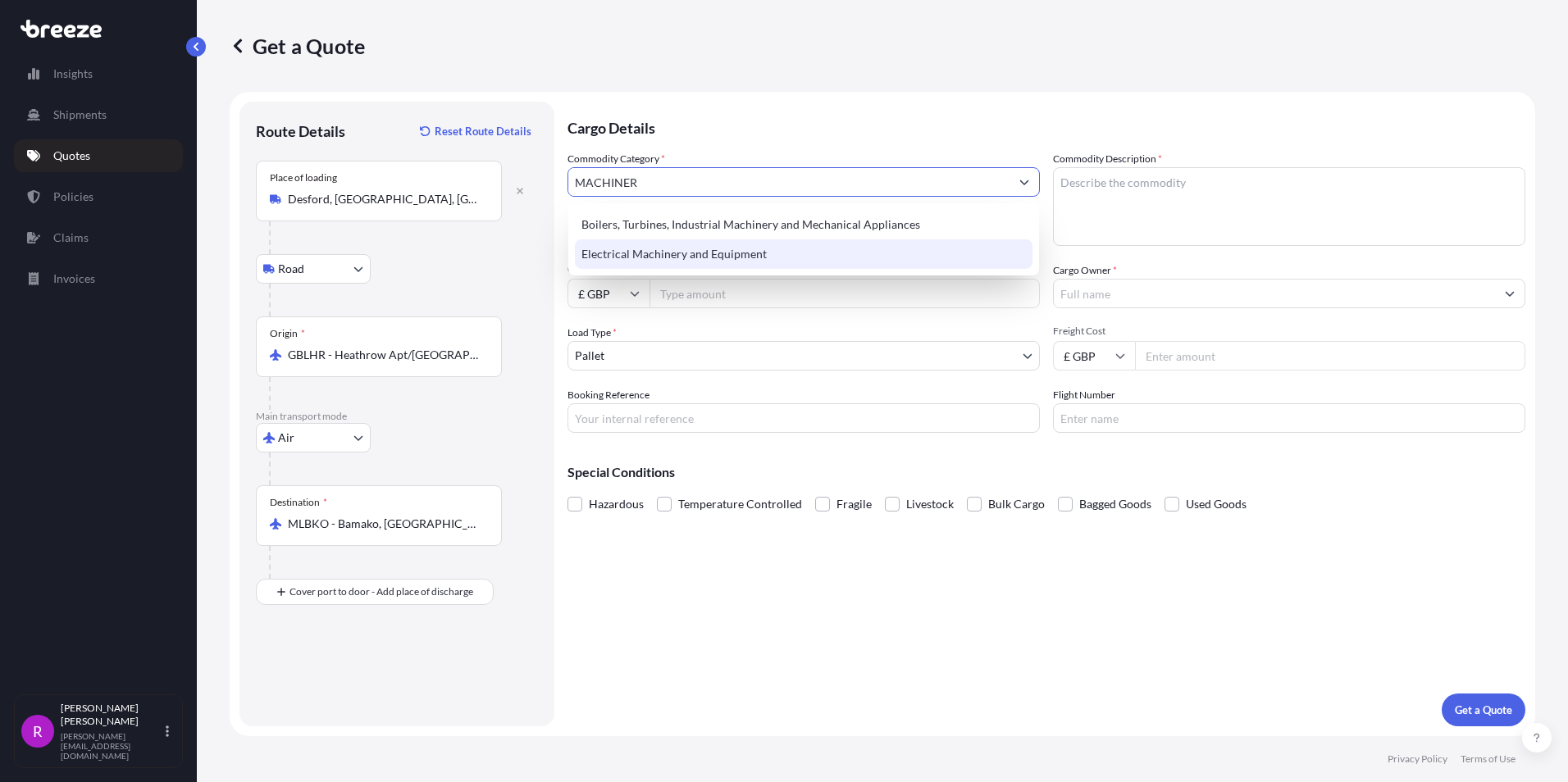
click at [673, 259] on div "Electrical Machinery and Equipment" at bounding box center [804, 254] width 458 height 30
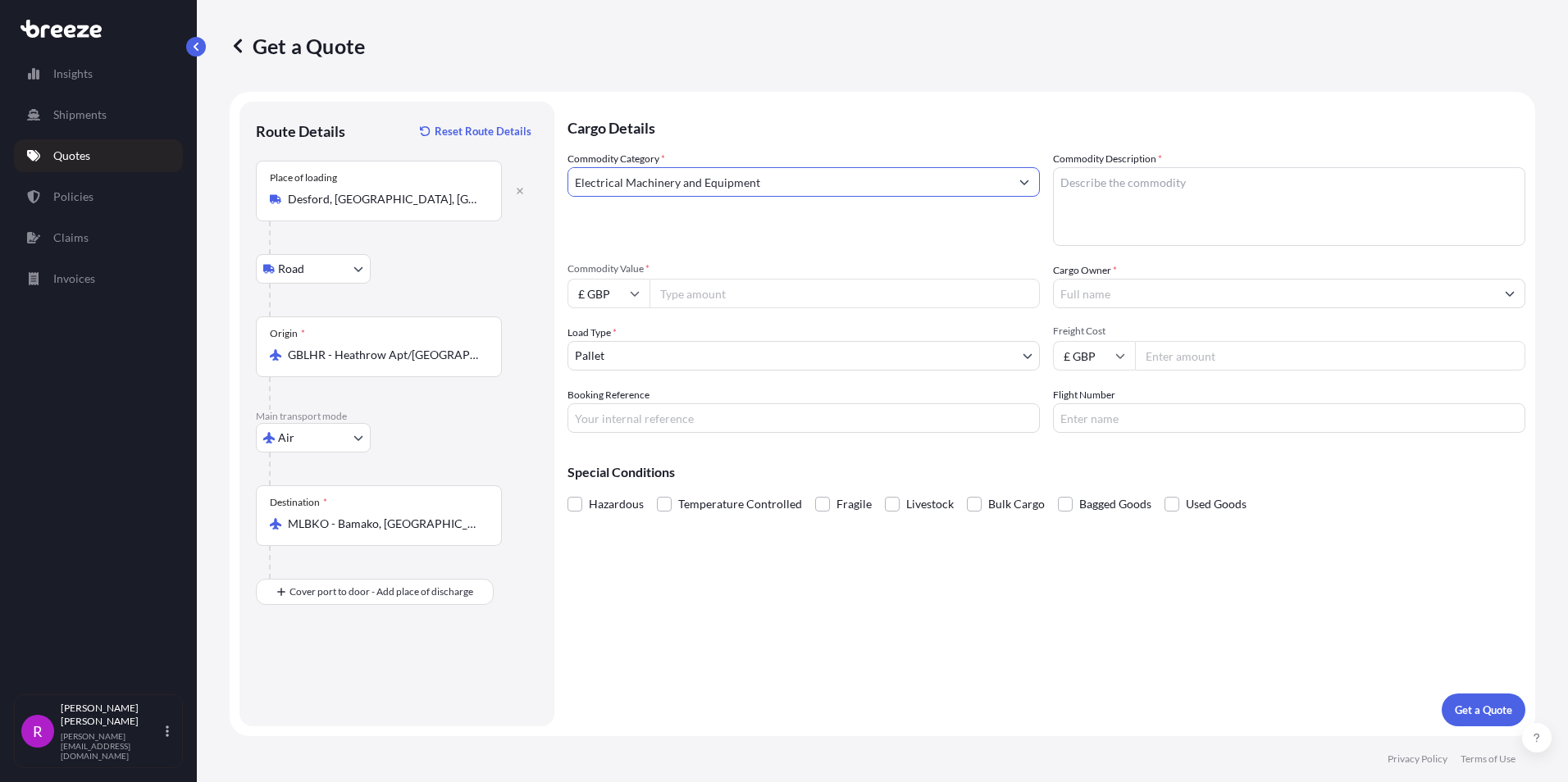
type input "Electrical Machinery and Equipment"
click at [1103, 197] on textarea "Commodity Description *" at bounding box center [1289, 207] width 472 height 79
type textarea "MINNING SPARES"
click at [715, 299] on input "Commodity Value *" at bounding box center [844, 293] width 390 height 30
click at [674, 295] on input "Commodity Value *" at bounding box center [844, 293] width 390 height 30
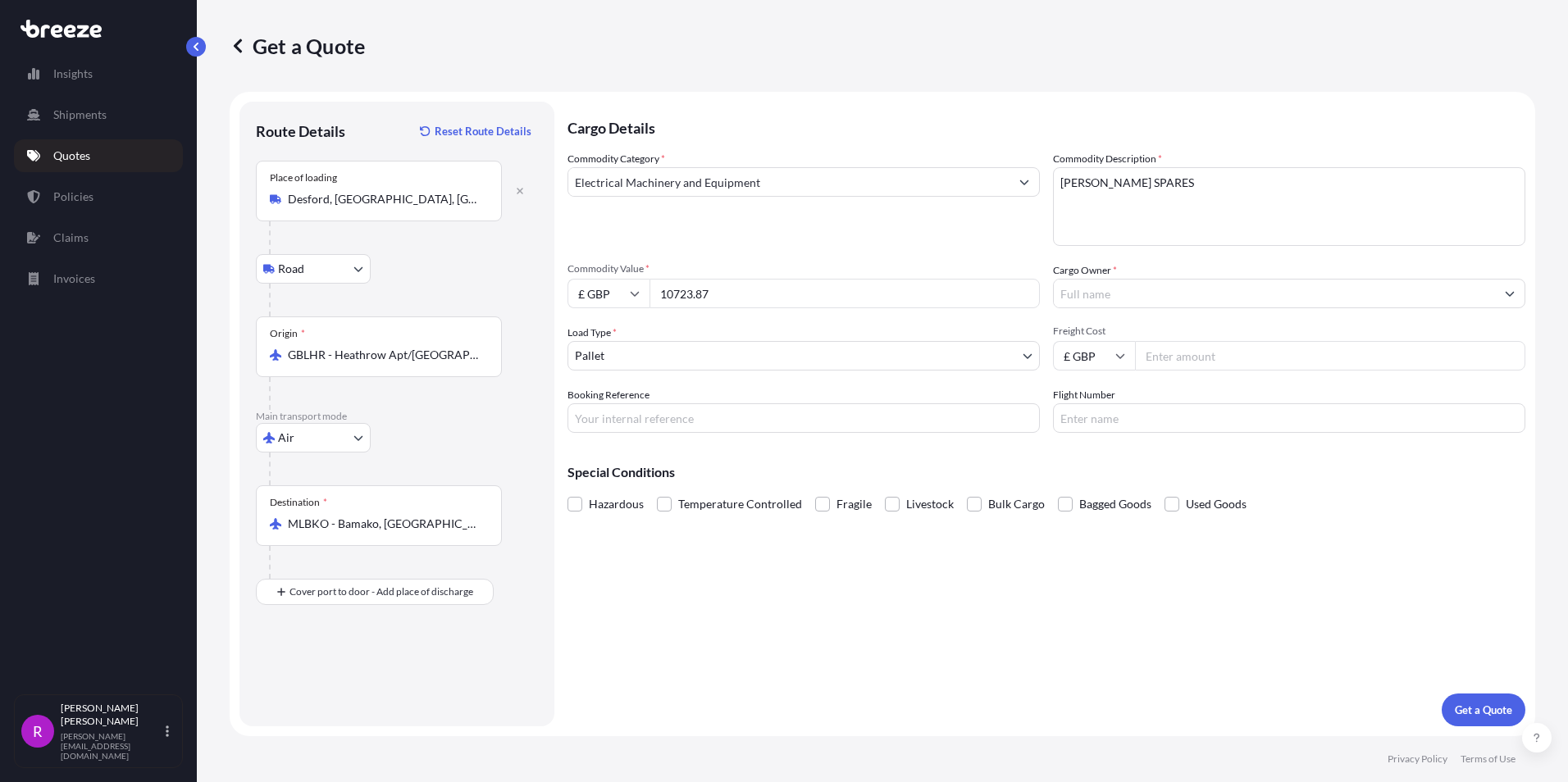
type input "10723.87"
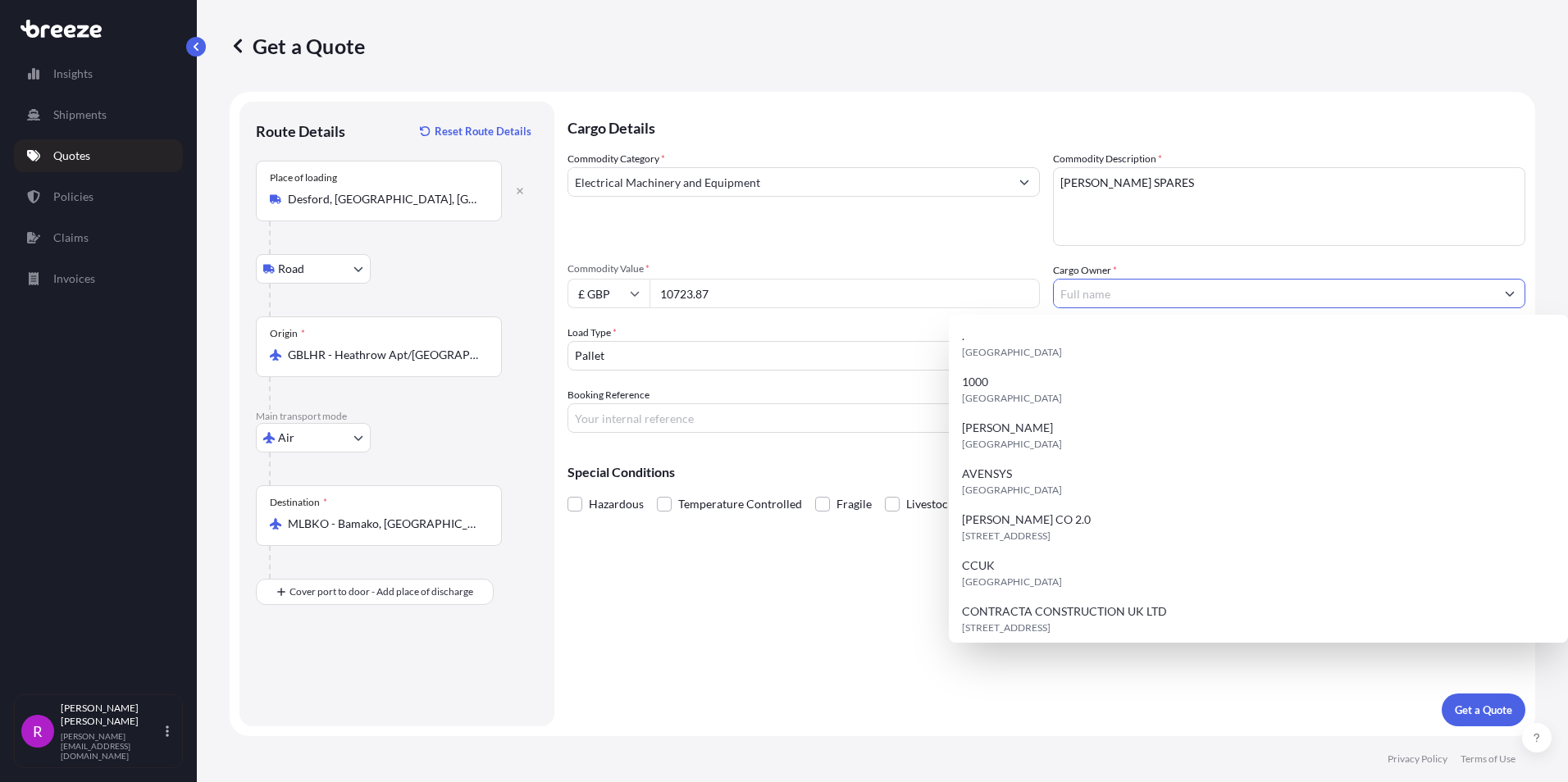
click at [1165, 290] on input "Cargo Owner *" at bounding box center [1274, 293] width 442 height 30
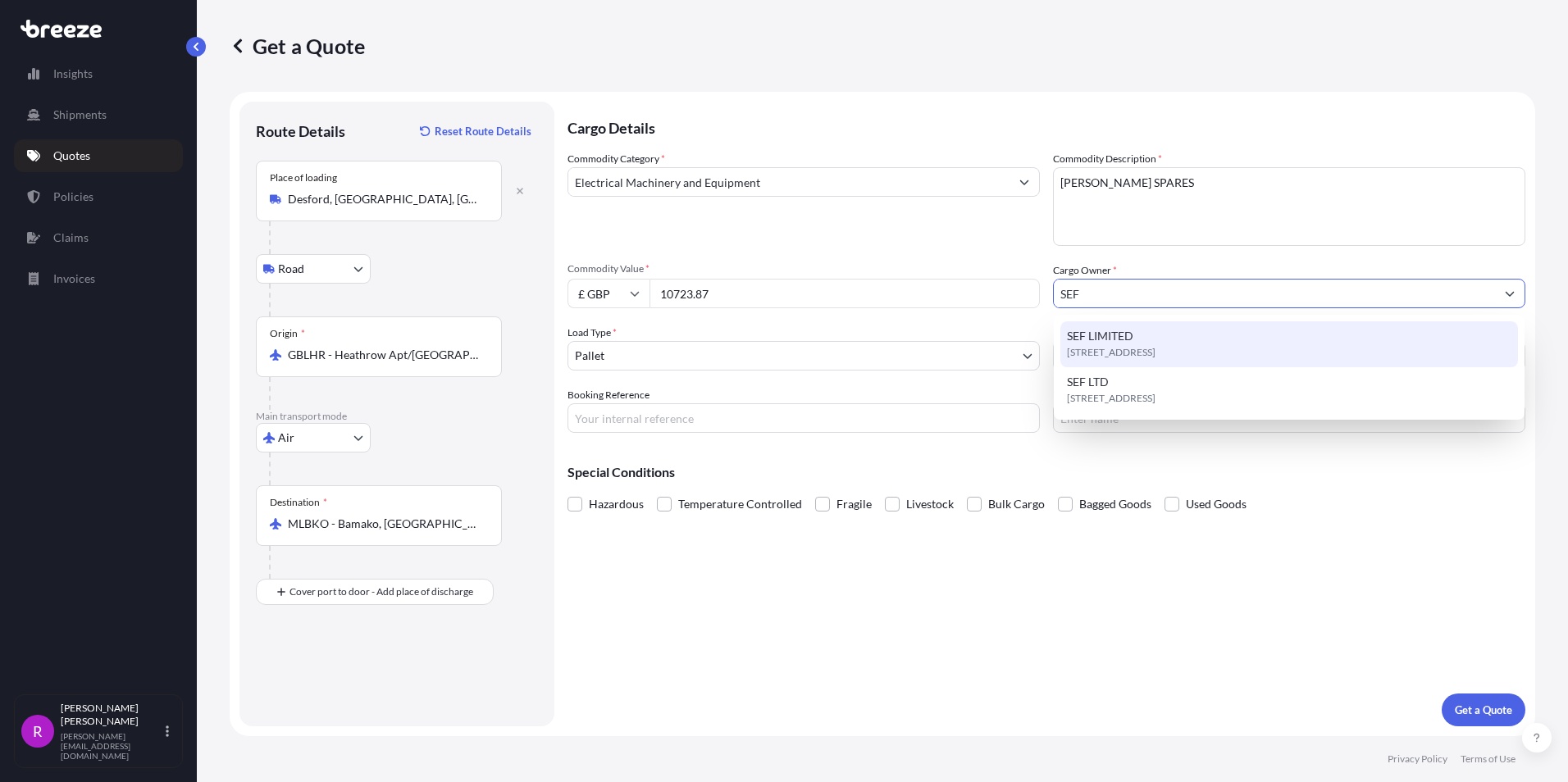
click at [1128, 349] on span "24 Leeside, LE9 9FS, Leicester, United Kingdom" at bounding box center [1111, 352] width 89 height 16
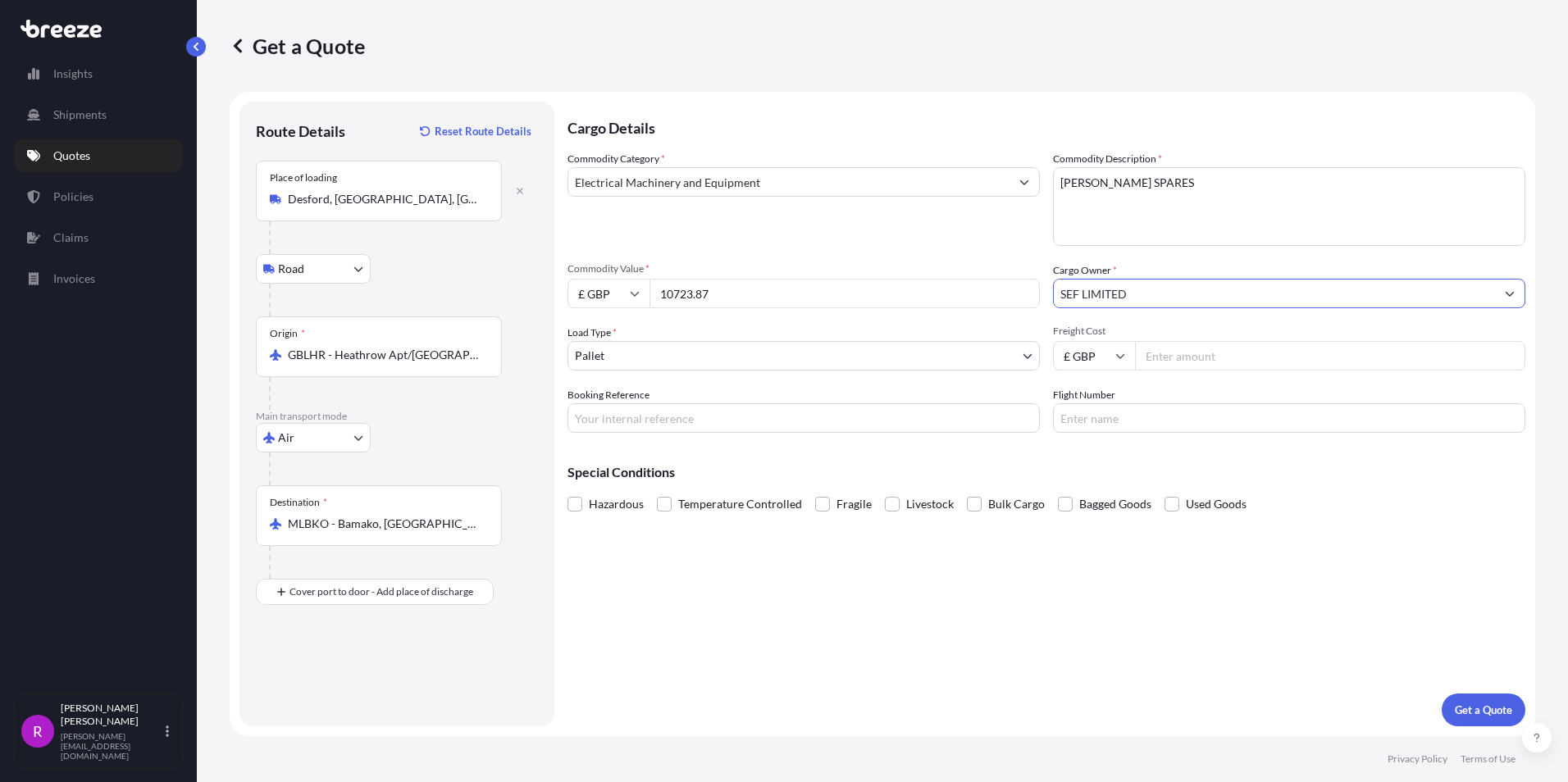
type input "SEF LIMITED"
click at [1173, 356] on input "Freight Cost" at bounding box center [1330, 355] width 390 height 30
click at [1187, 364] on input "Freight Cost" at bounding box center [1330, 355] width 390 height 30
type input "2582.29"
click at [1073, 426] on input "Flight Number" at bounding box center [1289, 417] width 472 height 30
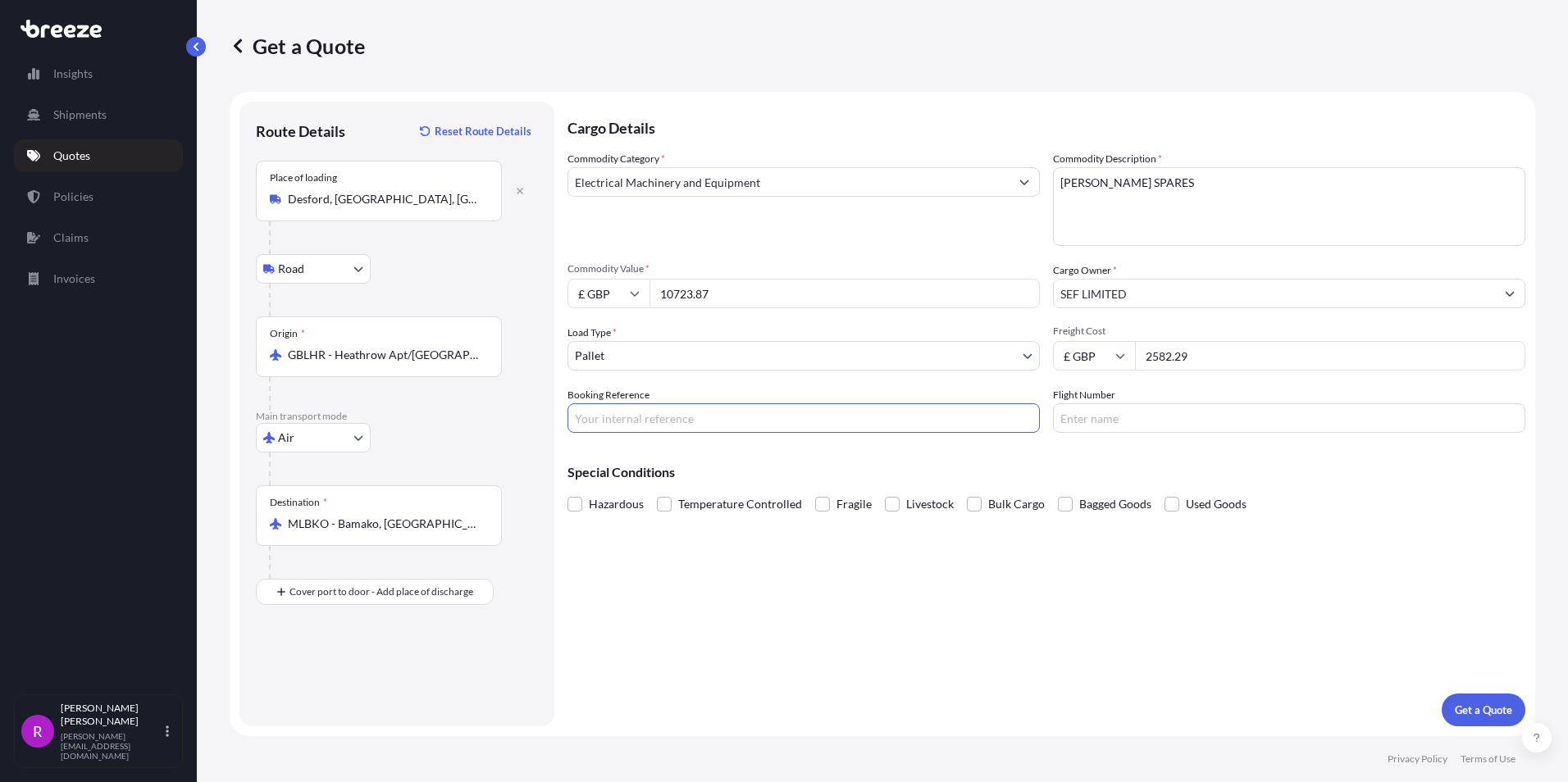
click at [638, 415] on input "Booking Reference" at bounding box center [803, 417] width 472 height 30
type input "FAE-677"
click at [1102, 417] on input "Flight Number" at bounding box center [1289, 417] width 472 height 30
click at [1127, 425] on input "Flight Number" at bounding box center [1289, 417] width 472 height 30
type input "ET701-22"
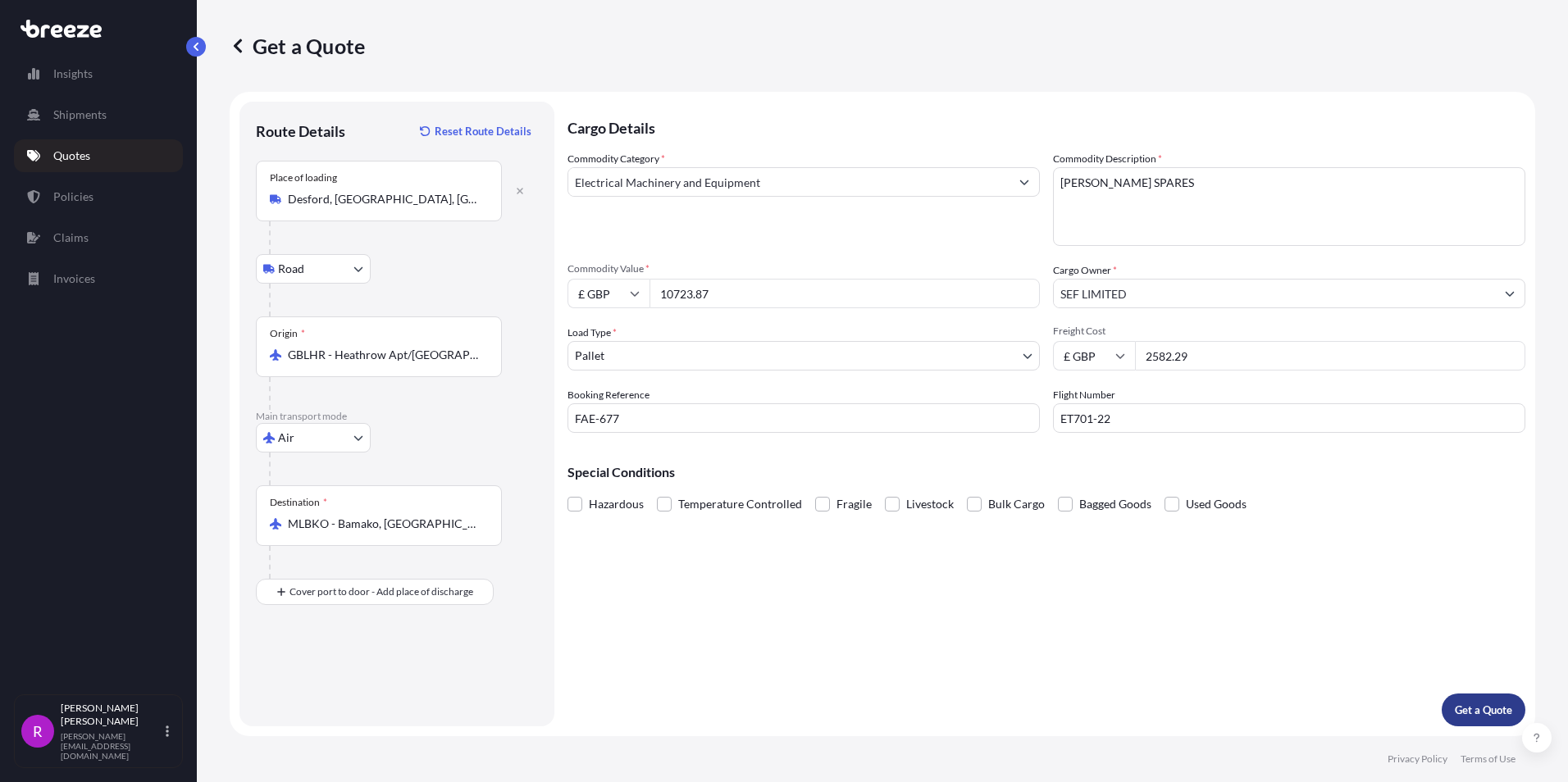
click at [1460, 709] on p "Get a Quote" at bounding box center [1483, 709] width 57 height 16
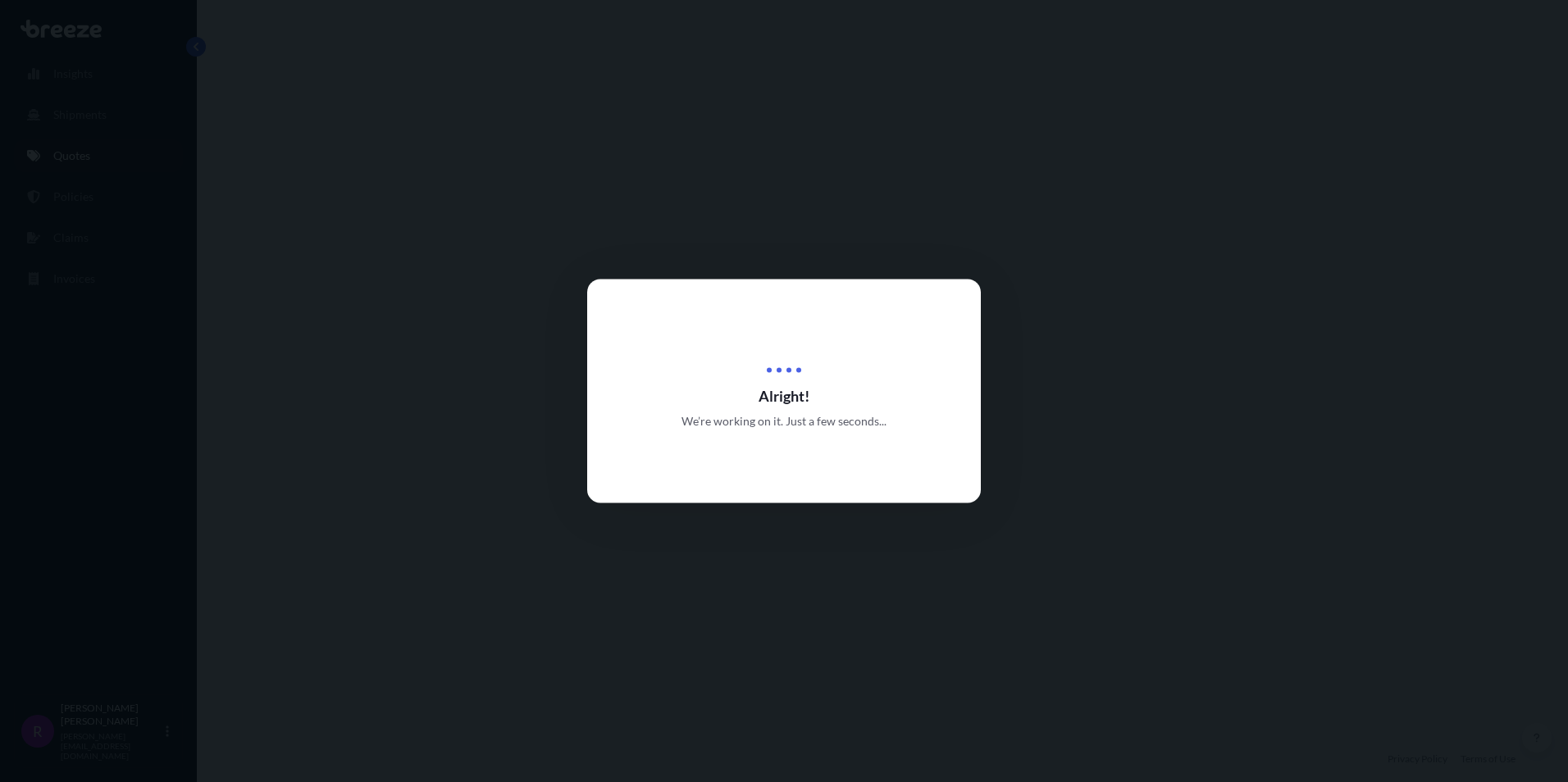
select select "Road"
select select "Air"
select select "1"
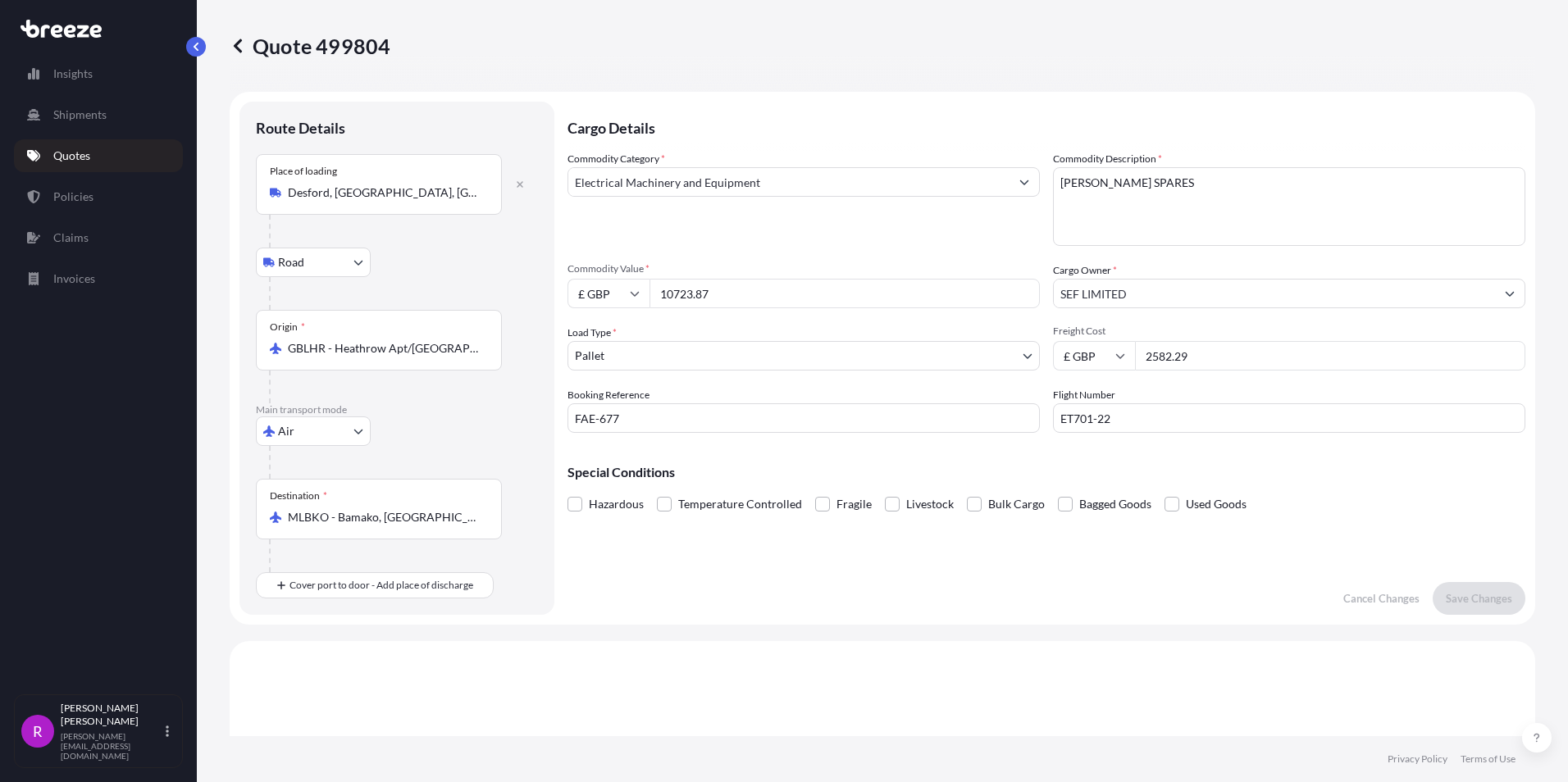
click at [73, 160] on p "Quotes" at bounding box center [71, 155] width 37 height 16
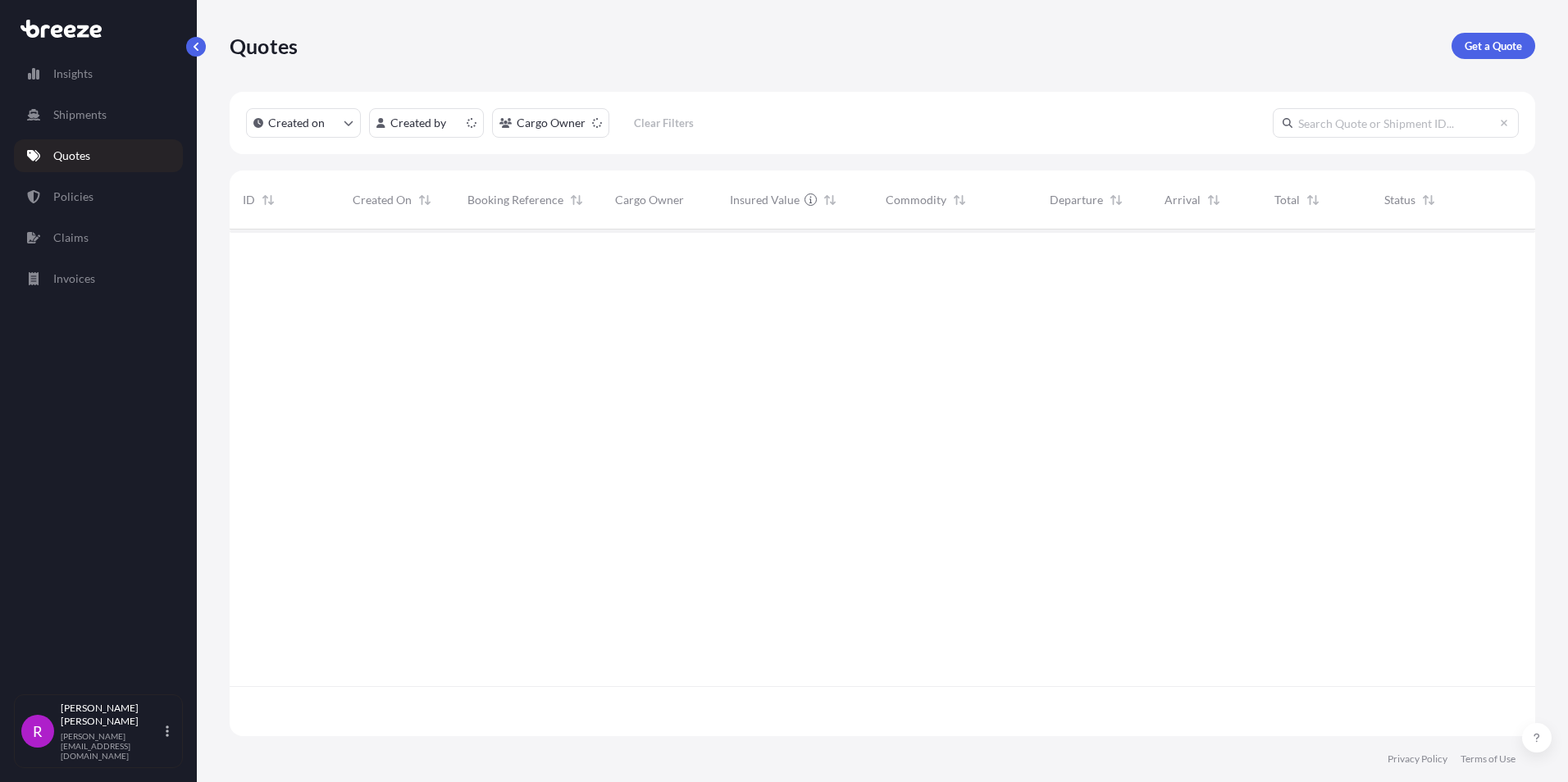
scroll to position [504, 1293]
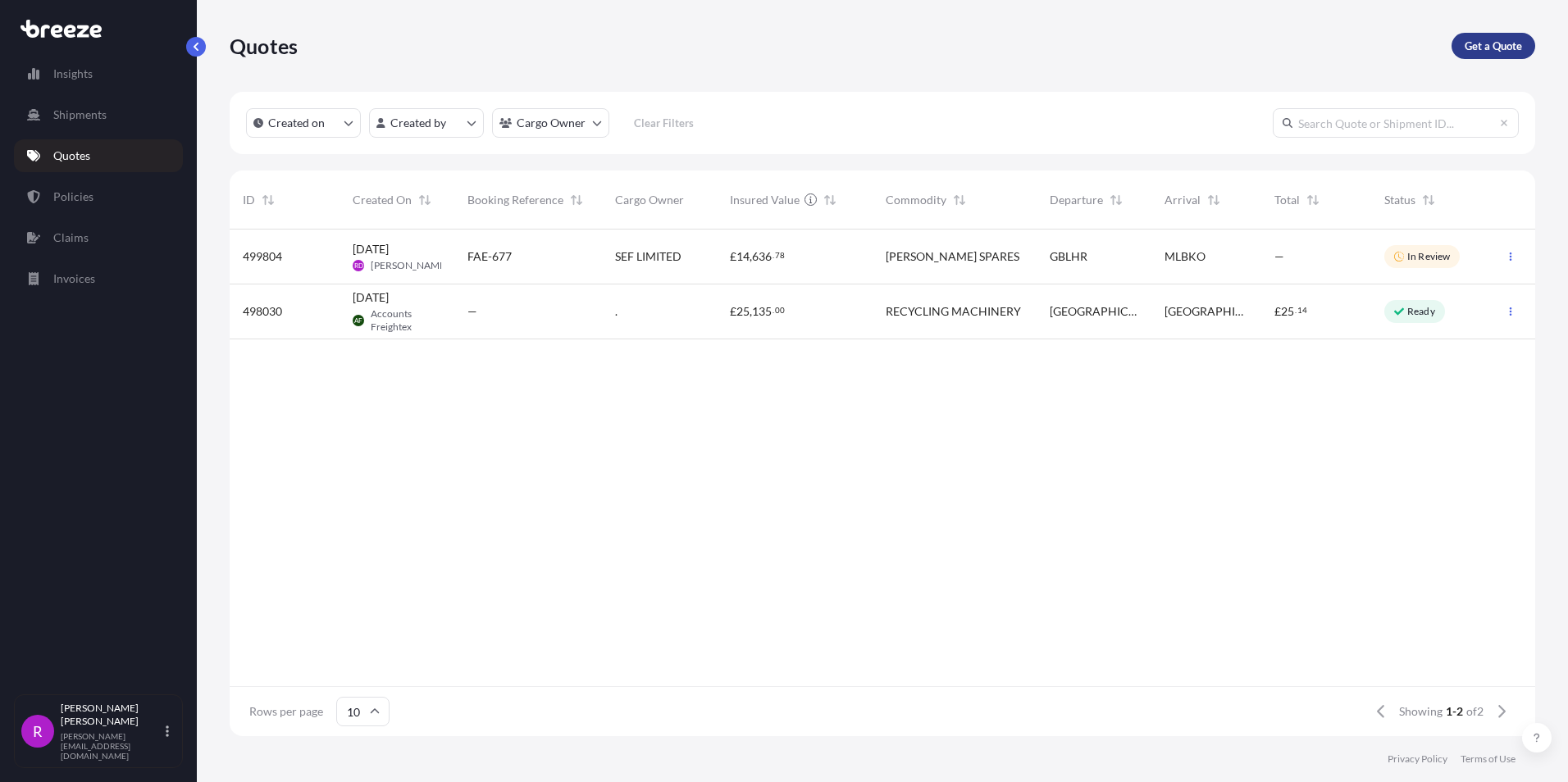
click at [1496, 45] on p "Get a Quote" at bounding box center [1493, 45] width 57 height 16
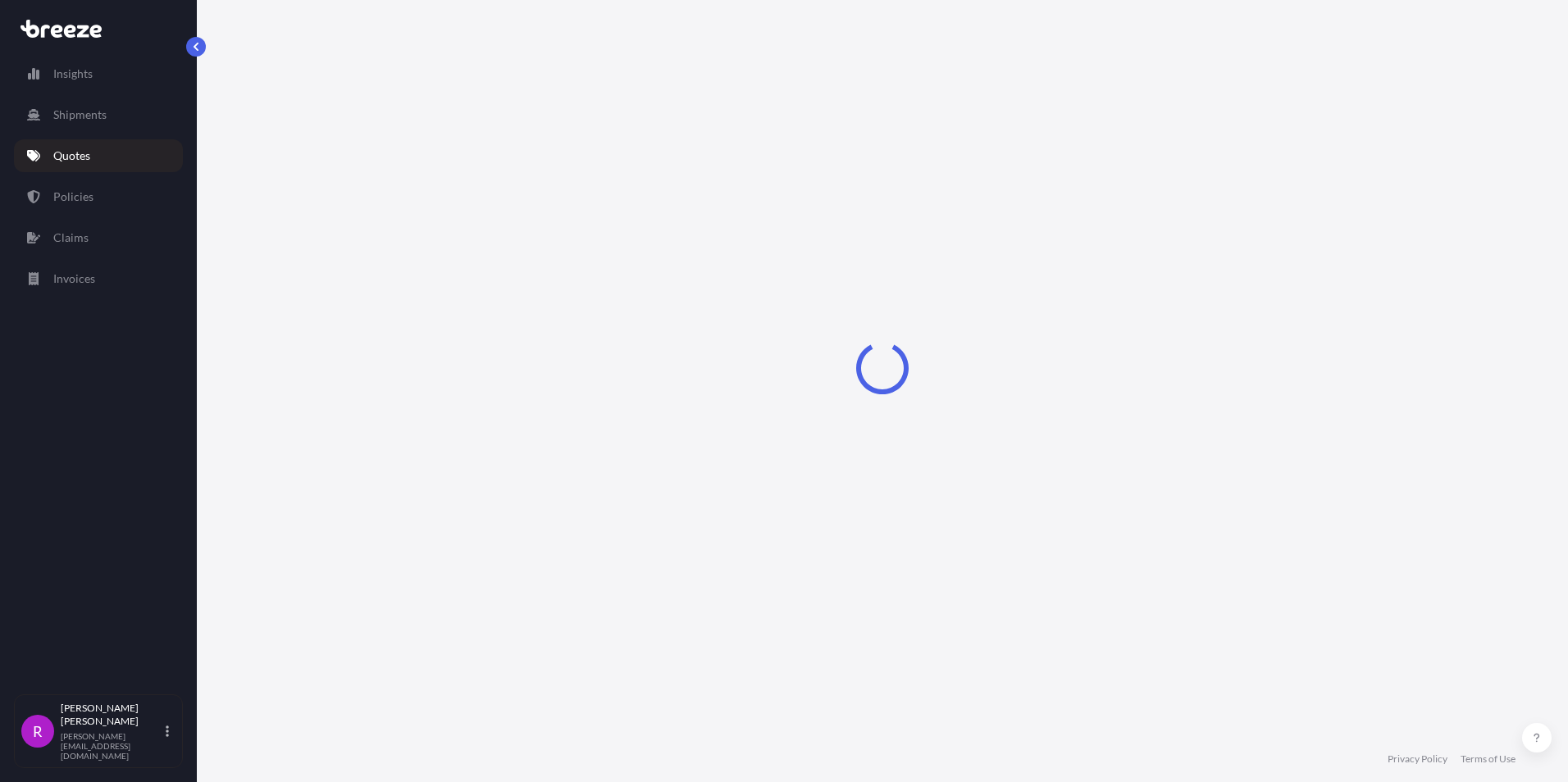
select select "Sea"
select select "1"
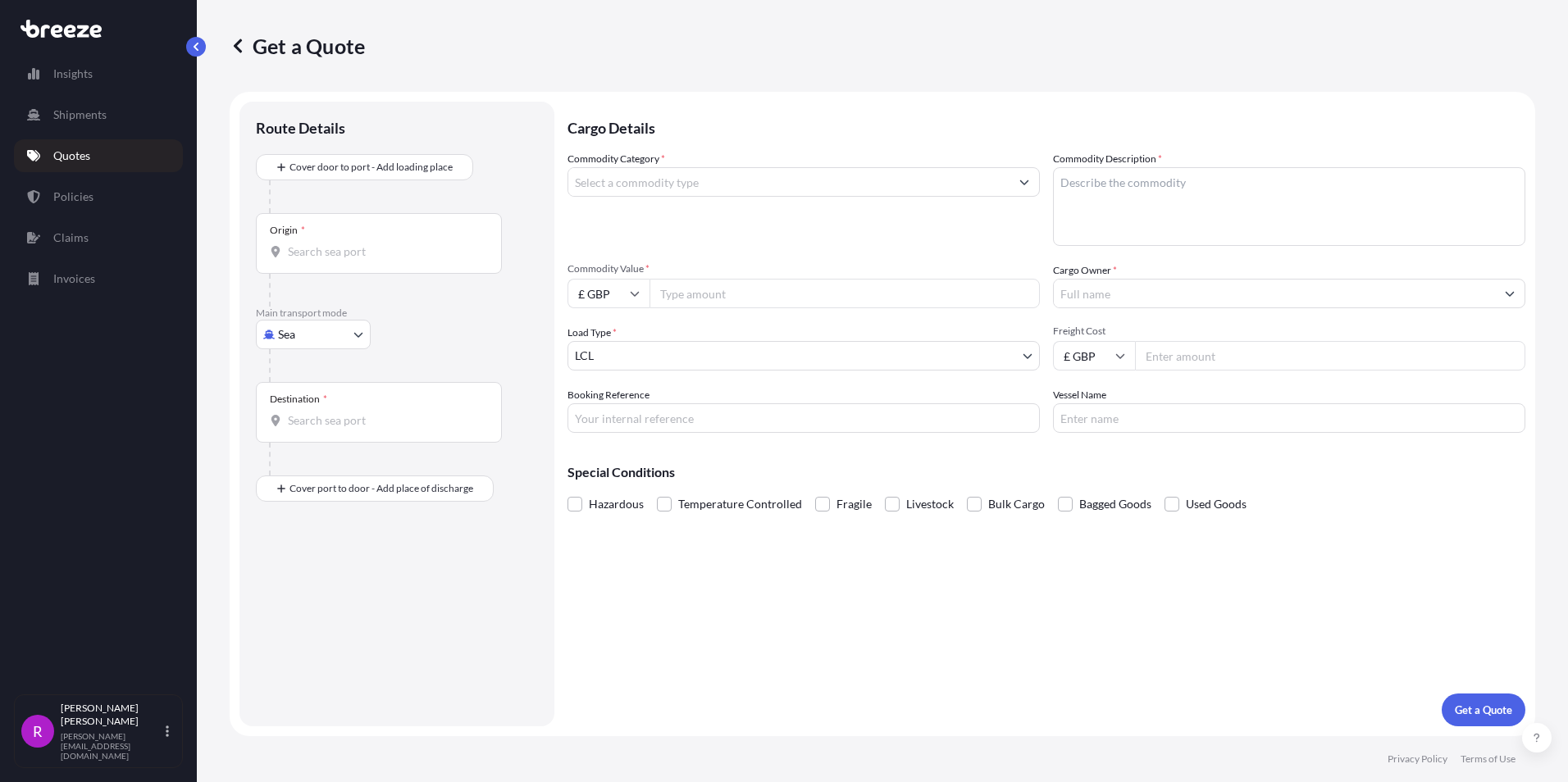
click at [293, 333] on body "Insights Shipments Quotes Policies Claims Invoices R Ritesh Dharaiya ritesh@fre…" at bounding box center [784, 391] width 1568 height 782
click at [295, 407] on span "Air" at bounding box center [295, 406] width 16 height 16
select select "Air"
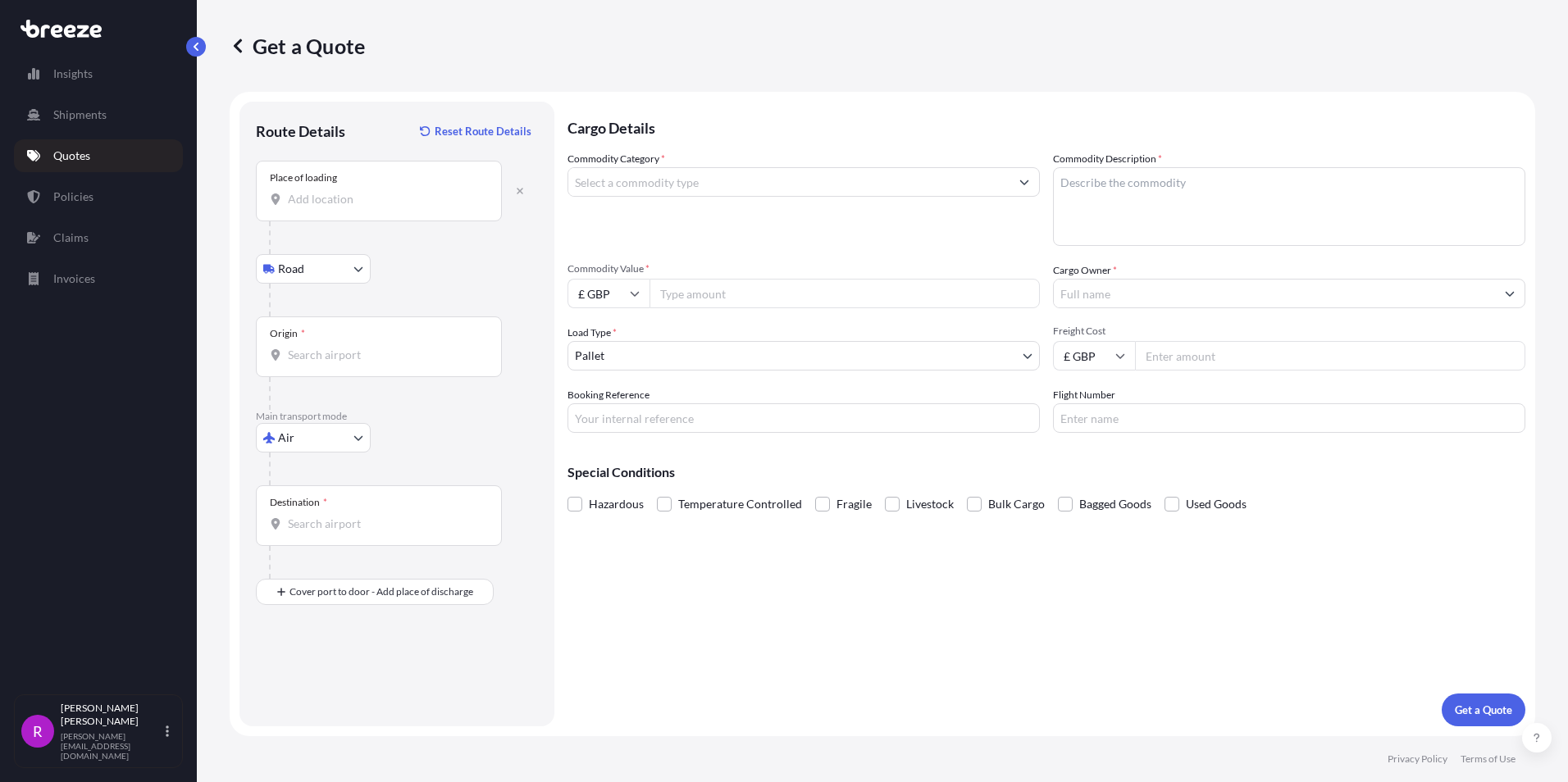
click at [332, 218] on div "Place of loading" at bounding box center [379, 190] width 246 height 61
click at [332, 207] on input "Place of loading" at bounding box center [384, 199] width 194 height 16
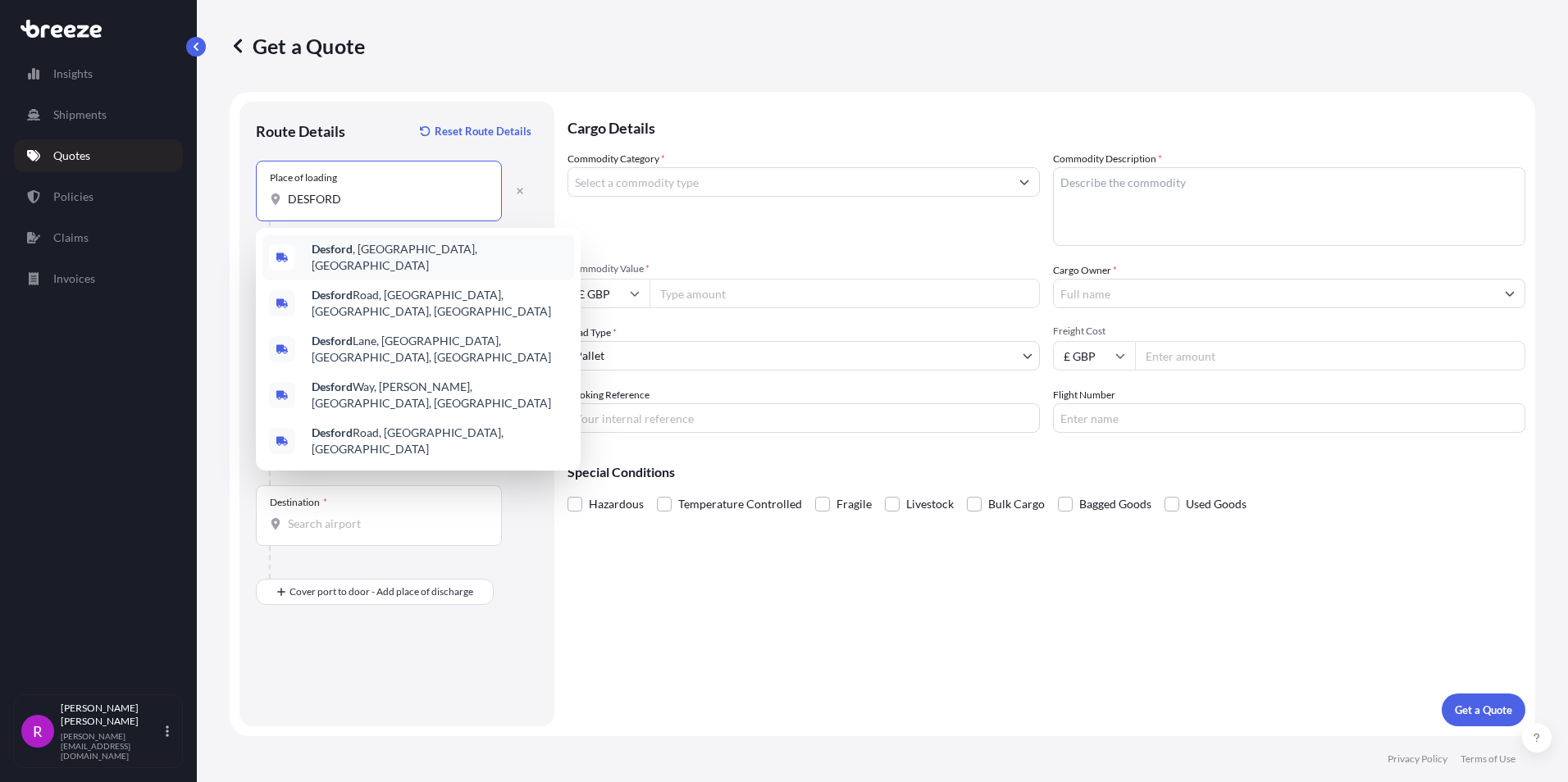
click at [368, 248] on span "Desford , Leicester, UK" at bounding box center [440, 257] width 256 height 32
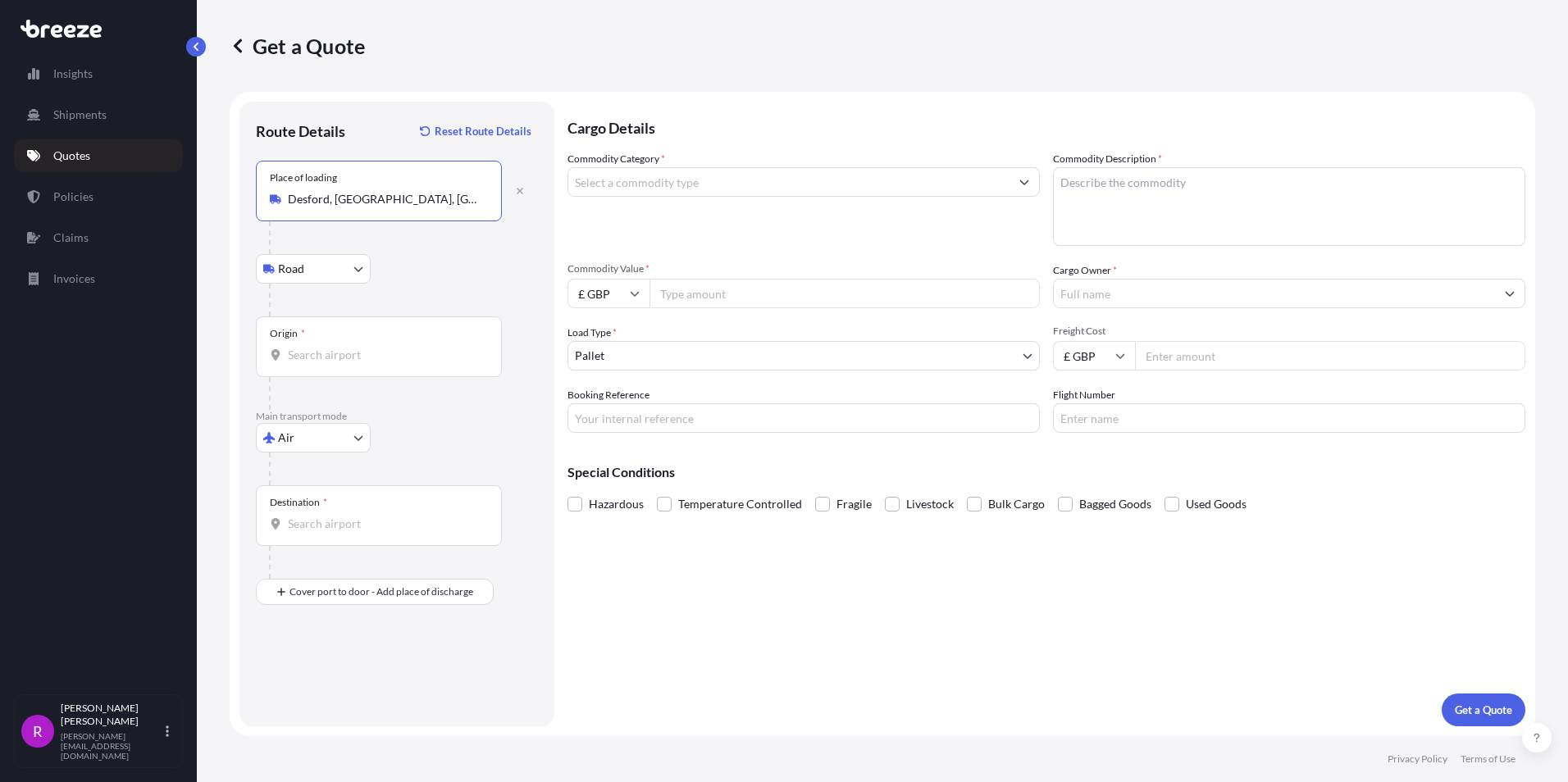
type input "Desford, Leicester, UK"
click at [312, 363] on div "Origin *" at bounding box center [379, 347] width 246 height 61
click at [312, 363] on input "Origin *" at bounding box center [384, 354] width 194 height 16
type input "GBLHR - Heathrow Apt/[GEOGRAPHIC_DATA], [GEOGRAPHIC_DATA]"
click at [310, 524] on input "Destination *" at bounding box center [384, 523] width 194 height 16
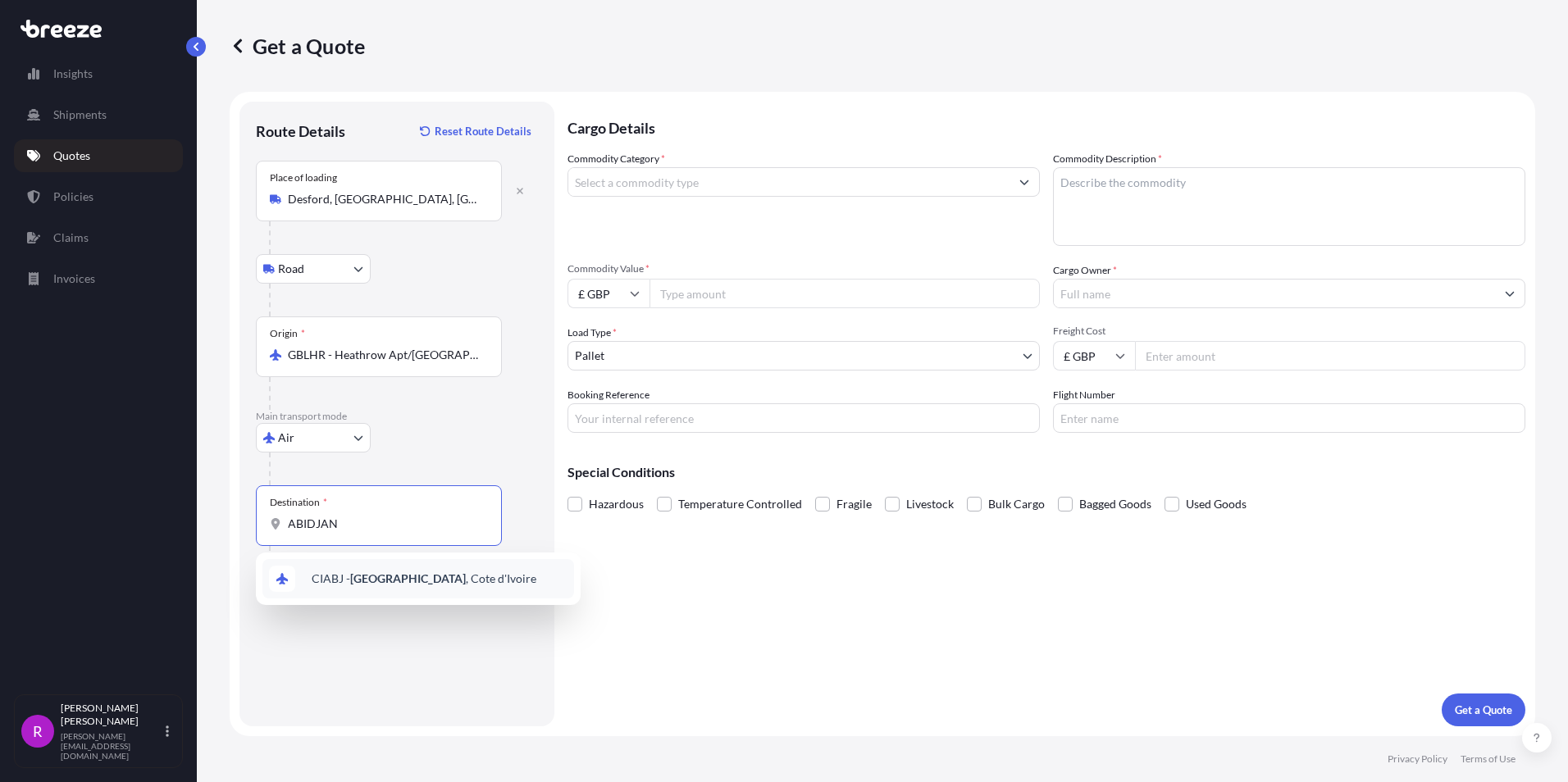
click at [395, 578] on span "CIABJ - Abidjan , Cote d'Ivoire" at bounding box center [424, 578] width 225 height 16
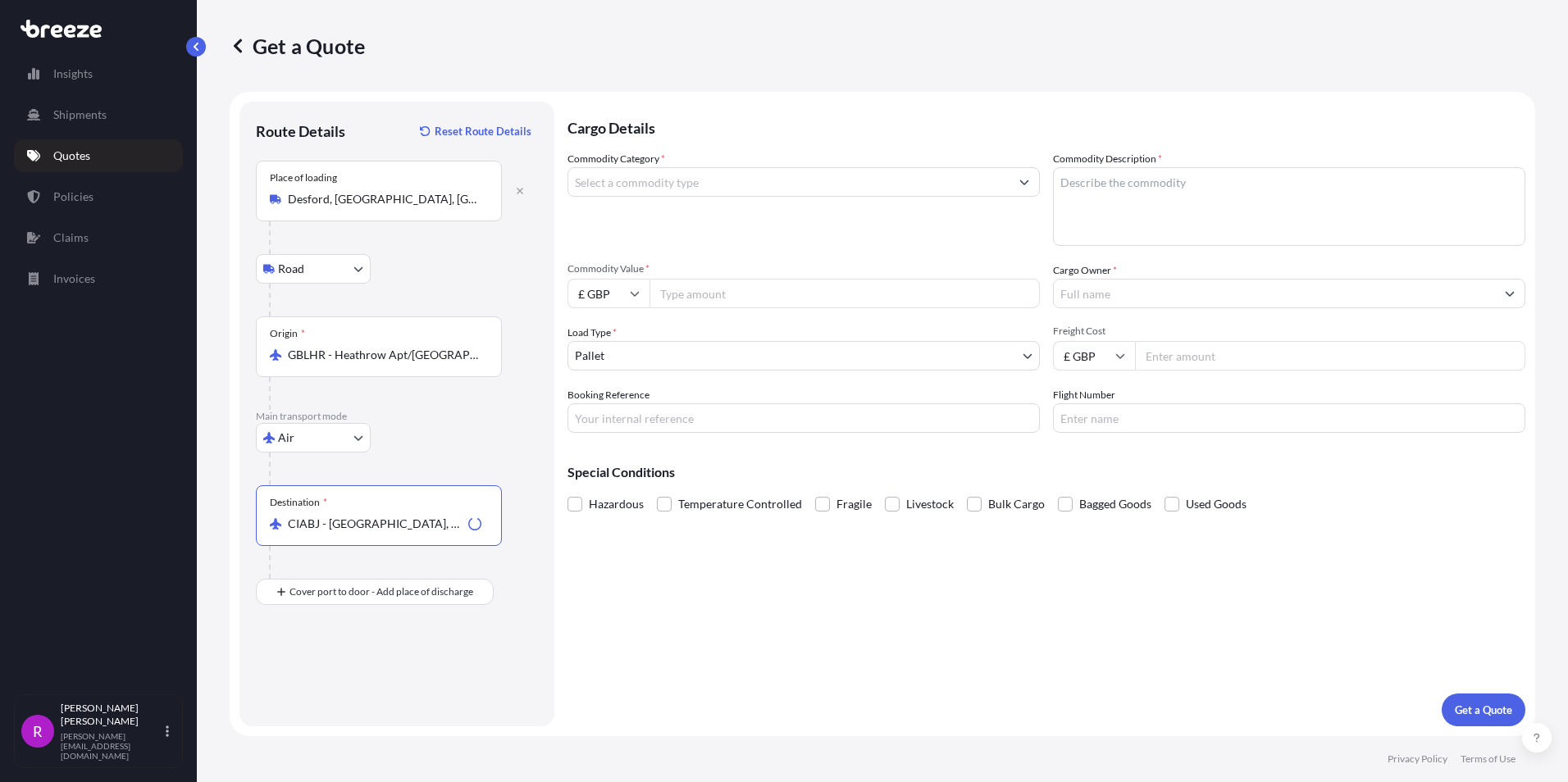
type input "CIABJ - Abidjan, Cote d'Ivoire"
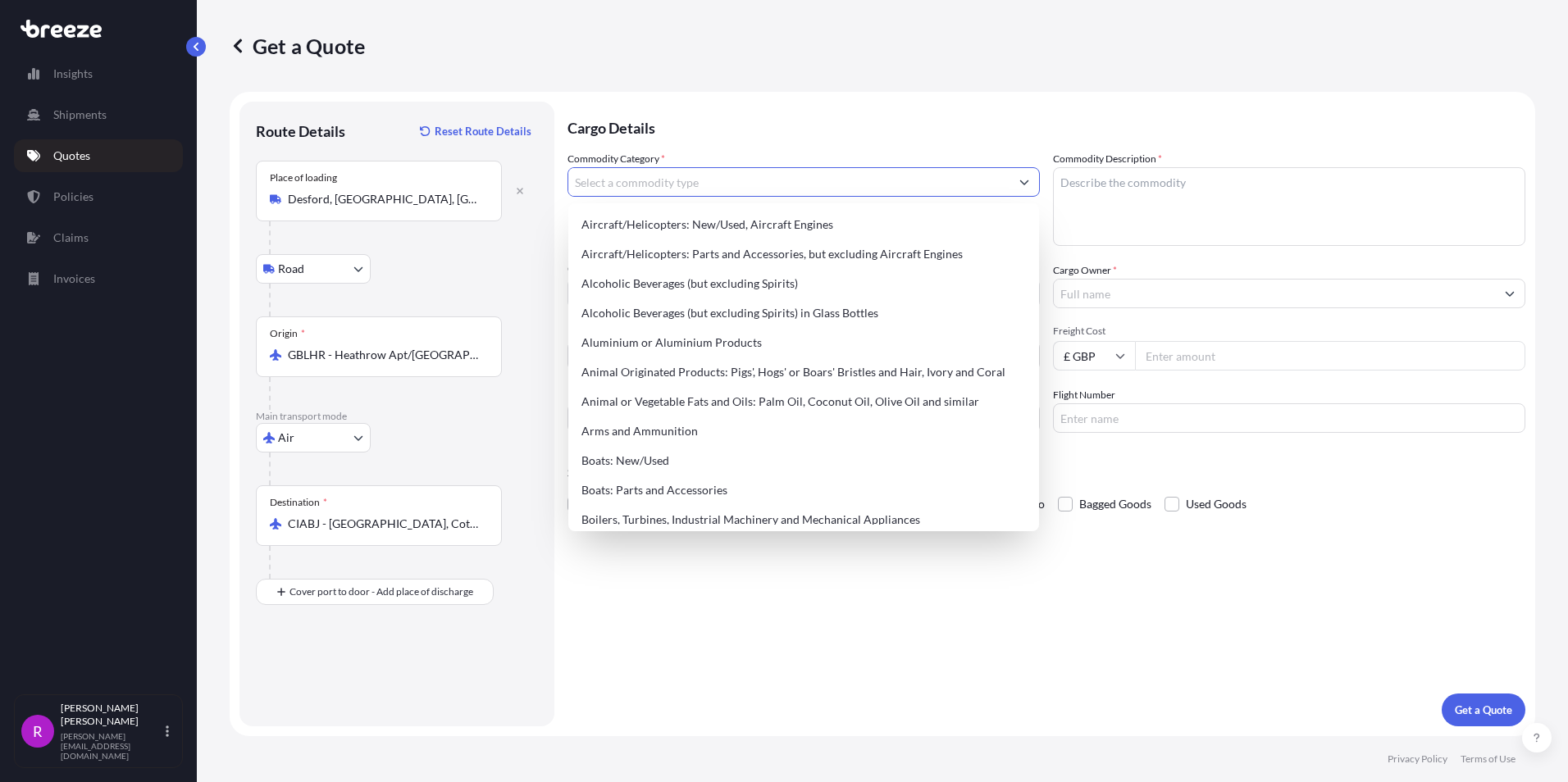
click at [631, 190] on input "Commodity Category *" at bounding box center [788, 182] width 442 height 30
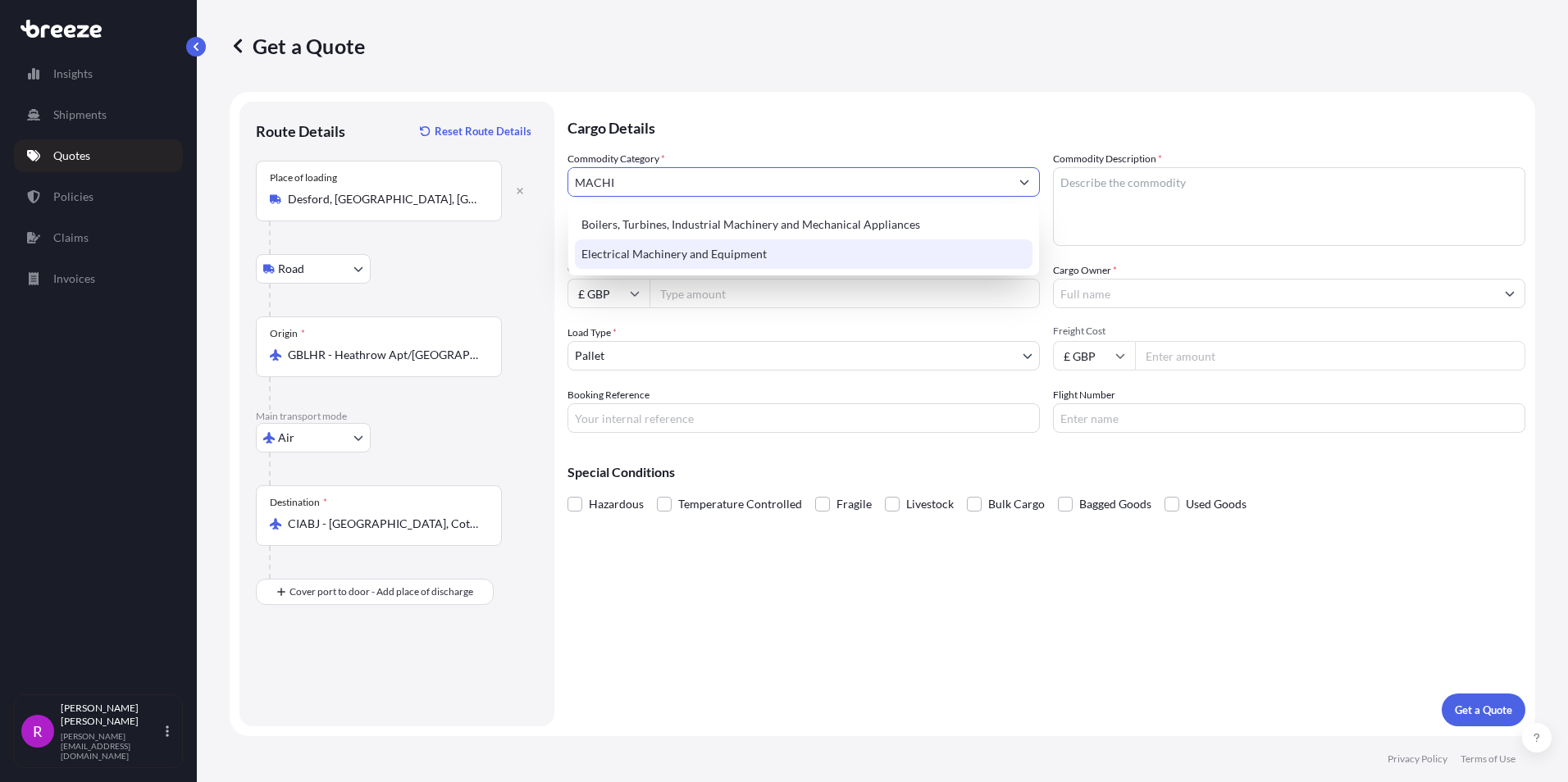
click at [664, 252] on div "Electrical Machinery and Equipment" at bounding box center [804, 254] width 458 height 30
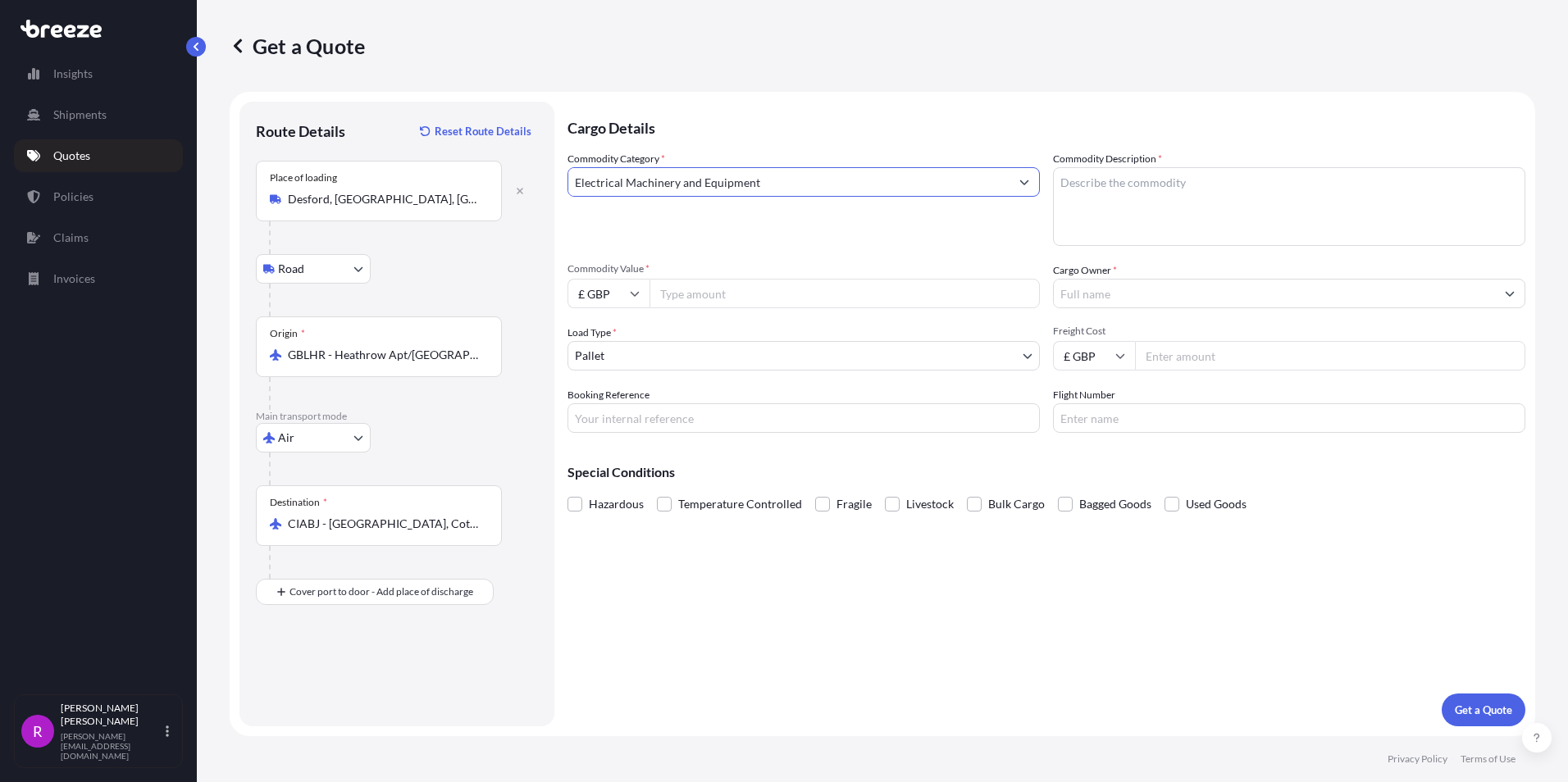
type input "Electrical Machinery and Equipment"
click at [1102, 187] on textarea "Commodity Description *" at bounding box center [1289, 207] width 472 height 79
type textarea "MINNING VEHICLE SPARES AND PARTS"
click at [1115, 296] on input "Cargo Owner *" at bounding box center [1274, 293] width 442 height 30
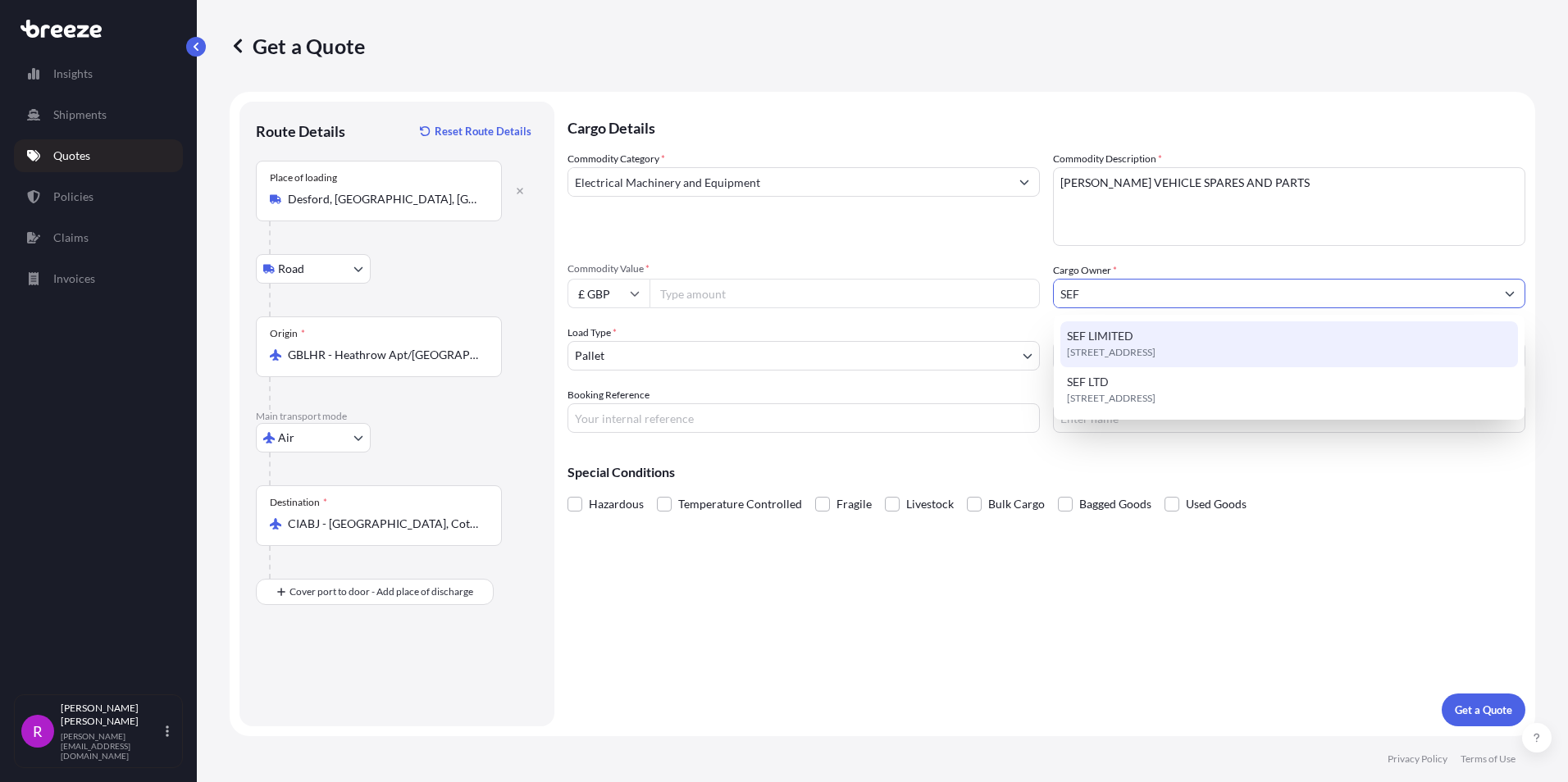
click at [1122, 337] on span "SEF LIMITED" at bounding box center [1100, 336] width 67 height 16
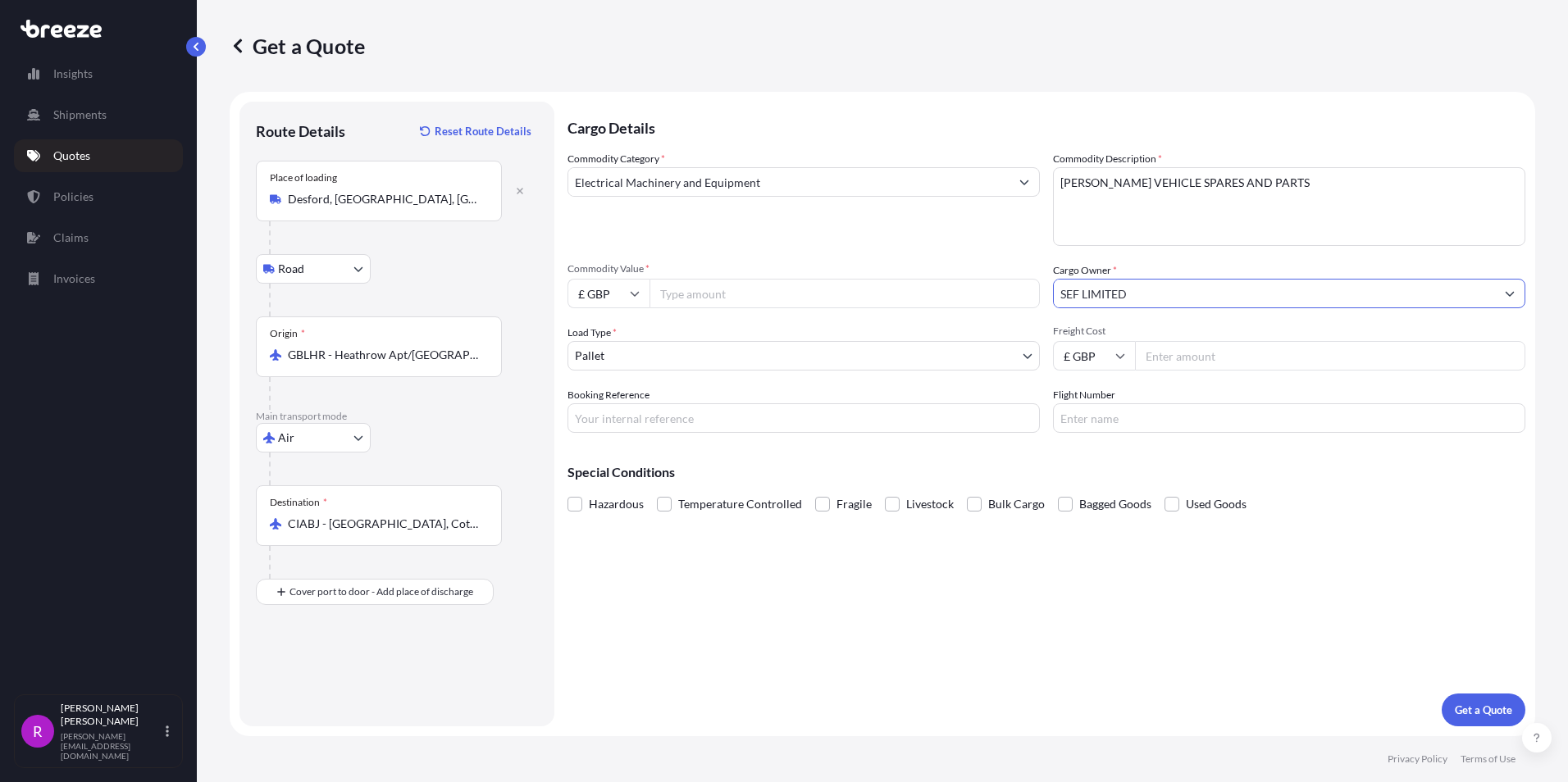
type input "SEF LIMITED"
click at [698, 298] on input "Commodity Value *" at bounding box center [844, 293] width 390 height 30
type input "19726.00"
drag, startPoint x: 958, startPoint y: 399, endPoint x: 980, endPoint y: 399, distance: 22.0
click at [959, 397] on div "Booking Reference" at bounding box center [803, 410] width 472 height 46
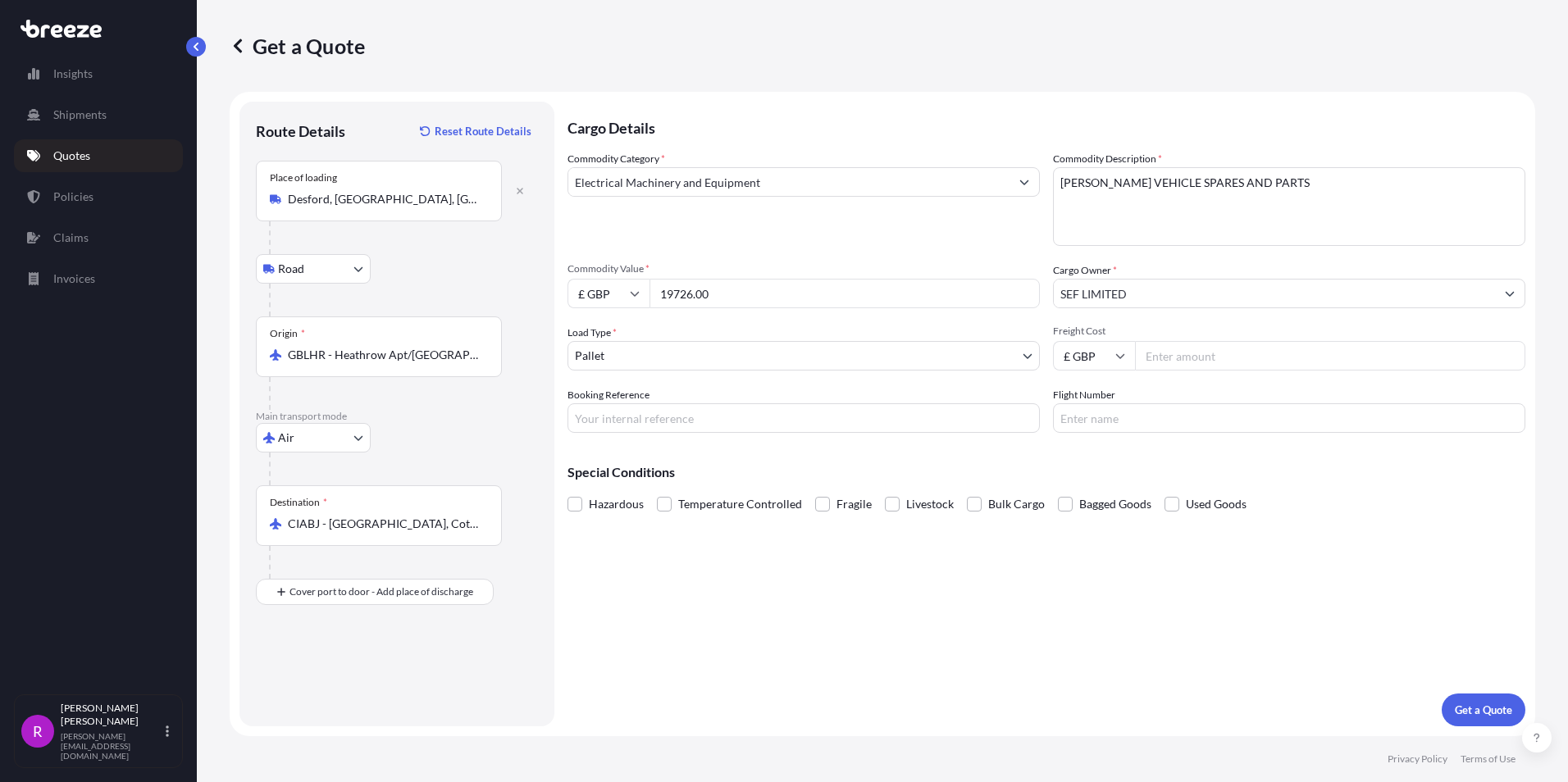
click at [1185, 347] on input "Freight Cost" at bounding box center [1330, 355] width 390 height 30
type input "1500"
click at [642, 408] on input "Booking Reference" at bounding box center [803, 417] width 472 height 30
click at [626, 422] on input "Booking Reference" at bounding box center [803, 417] width 472 height 30
type input "FAE-685"
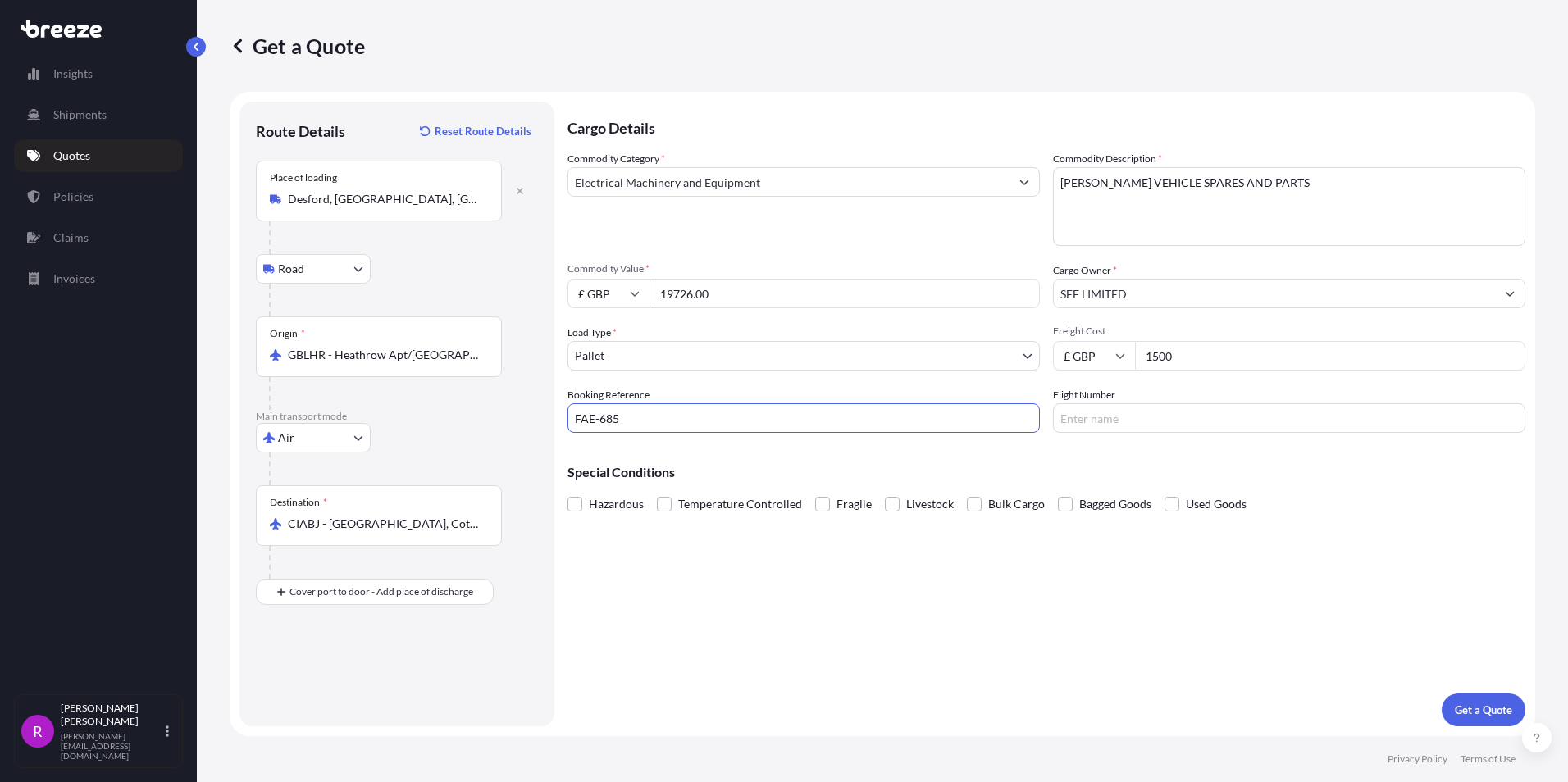
click at [1099, 419] on input "Flight Number" at bounding box center [1289, 417] width 472 height 30
drag, startPoint x: 1092, startPoint y: 422, endPoint x: 1063, endPoint y: 417, distance: 29.4
click at [1092, 422] on input "Flight Number" at bounding box center [1289, 417] width 472 height 30
drag, startPoint x: 1120, startPoint y: 415, endPoint x: 932, endPoint y: 394, distance: 189.2
click at [932, 394] on div "Commodity Category * Electrical Machinery and Equipment Commodity Description *…" at bounding box center [1045, 292] width 957 height 282
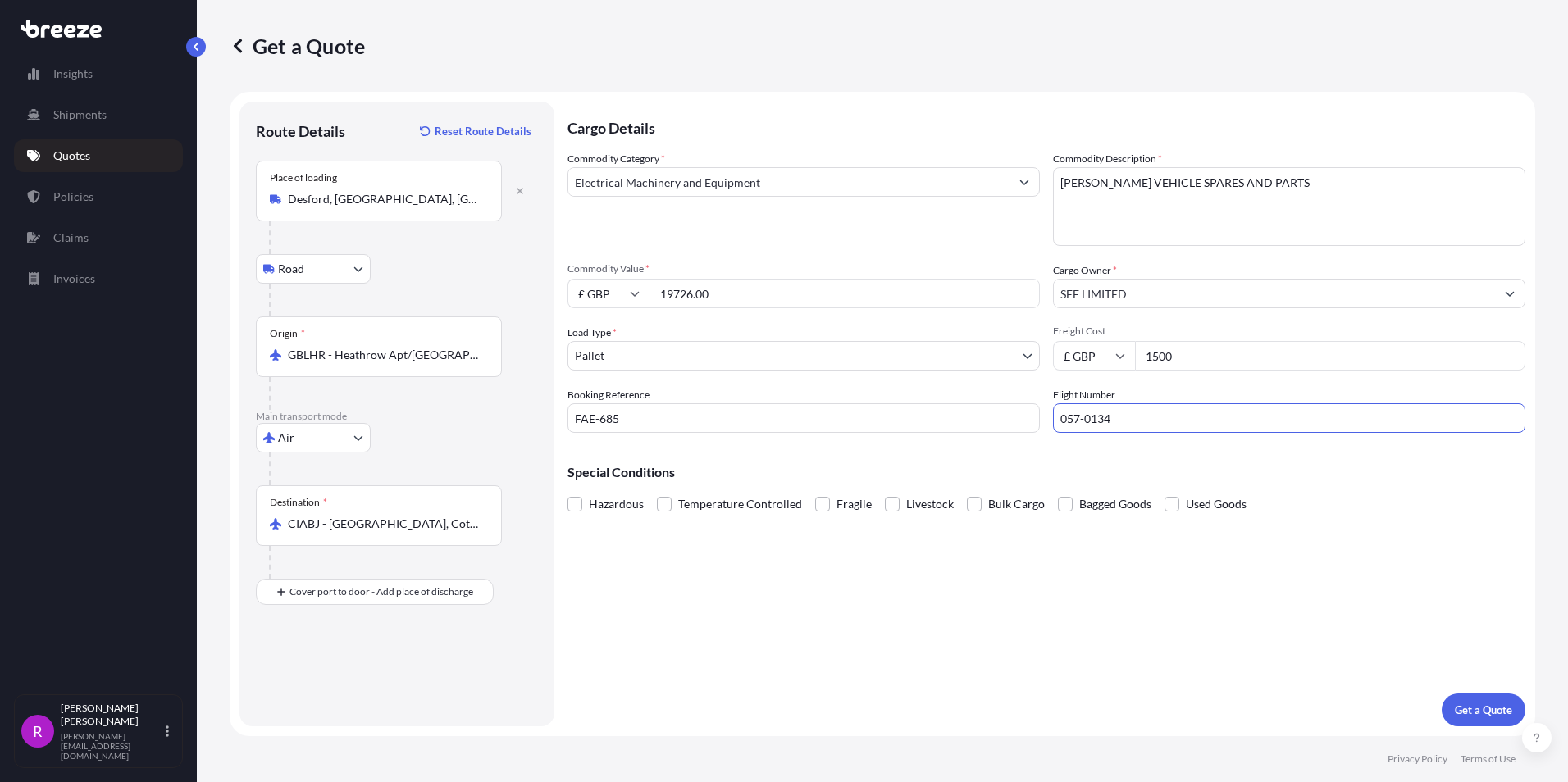
paste input "AF0071/2"
type input "AF0071/24"
click at [1472, 710] on p "Get a Quote" at bounding box center [1483, 709] width 57 height 16
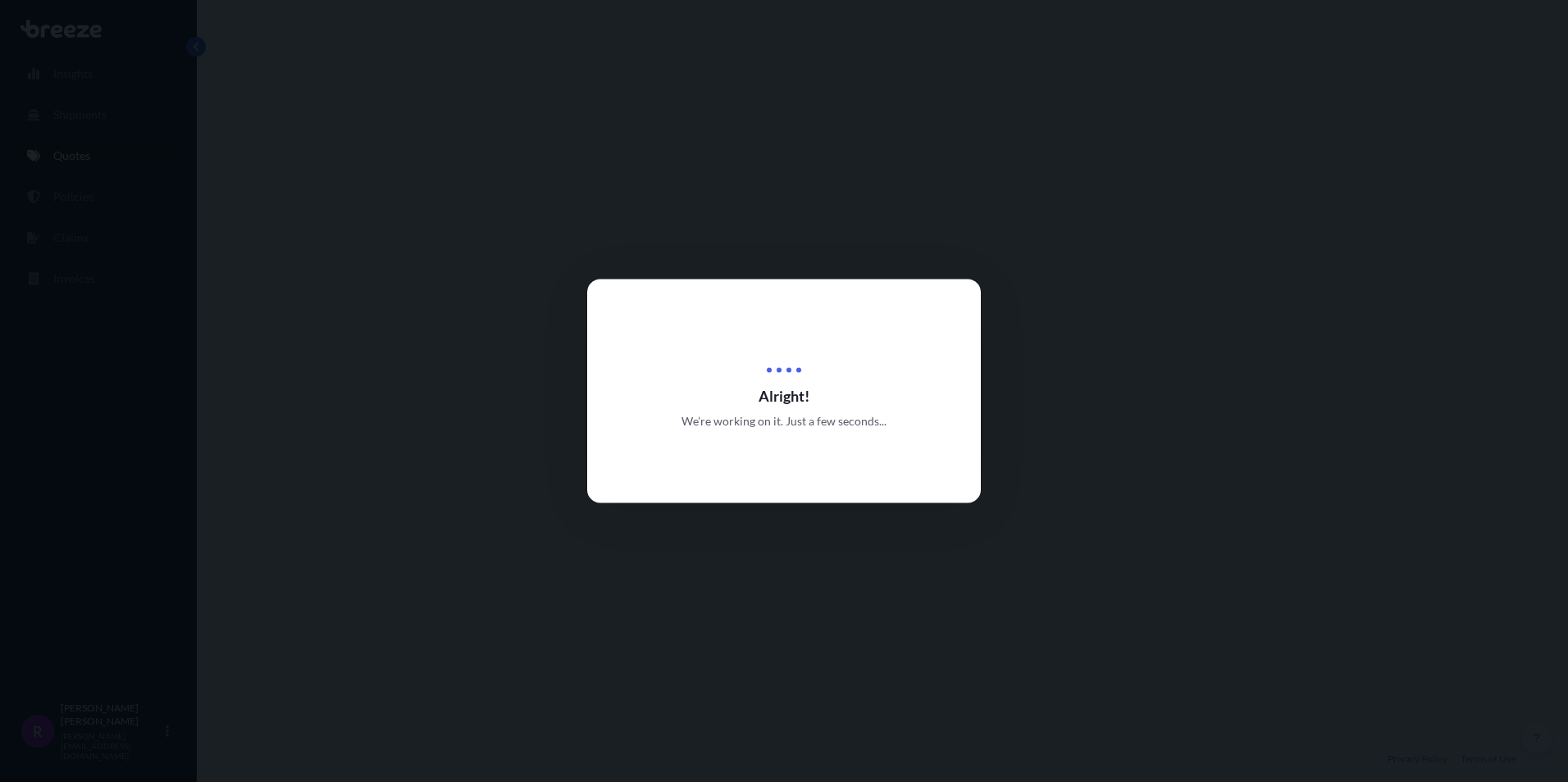
select select "Road"
select select "Air"
select select "1"
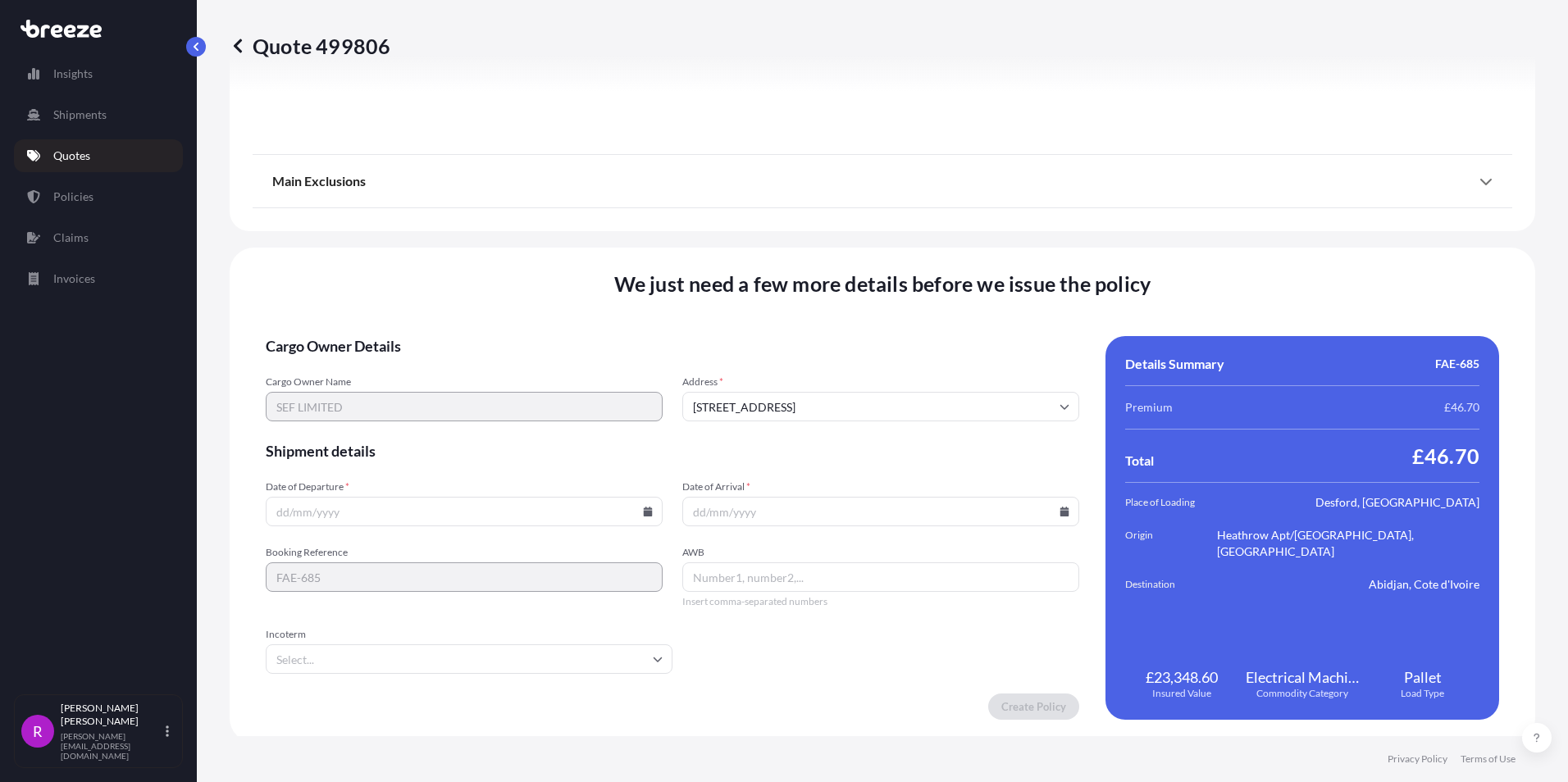
scroll to position [1951, 0]
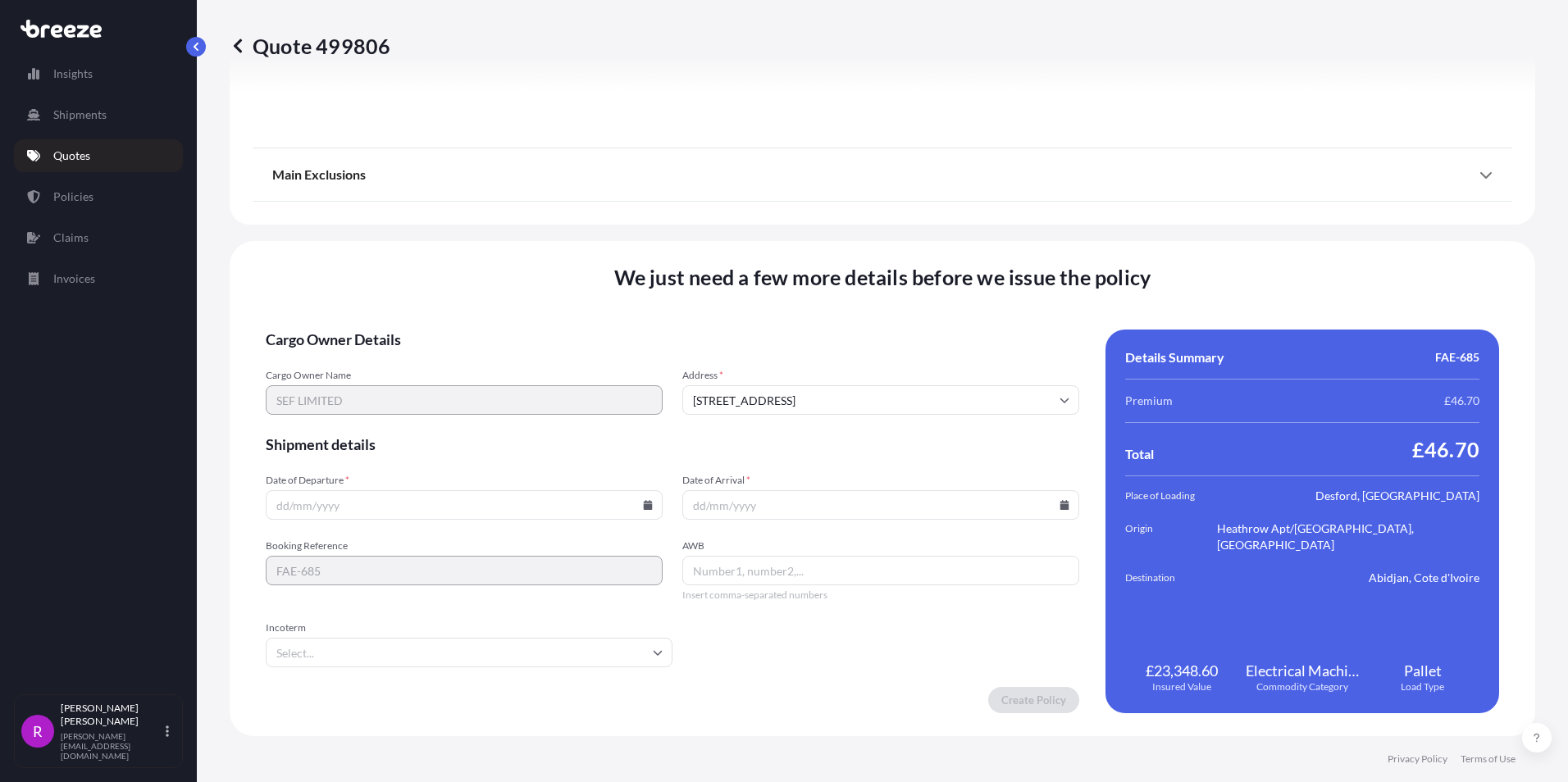
click at [278, 507] on input "Date of Departure *" at bounding box center [464, 505] width 397 height 30
type input "[DATE]"
click at [693, 505] on input "Date of Arrival *" at bounding box center [881, 505] width 397 height 30
type input "28/09/2025"
click at [734, 579] on input "AWB" at bounding box center [881, 570] width 397 height 30
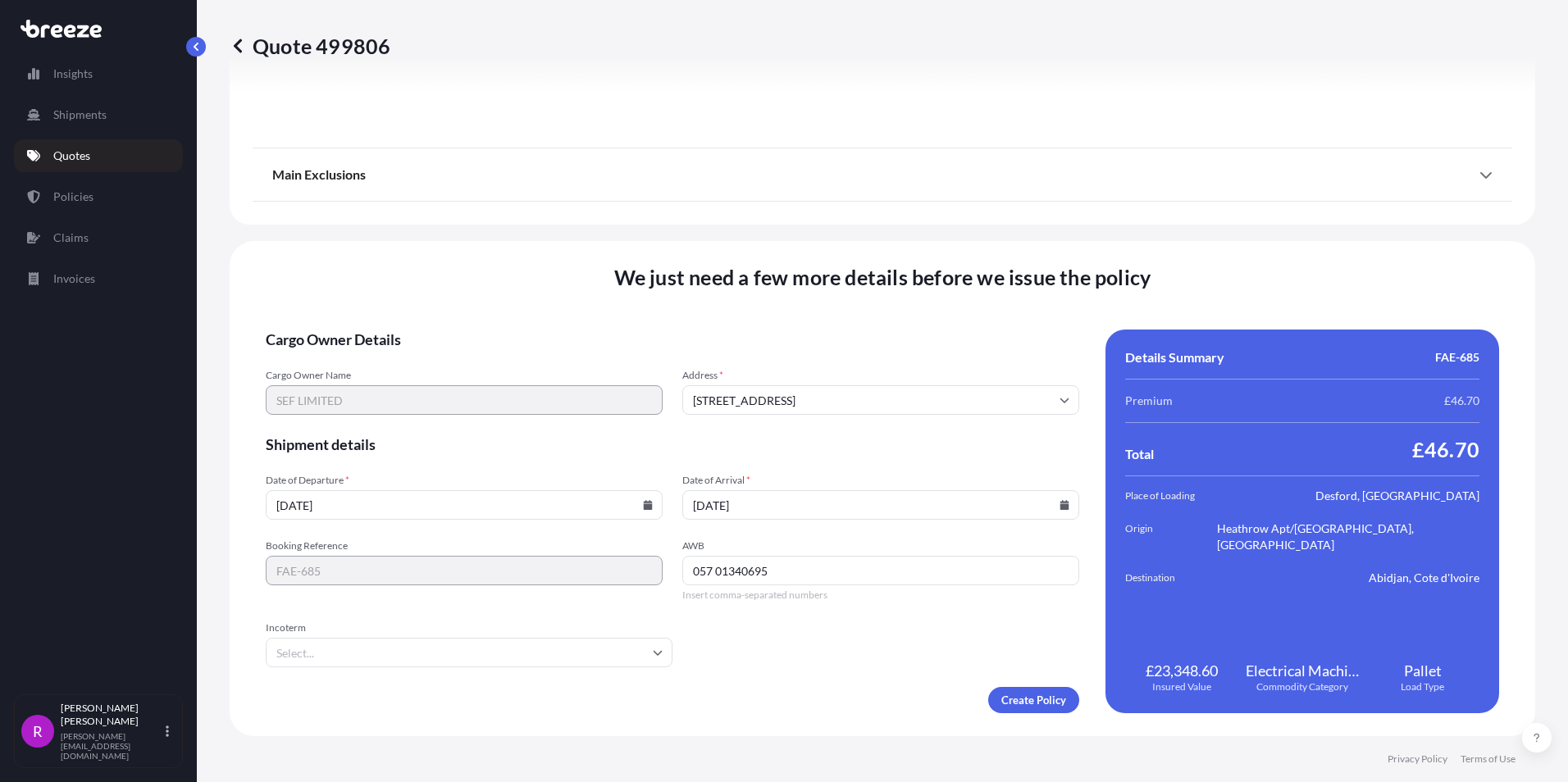
type input "057 01340695"
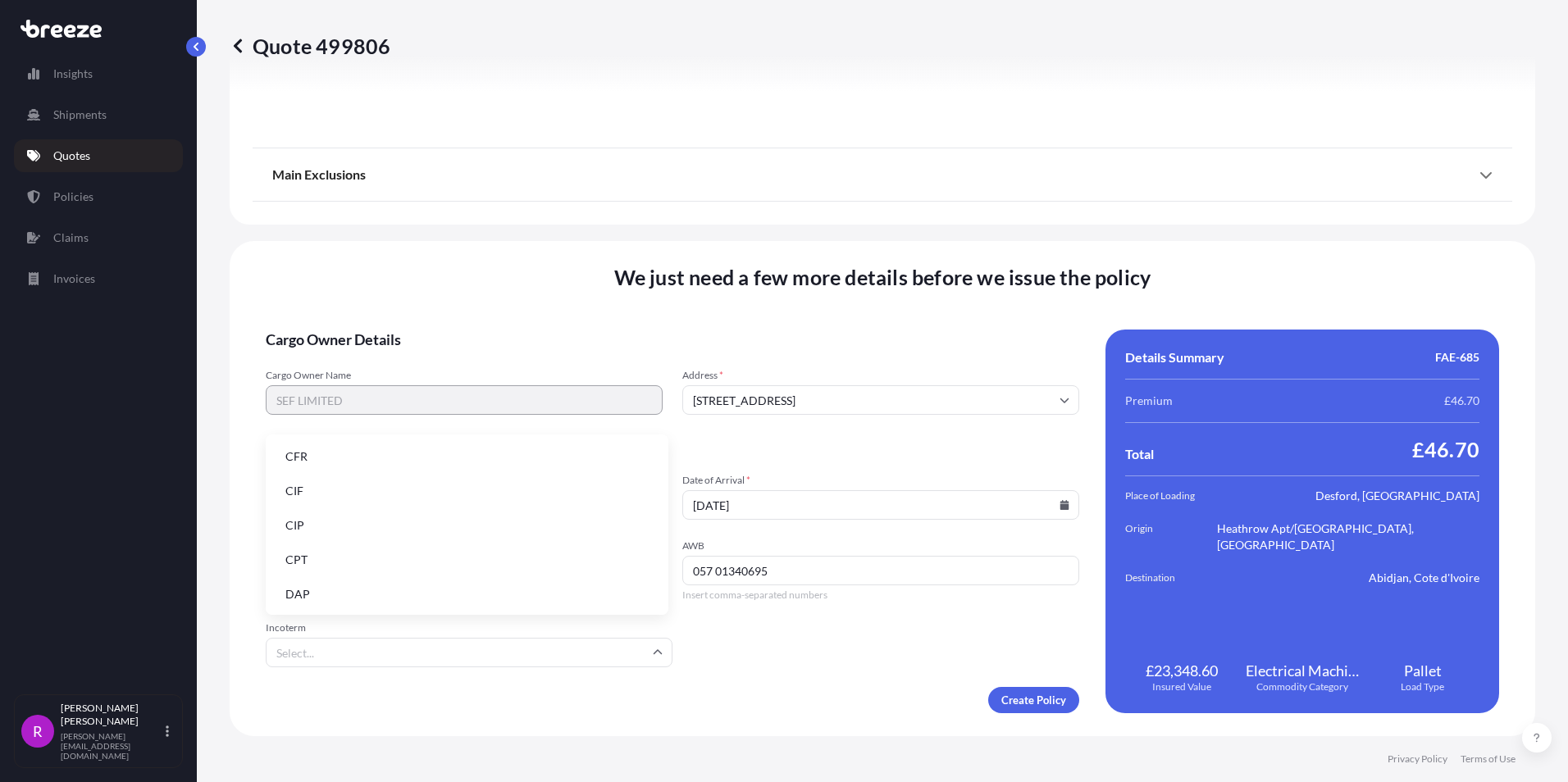
click at [341, 667] on input "Incoterm" at bounding box center [469, 652] width 407 height 30
click at [307, 485] on li "CIF" at bounding box center [467, 491] width 389 height 31
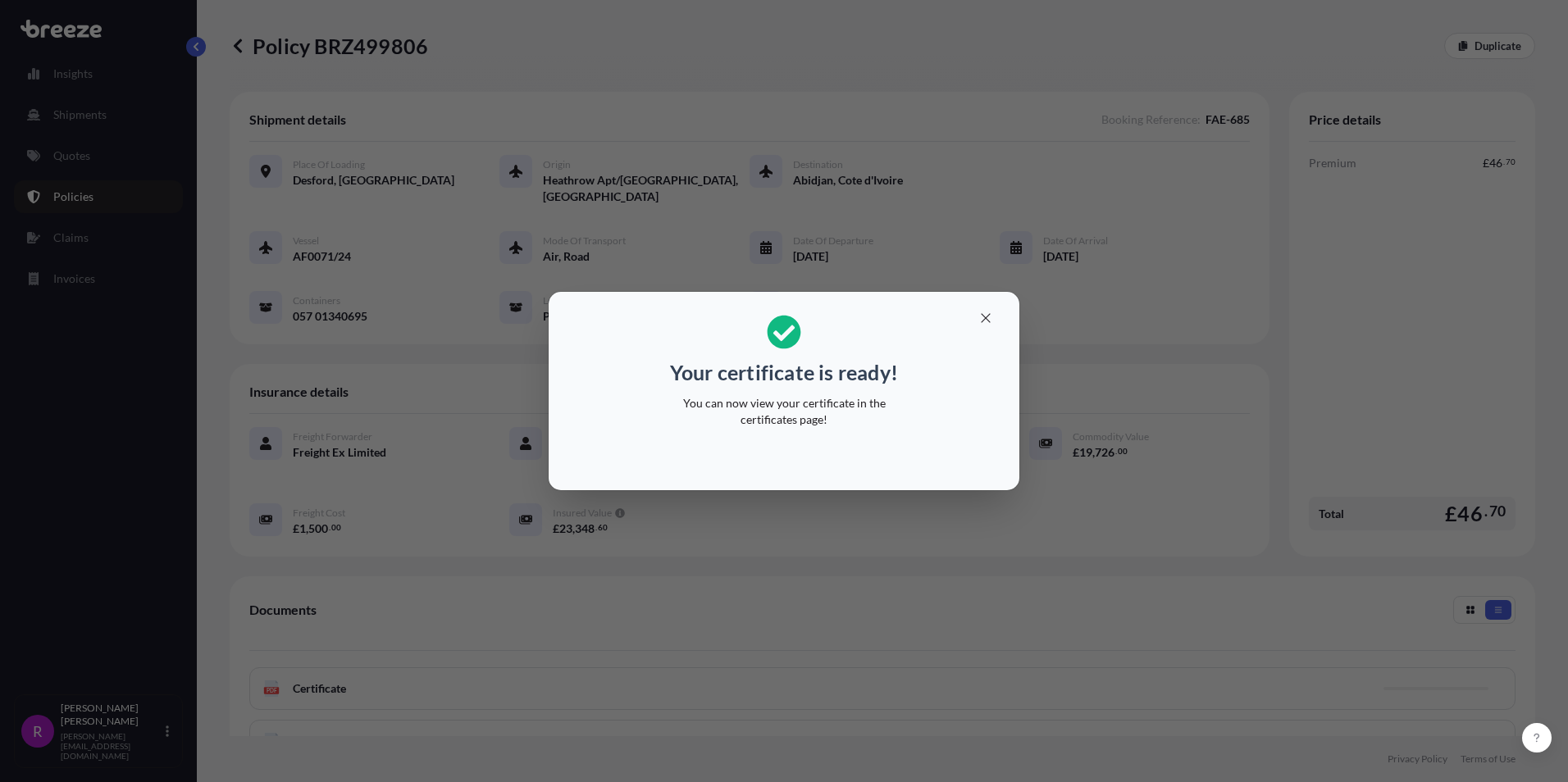
click at [869, 265] on div "Your certificate is ready! You can now view your certificate in the certificate…" at bounding box center [784, 391] width 1568 height 782
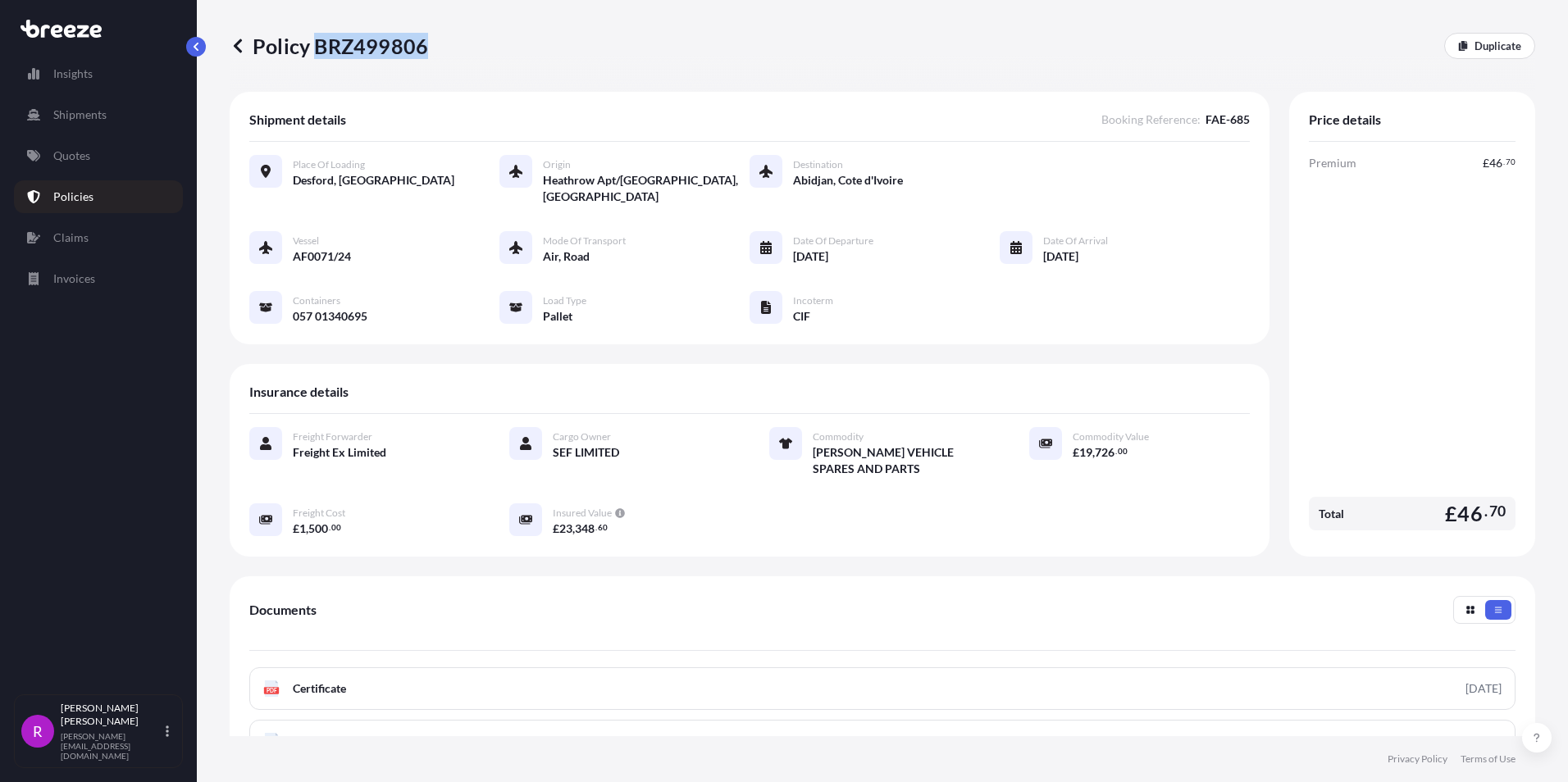
drag, startPoint x: 316, startPoint y: 44, endPoint x: 423, endPoint y: 51, distance: 107.2
click at [423, 51] on p "Policy BRZ499806" at bounding box center [329, 45] width 198 height 26
copy p "BRZ499806"
